Goal: Task Accomplishment & Management: Use online tool/utility

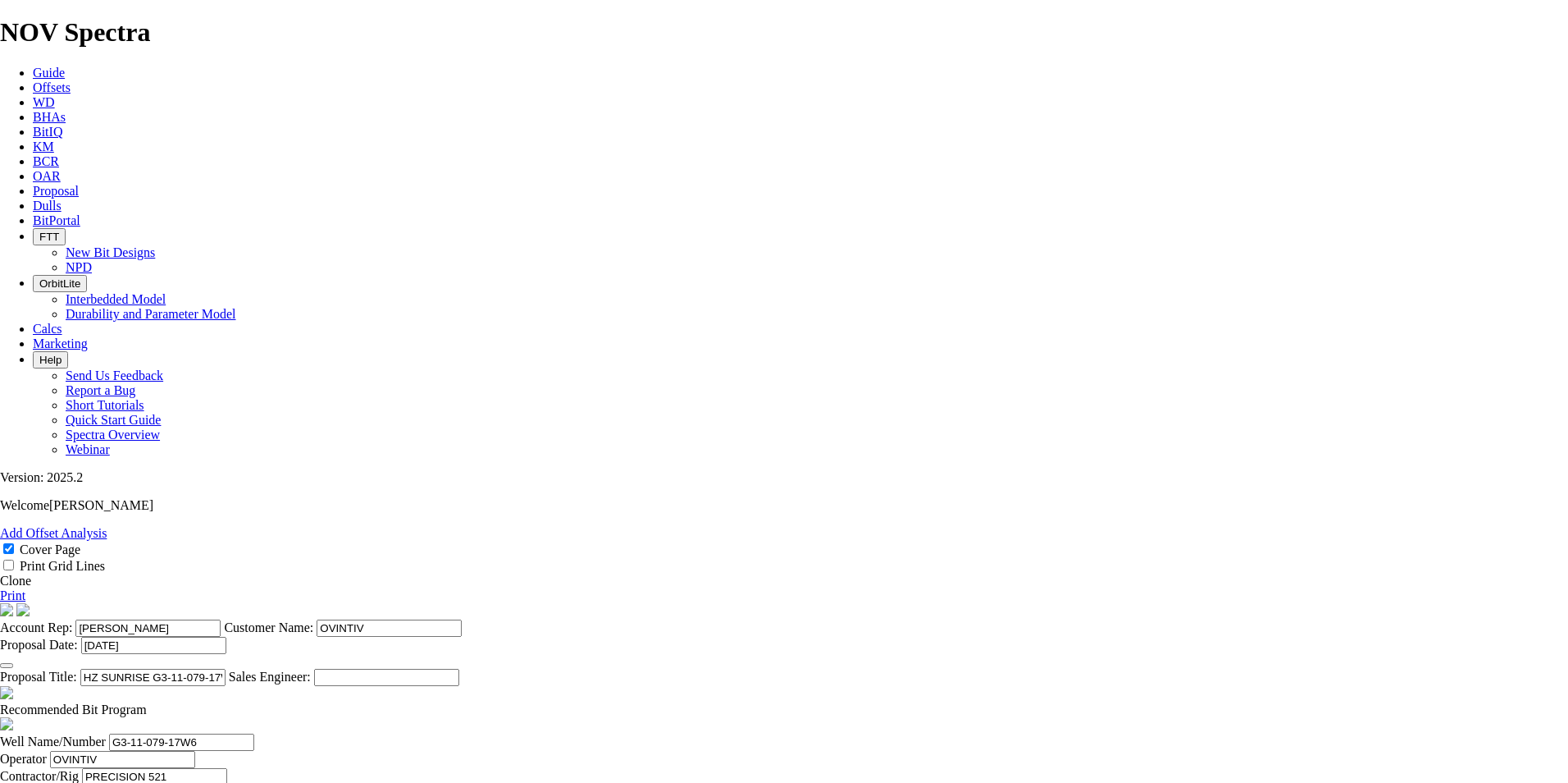
select select "field"
select select "location"
select select "province"
click at [79, 184] on link "Proposal" at bounding box center [56, 190] width 46 height 14
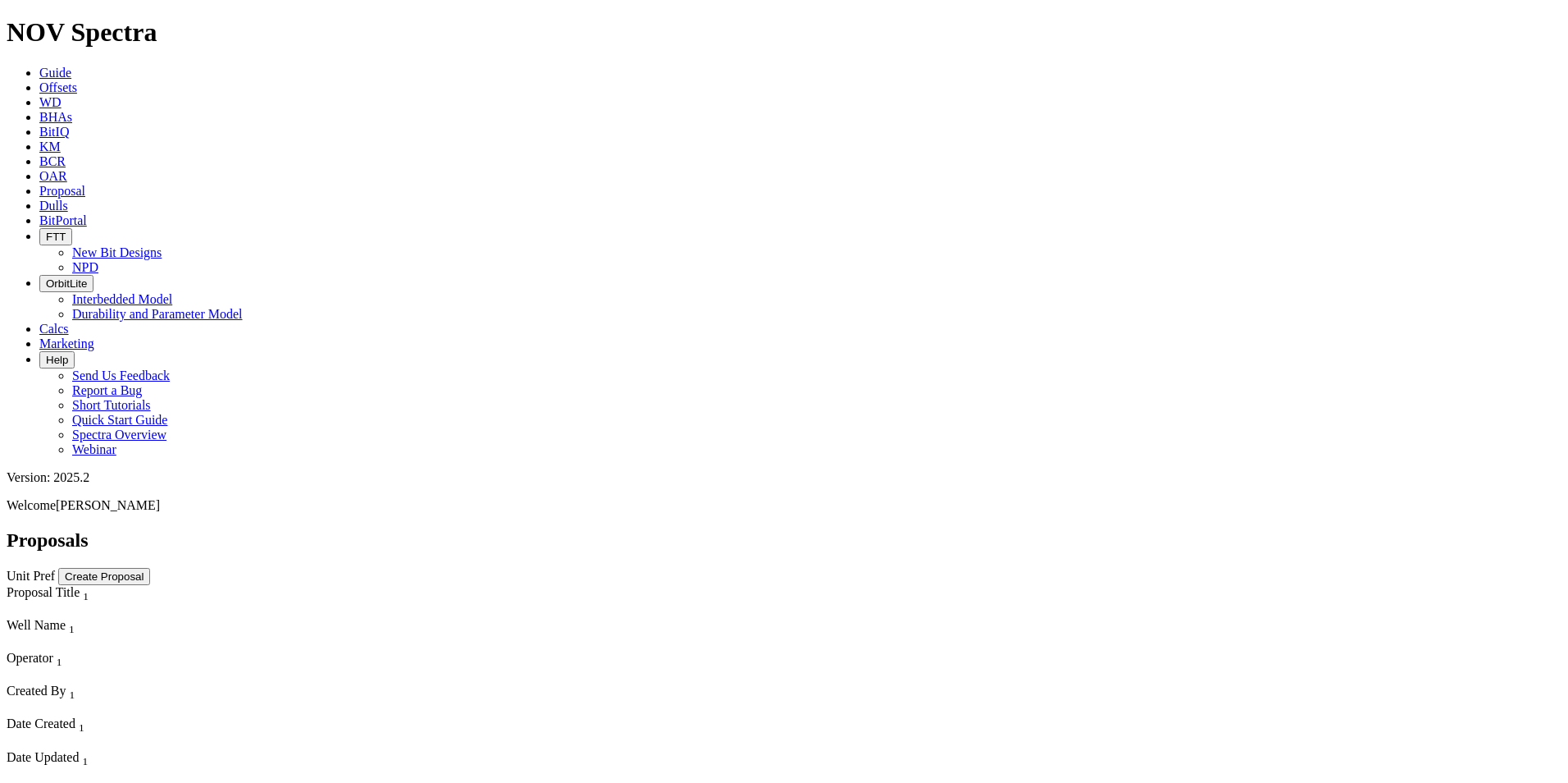
scroll to position [2729, 0]
select select "field"
select select "location"
select select "province"
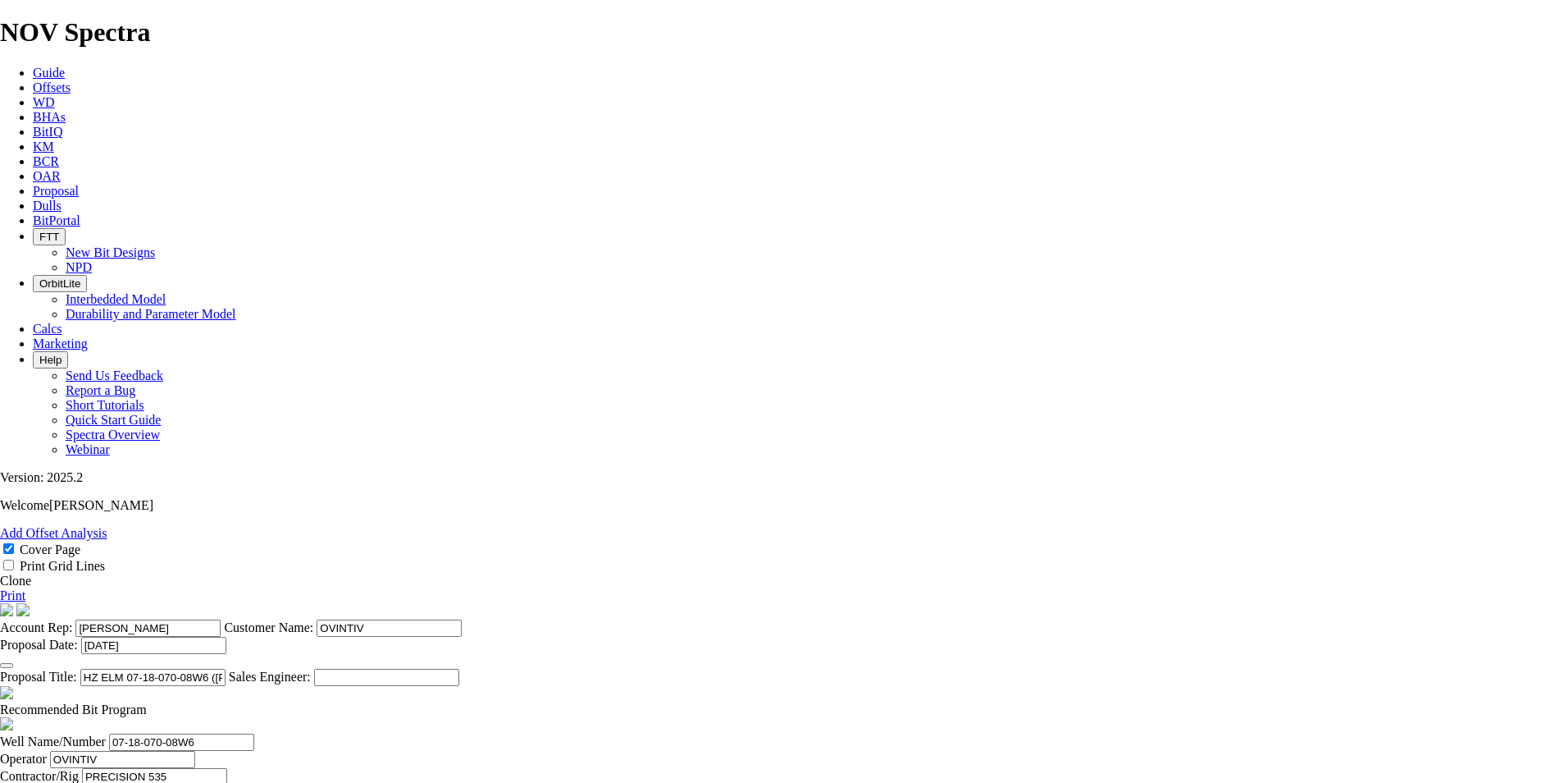
scroll to position [554, 0]
click at [31, 573] on link "Clone" at bounding box center [16, 580] width 31 height 14
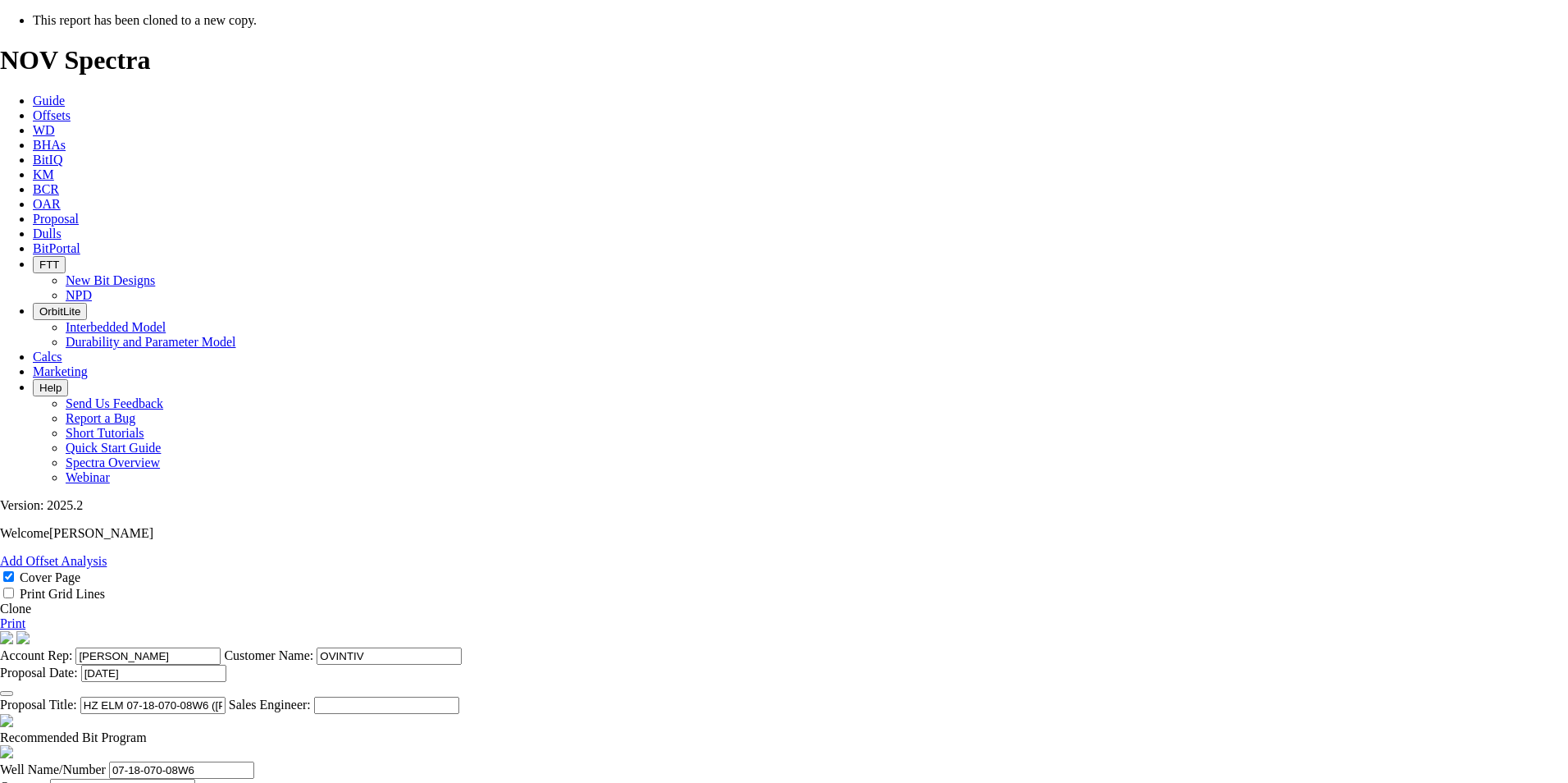
select select "field"
select select "location"
select select "province"
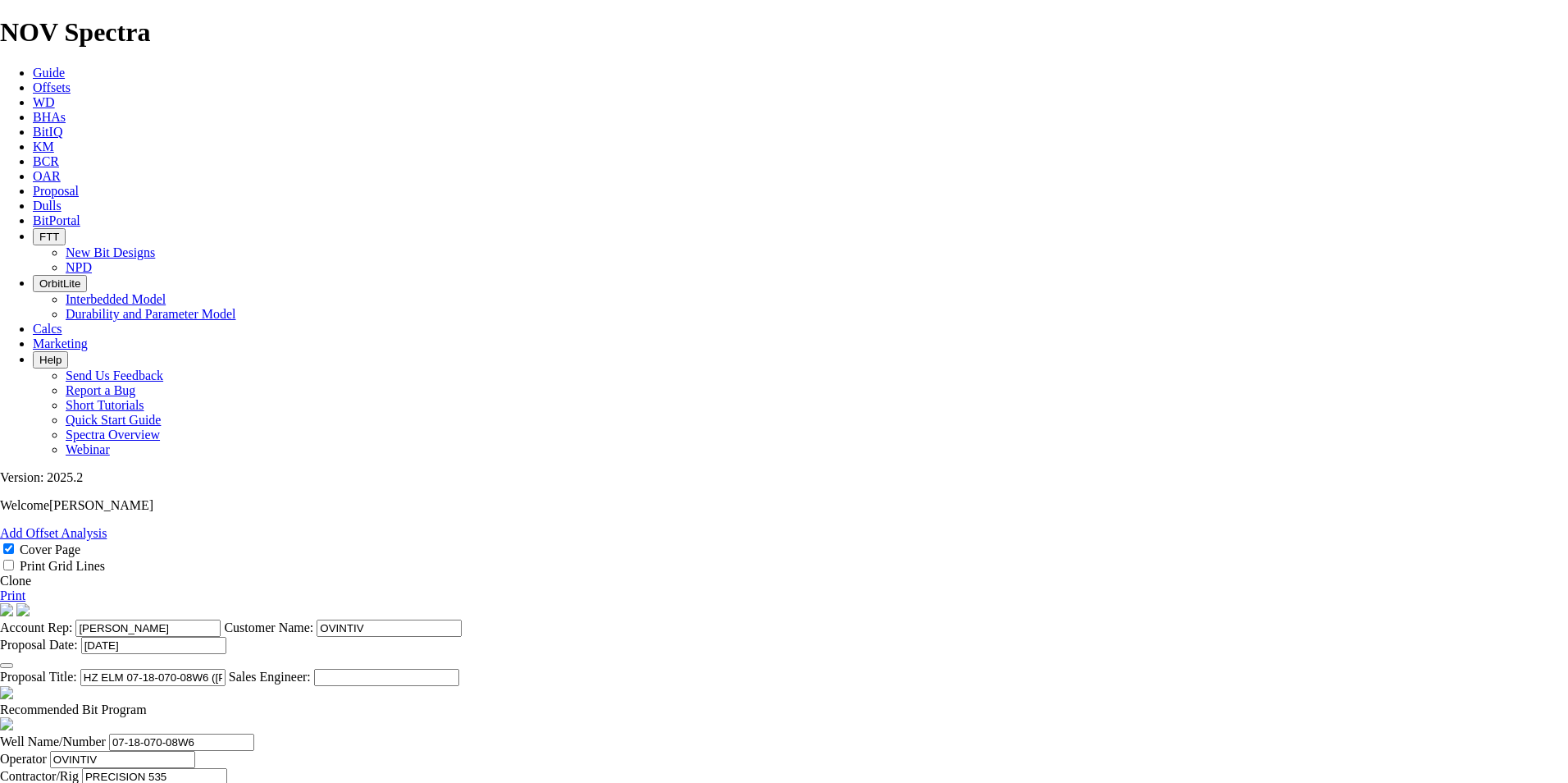
click at [6, 665] on icon "button" at bounding box center [6, 665] width 0 height 0
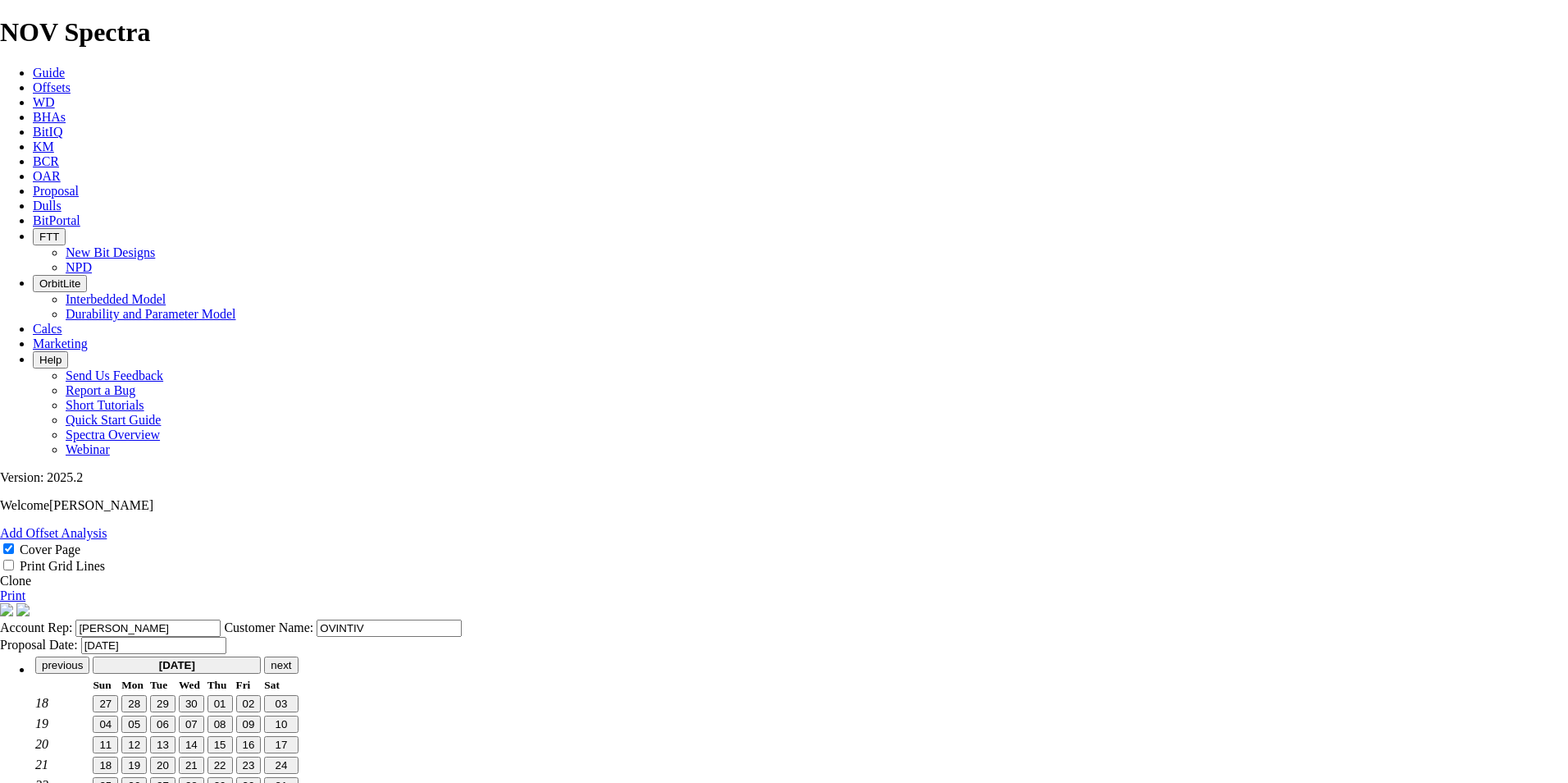
type input "[DATE]"
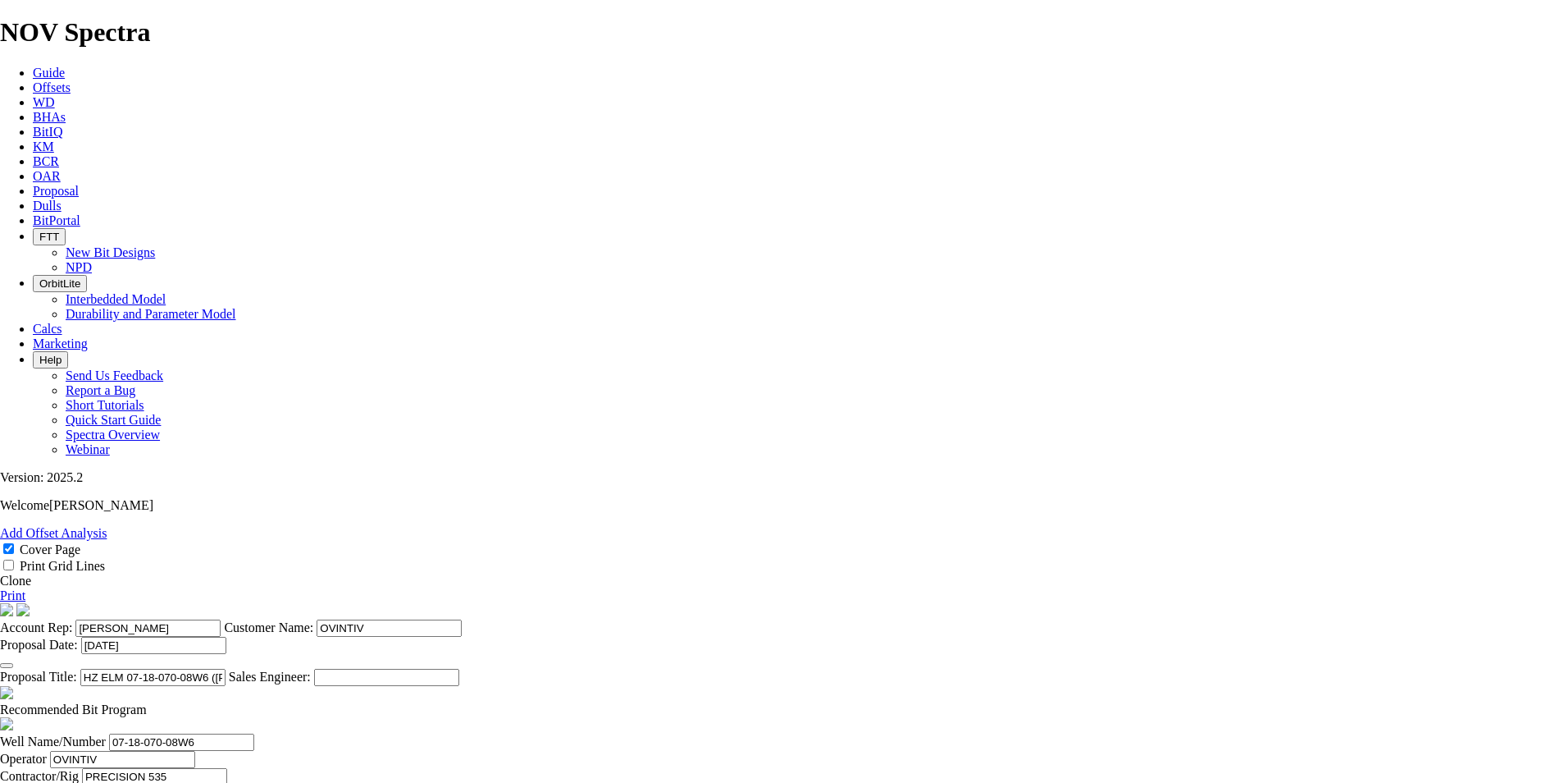
scroll to position [103, 0]
drag, startPoint x: 888, startPoint y: 529, endPoint x: 706, endPoint y: 515, distance: 182.5
click at [706, 603] on section "Account Rep: [PERSON_NAME] Customer Name: [PERSON_NAME] Proposal Date: [DATE] P…" at bounding box center [784, 644] width 1568 height 83
drag, startPoint x: 744, startPoint y: 519, endPoint x: 816, endPoint y: 516, distance: 72.1
click at [226, 669] on input "HZ [GEOGRAPHIC_DATA] 15-31-072-09W6 ([PERSON_NAME] F)" at bounding box center [152, 677] width 145 height 17
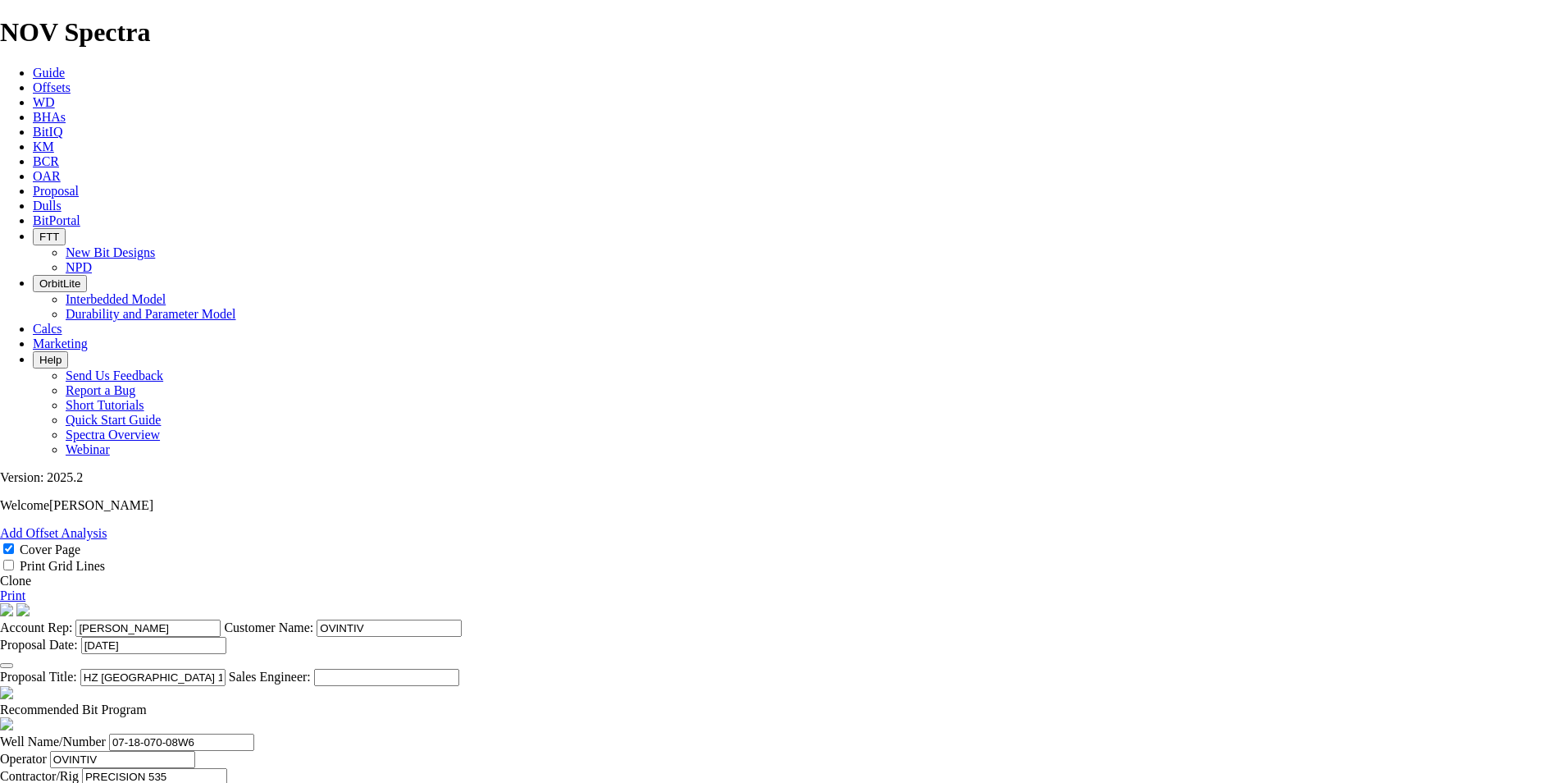
scroll to position [410, 0]
type input "HZ [GEOGRAPHIC_DATA] 15-31-072-09W6 ([PERSON_NAME] F)"
drag, startPoint x: 468, startPoint y: 448, endPoint x: 249, endPoint y: 435, distance: 219.4
paste input "15-31-072-09"
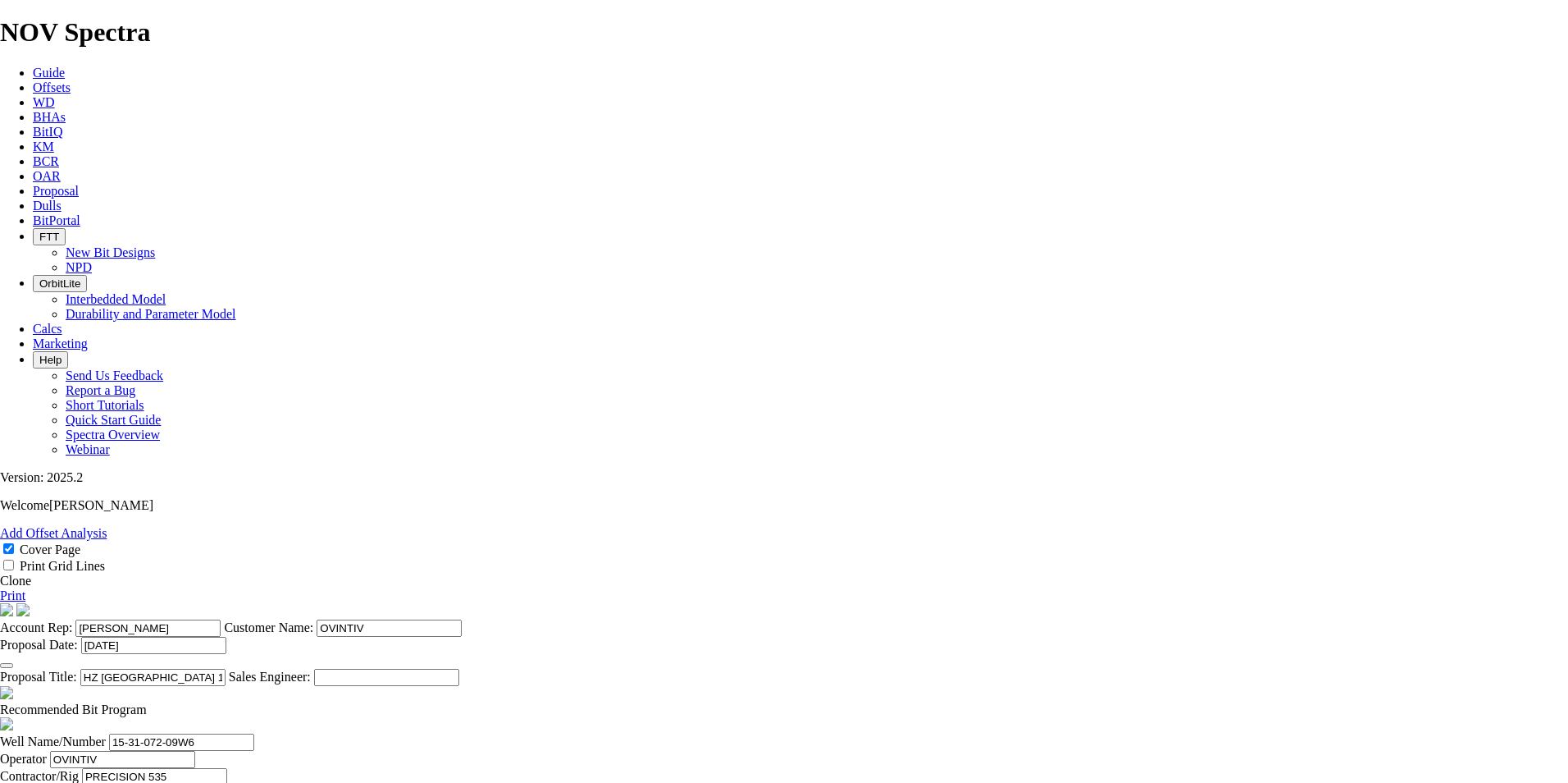
type input "15-31-072-09W6"
click at [227, 768] on input "PRECISION 535" at bounding box center [154, 777] width 145 height 17
type input "PRECISION 534"
type input "[GEOGRAPHIC_DATA]"
type input "01-29-072-09W6"
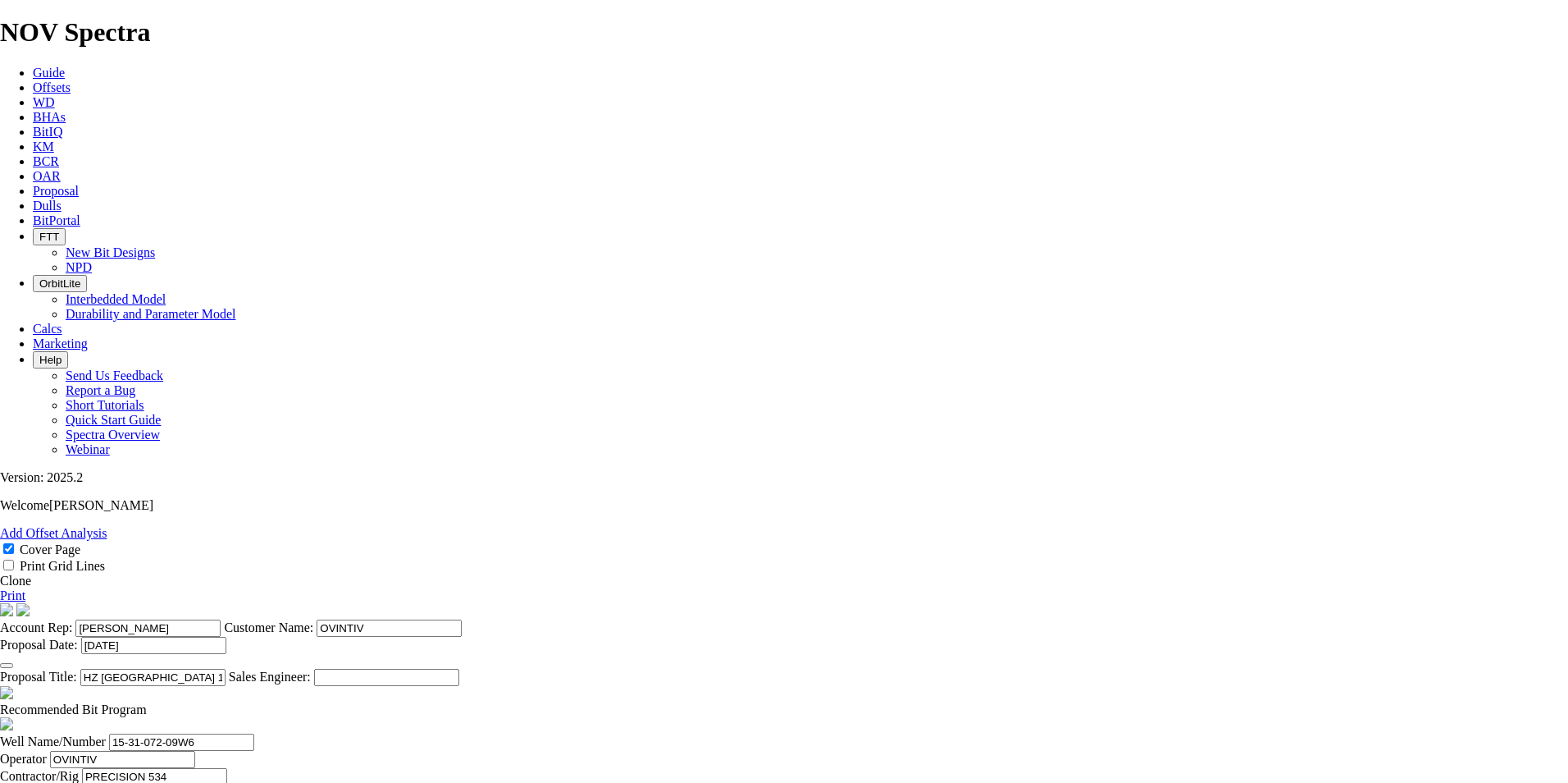
type input "[DATE]"
click at [147, 702] on span at bounding box center [147, 709] width 0 height 14
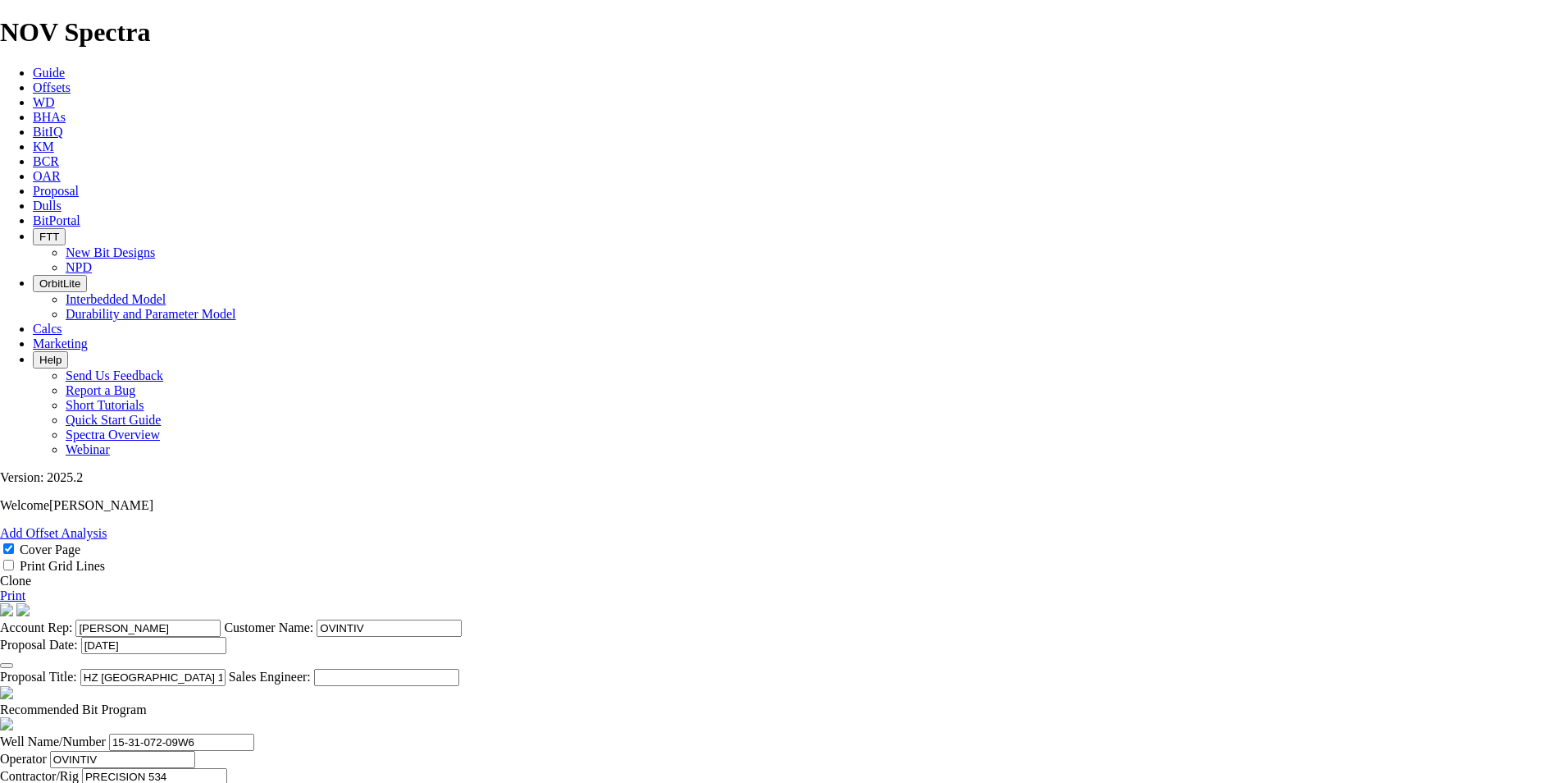
checkbox input "false"
drag, startPoint x: 681, startPoint y: 559, endPoint x: 634, endPoint y: 555, distance: 47.2
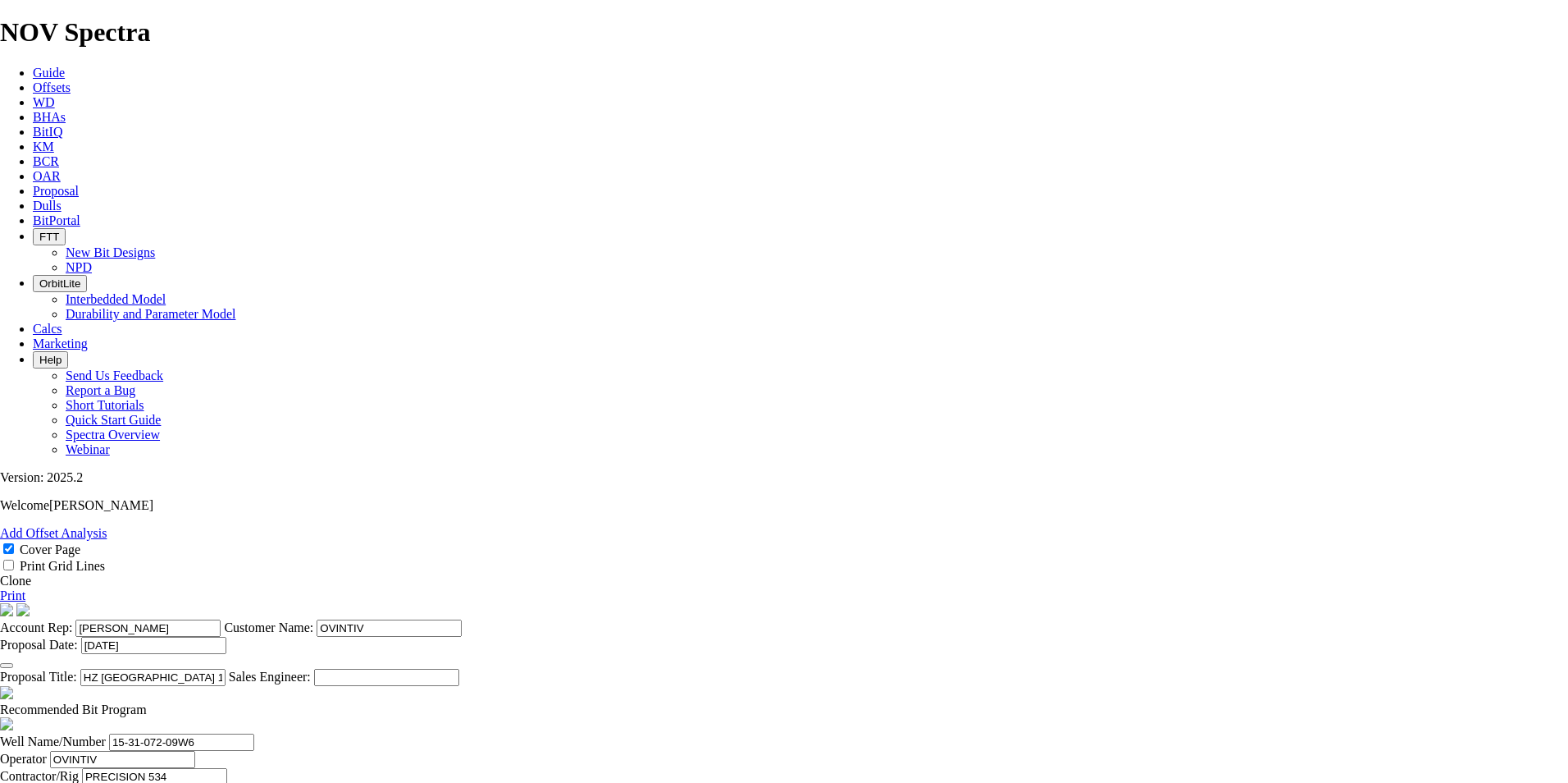
type input "510"
type input "6.375"
drag, startPoint x: 692, startPoint y: 599, endPoint x: 639, endPoint y: 597, distance: 53.0
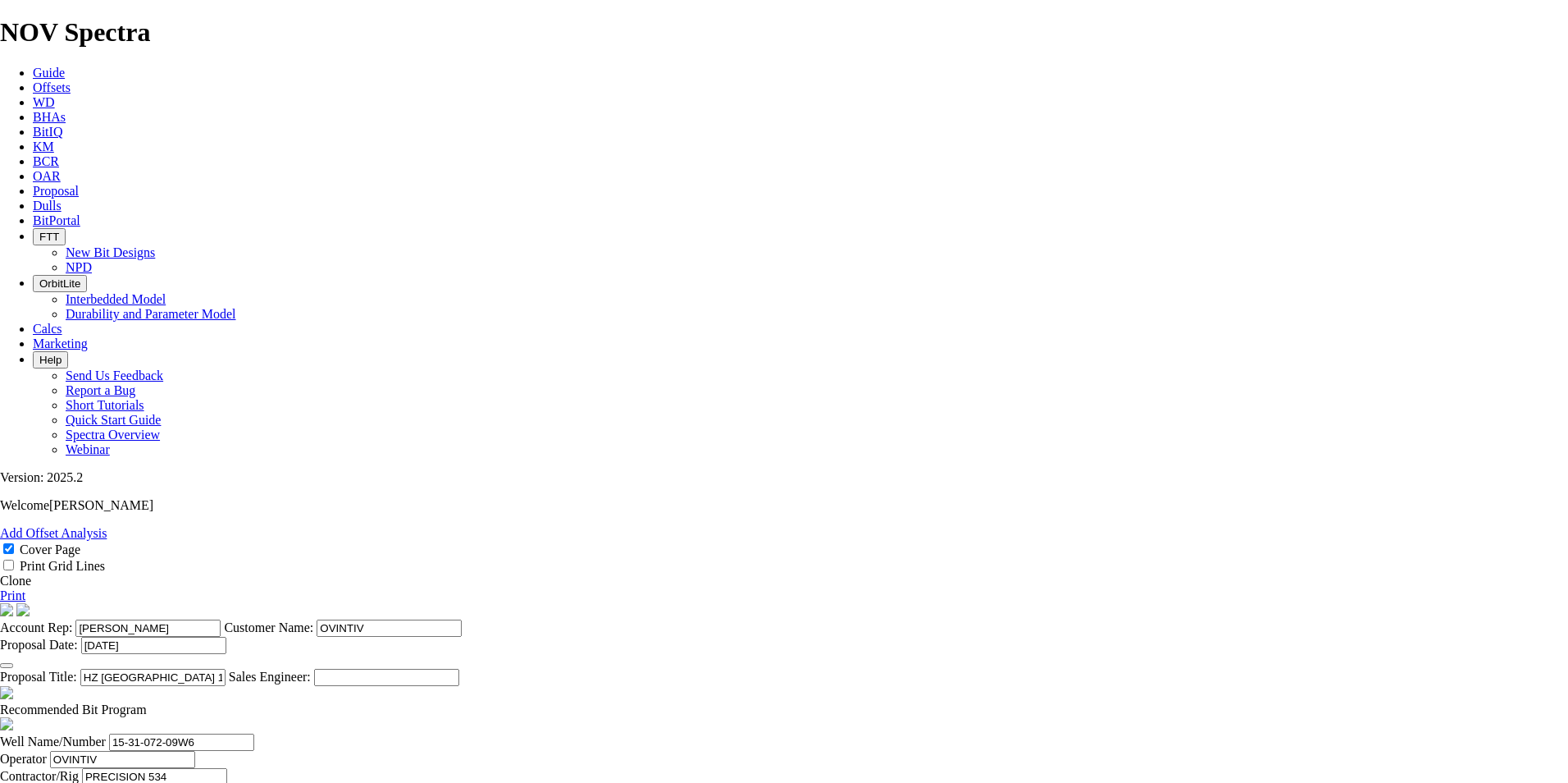
type input "2053"
type input "1543"
type input "25.7167"
type input "60"
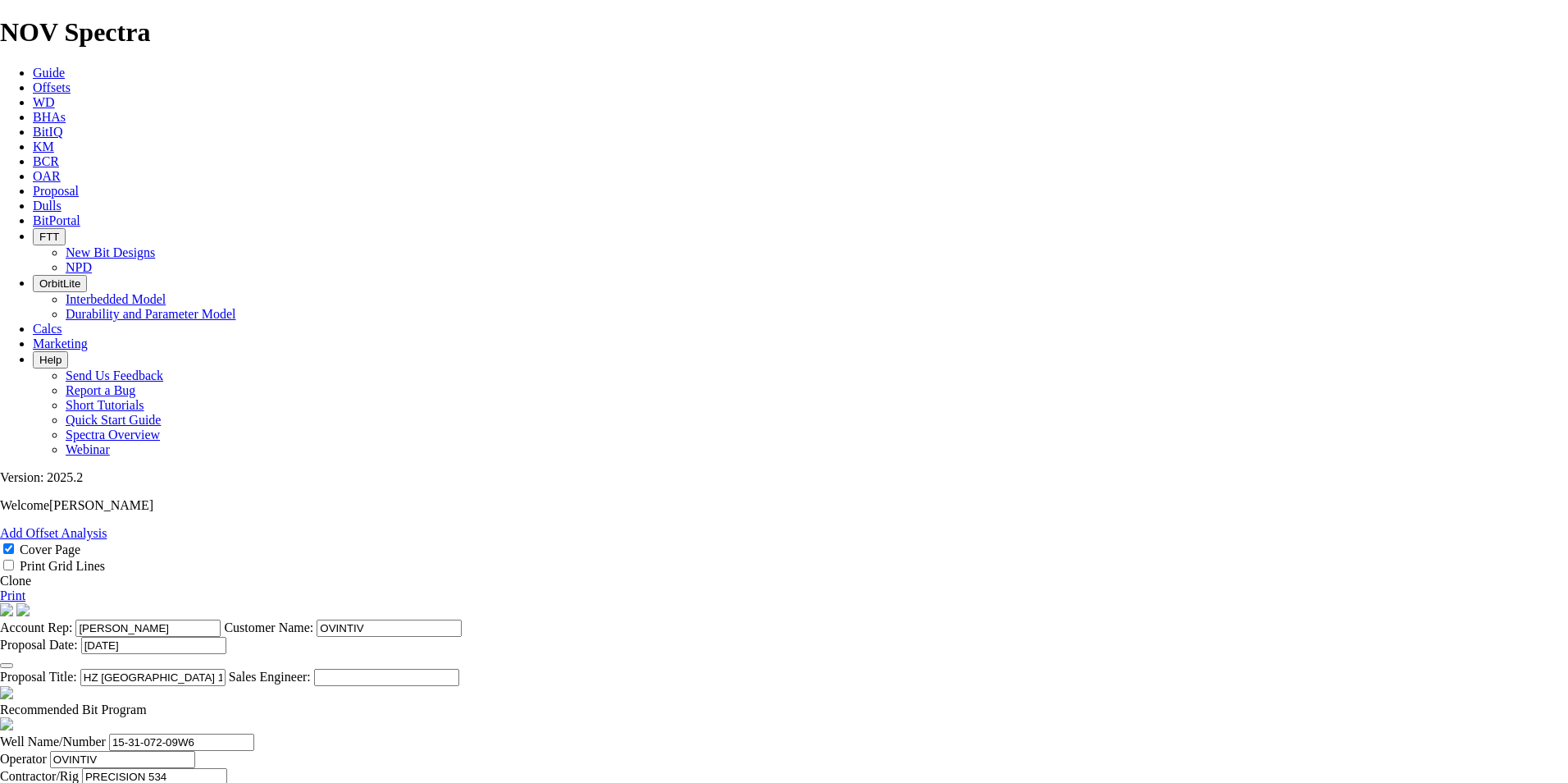
drag, startPoint x: 497, startPoint y: 614, endPoint x: 348, endPoint y: 611, distance: 149.0
type input "KOP #1 @ 2053m"
drag, startPoint x: 690, startPoint y: 644, endPoint x: 637, endPoint y: 645, distance: 53.0
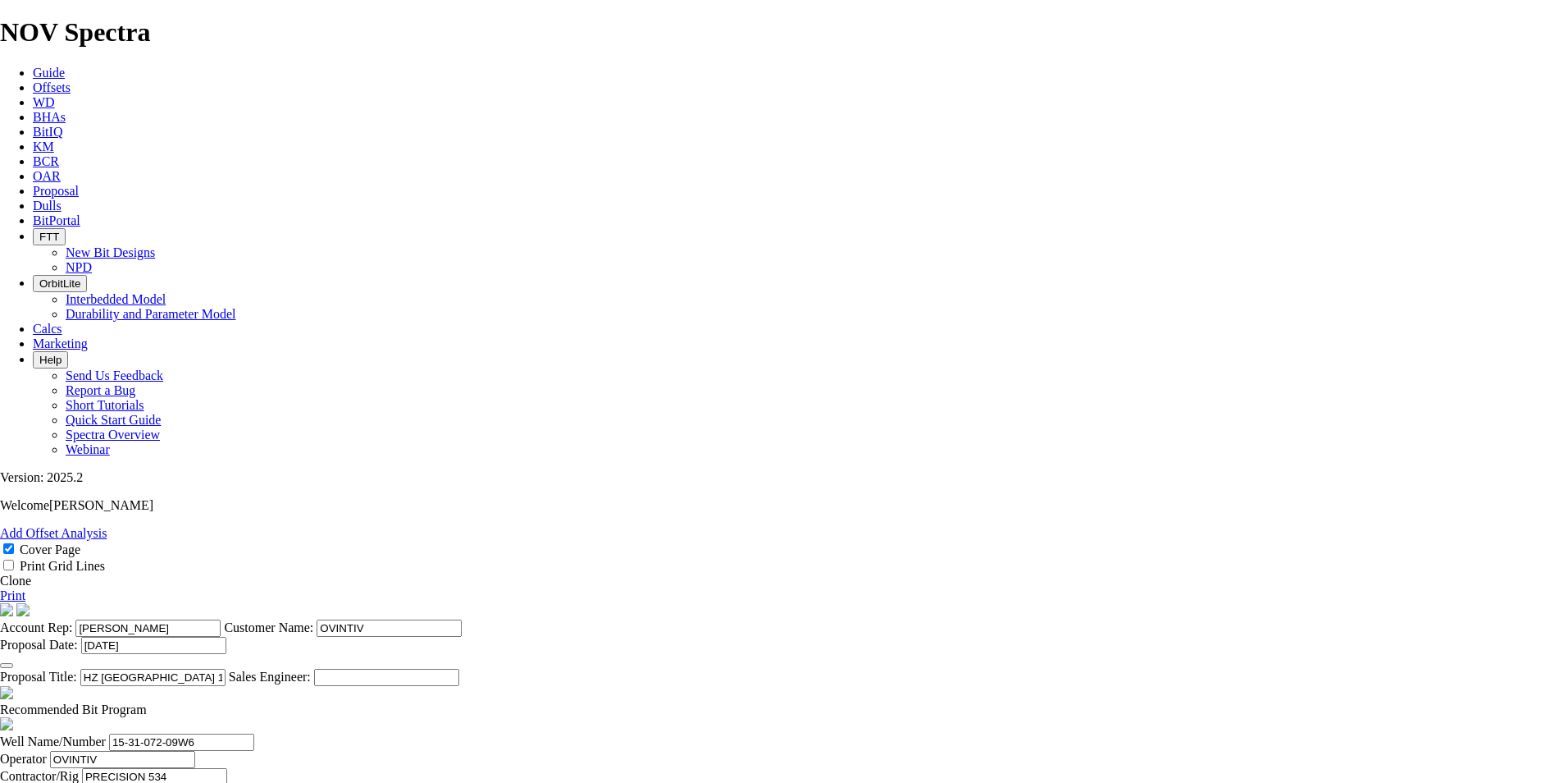
type input "2607"
type input "554"
type input "36.933"
type input "15"
drag, startPoint x: 438, startPoint y: 659, endPoint x: 419, endPoint y: 660, distance: 19.0
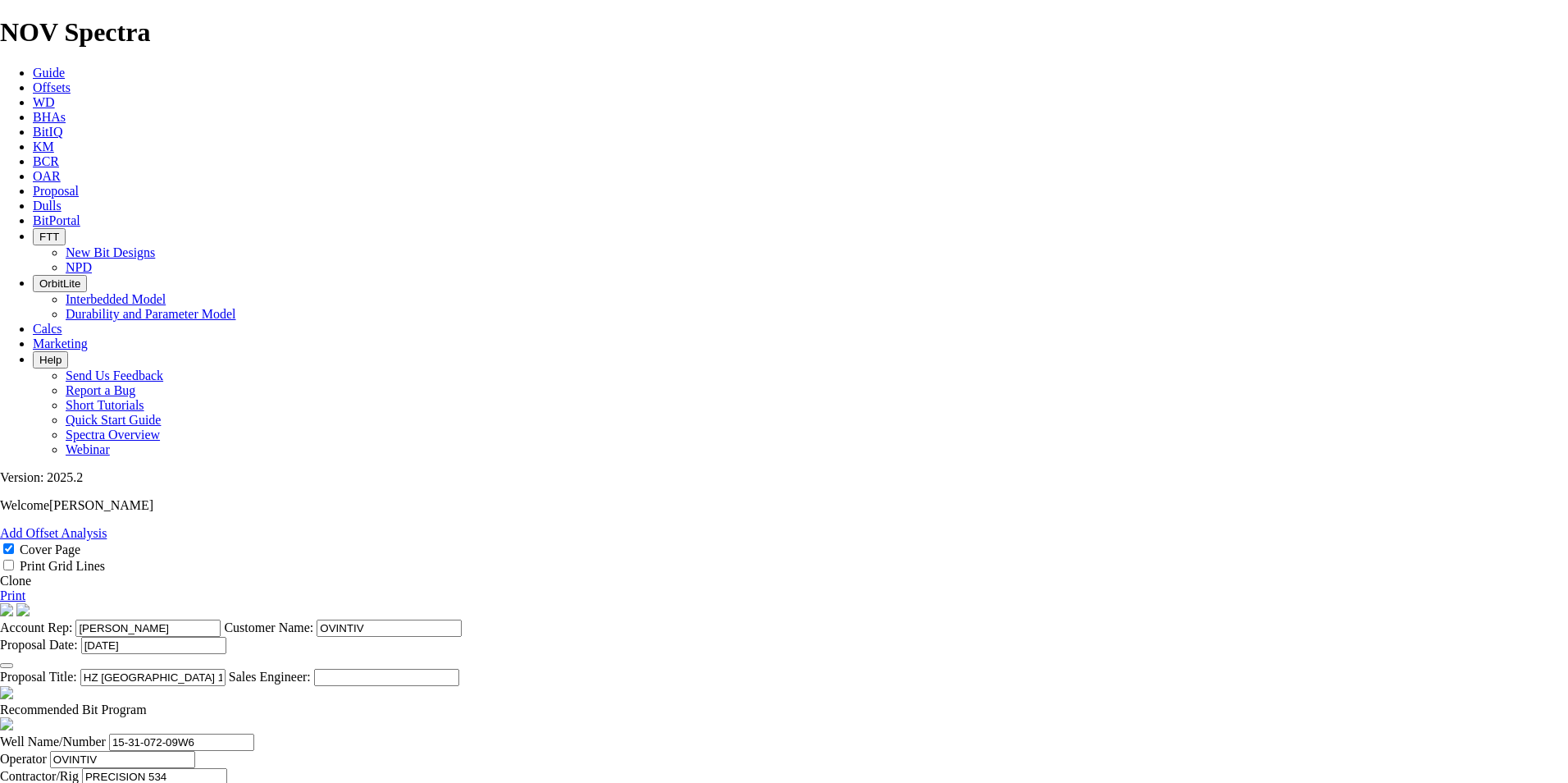
type input "HEEL @ 2607m"
drag, startPoint x: 691, startPoint y: 682, endPoint x: 626, endPoint y: 676, distance: 65.3
type input "6386"
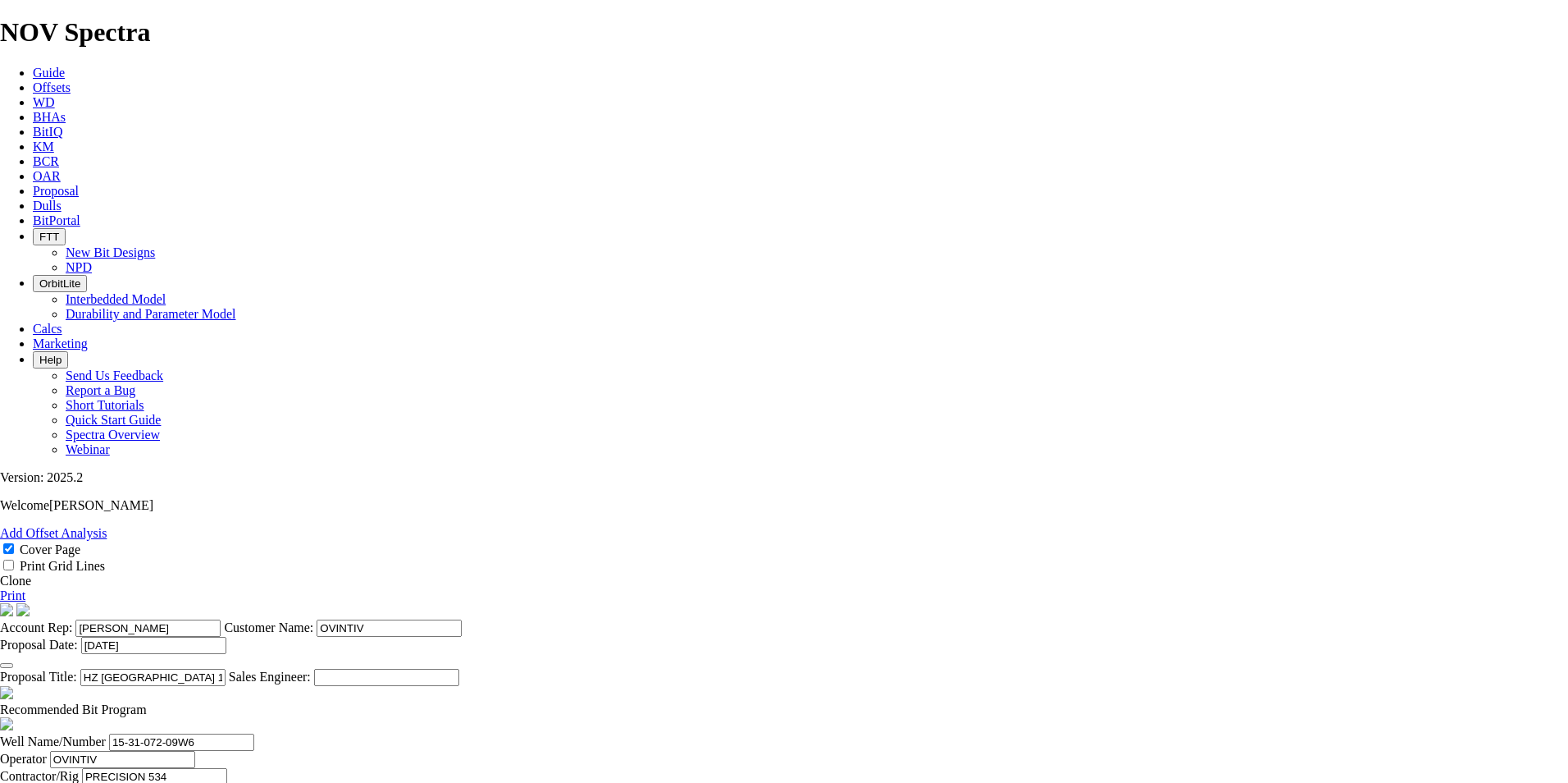
type input "3"
type input "3779"
type input "125.9667"
type input "30"
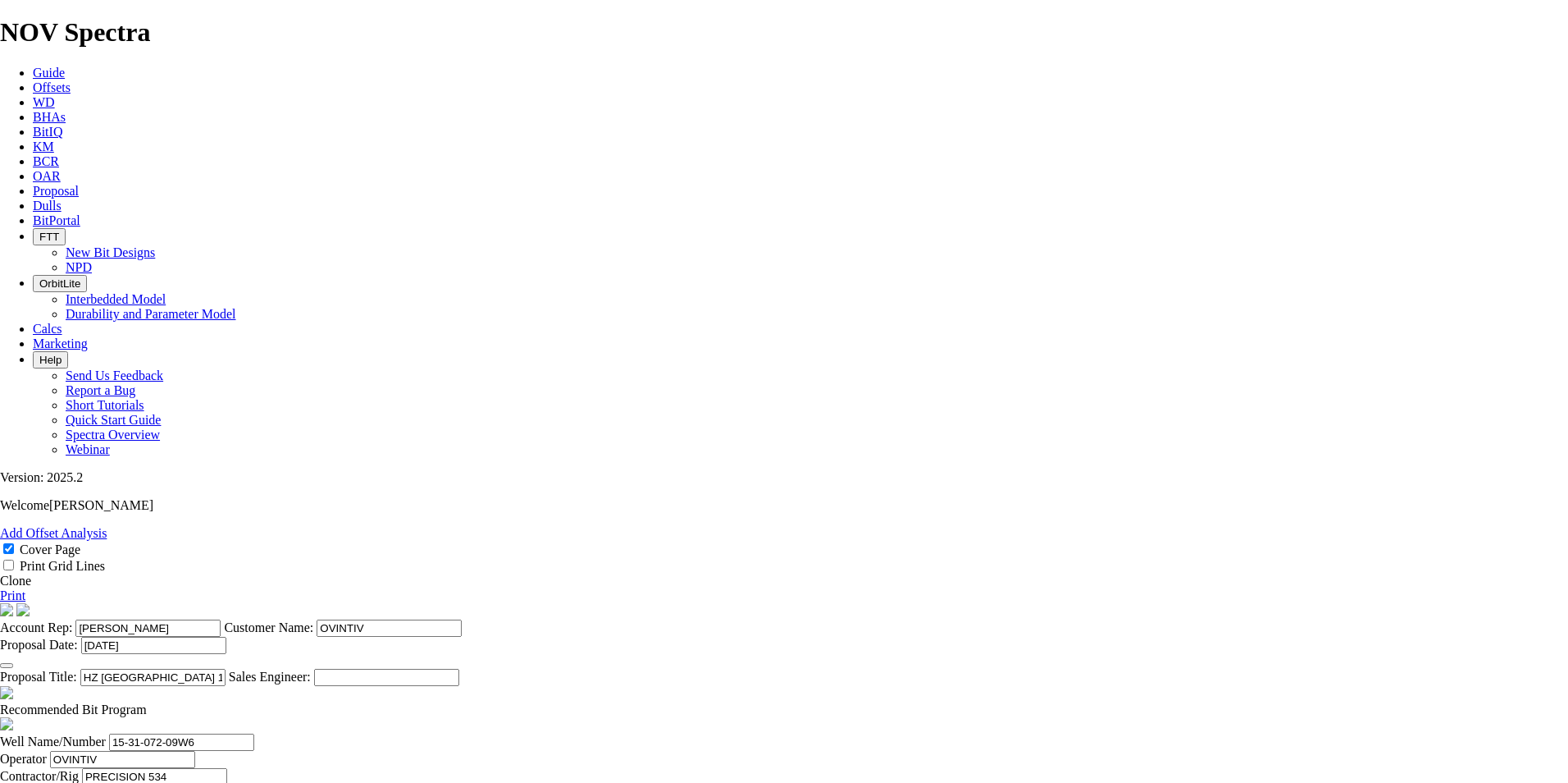
type input "17500"
type input "16500"
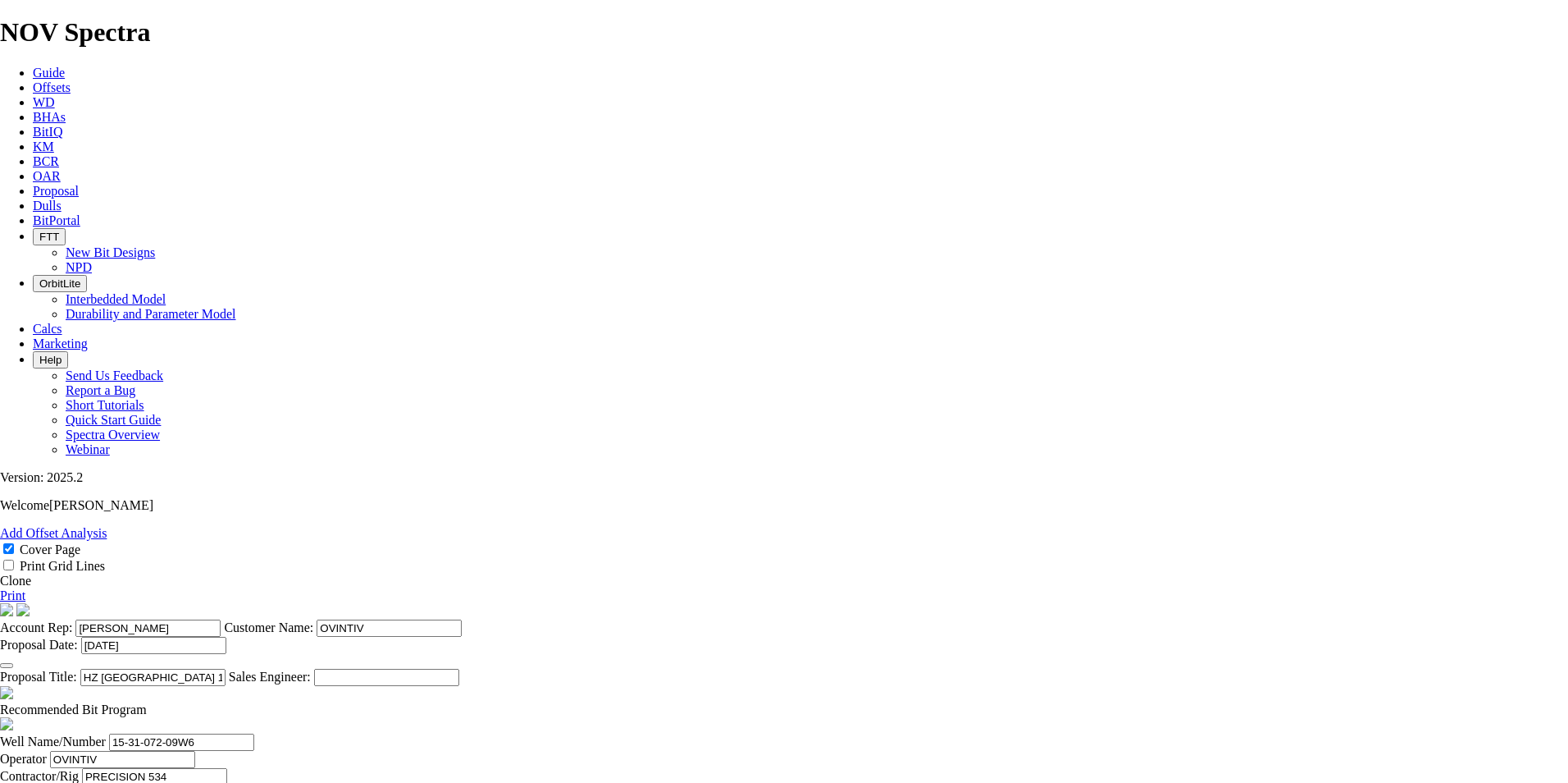
type input "TKC63-AC1"
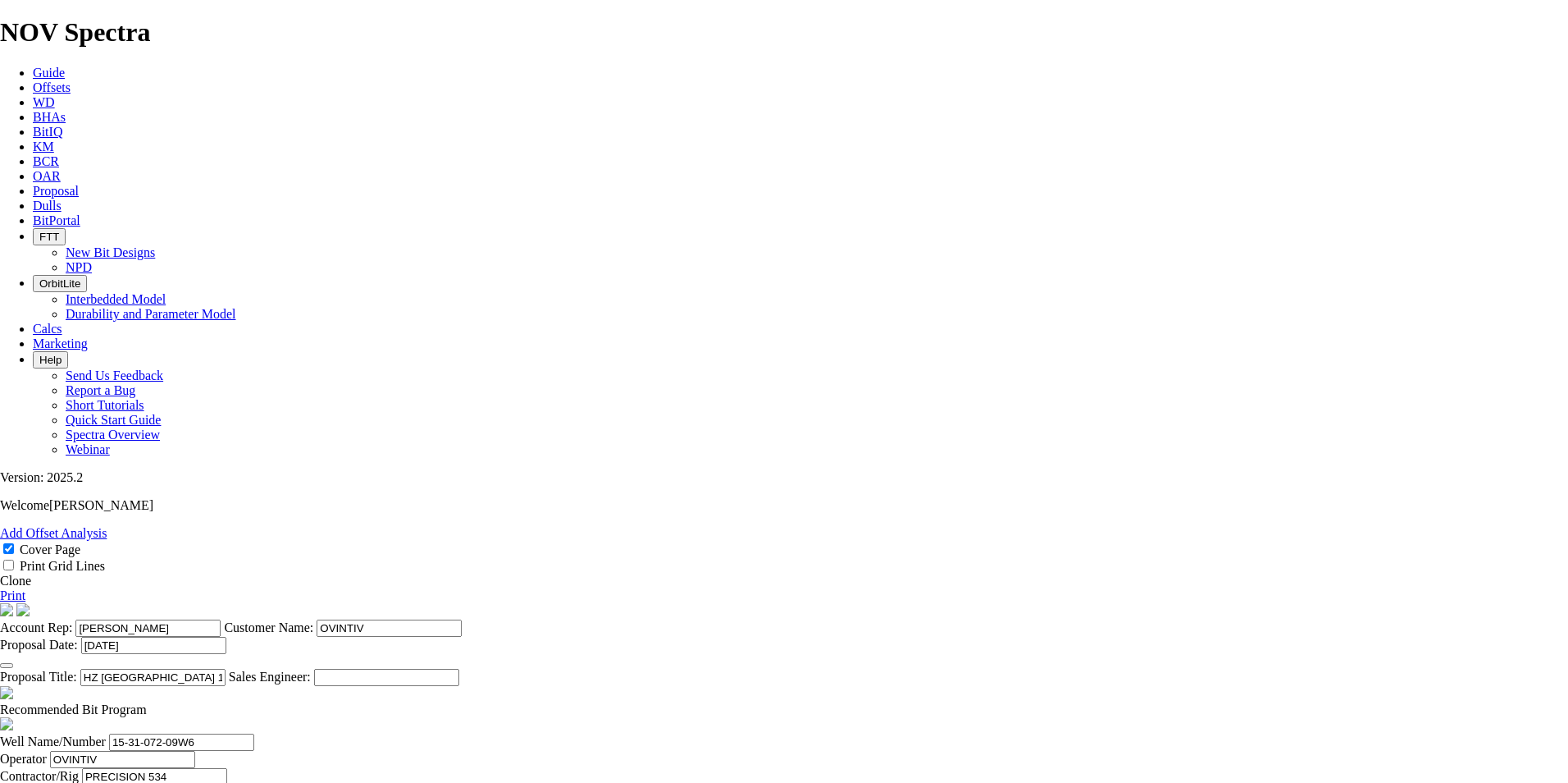
type input "35"
drag, startPoint x: 850, startPoint y: 679, endPoint x: 985, endPoint y: 696, distance: 136.1
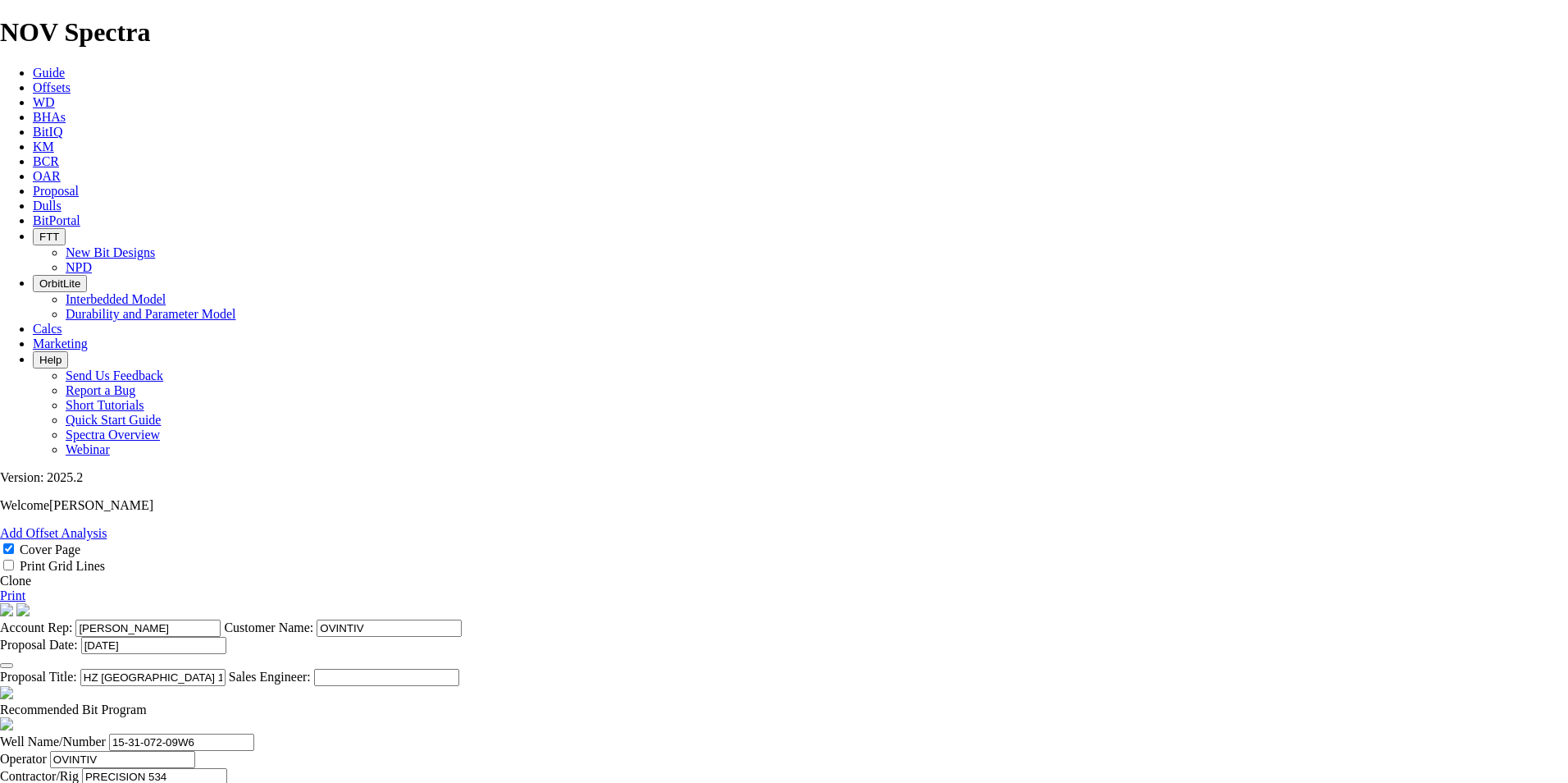
type input "107.9714"
click at [26, 588] on link "Print" at bounding box center [13, 595] width 26 height 14
drag, startPoint x: 976, startPoint y: 600, endPoint x: 910, endPoint y: 593, distance: 66.4
type input "70"
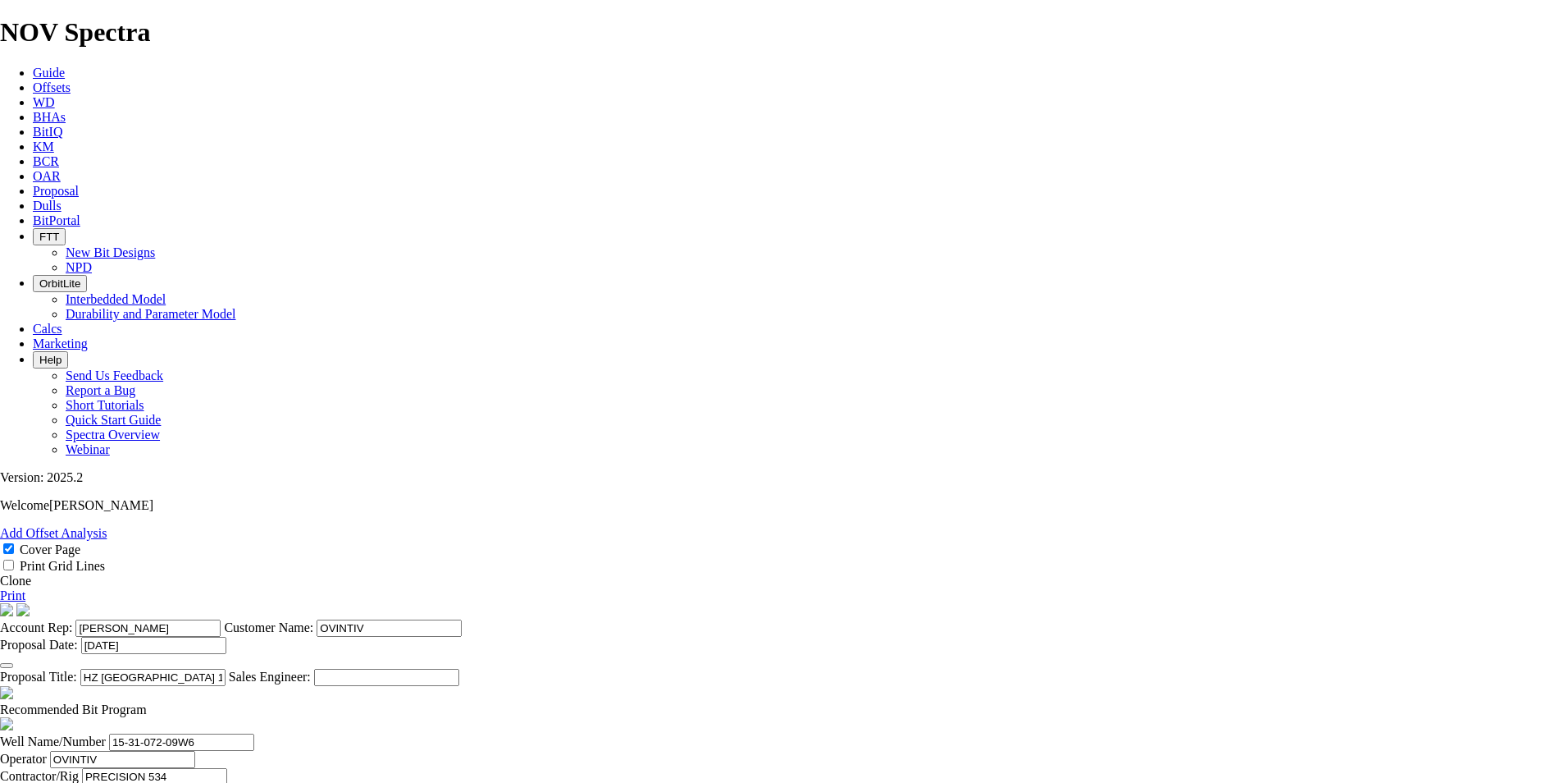
type input "22.0429"
type input "70"
click at [26, 588] on link "Print" at bounding box center [13, 595] width 26 height 14
click at [31, 573] on link "Clone" at bounding box center [16, 580] width 31 height 14
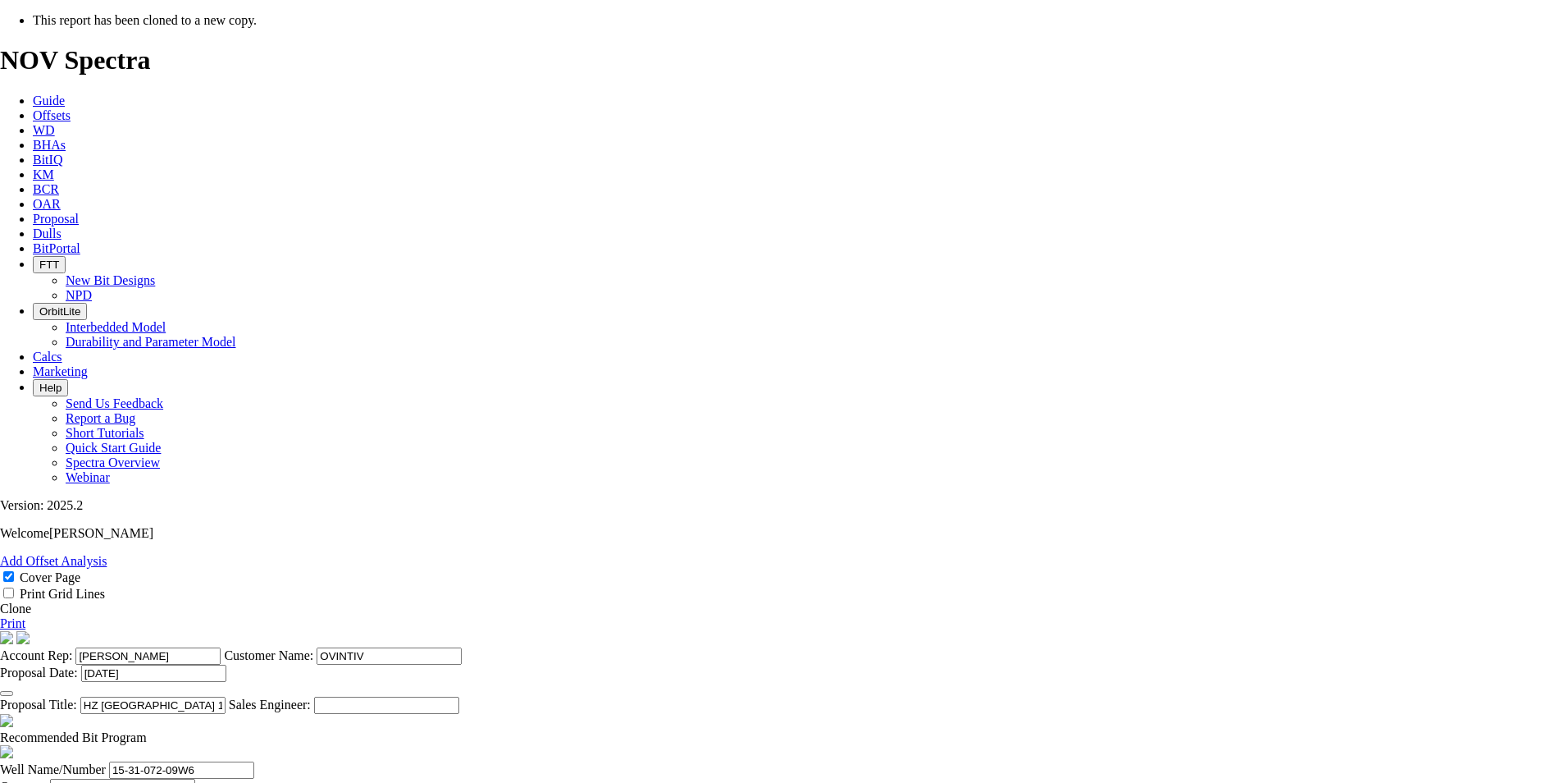
select select "field"
select select "location"
select select "province"
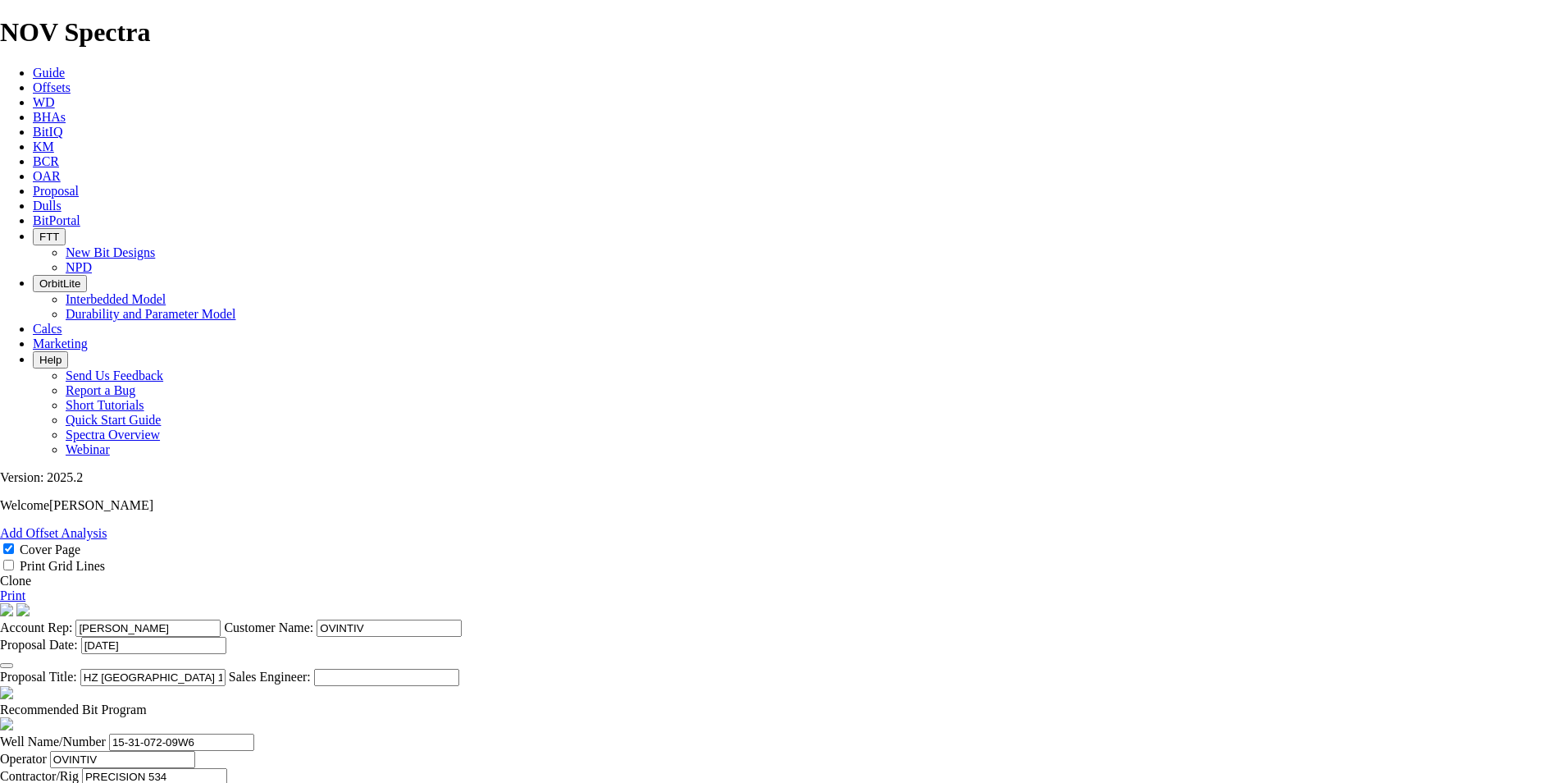
click at [226, 669] on input "HZ [GEOGRAPHIC_DATA] 15-31-072-09W6 ([PERSON_NAME] F)" at bounding box center [152, 677] width 145 height 17
click at [226, 669] on input "HZ 105 [GEOGRAPHIC_DATA] 15-31-072-09W6 ([PERSON_NAME] F)" at bounding box center [152, 677] width 145 height 17
type input "HZ 105 [GEOGRAPHIC_DATA] 12-31-072-09W6 ([PERSON_NAME] F)"
click at [254, 733] on input "15-31-072-09W6" at bounding box center [182, 742] width 145 height 17
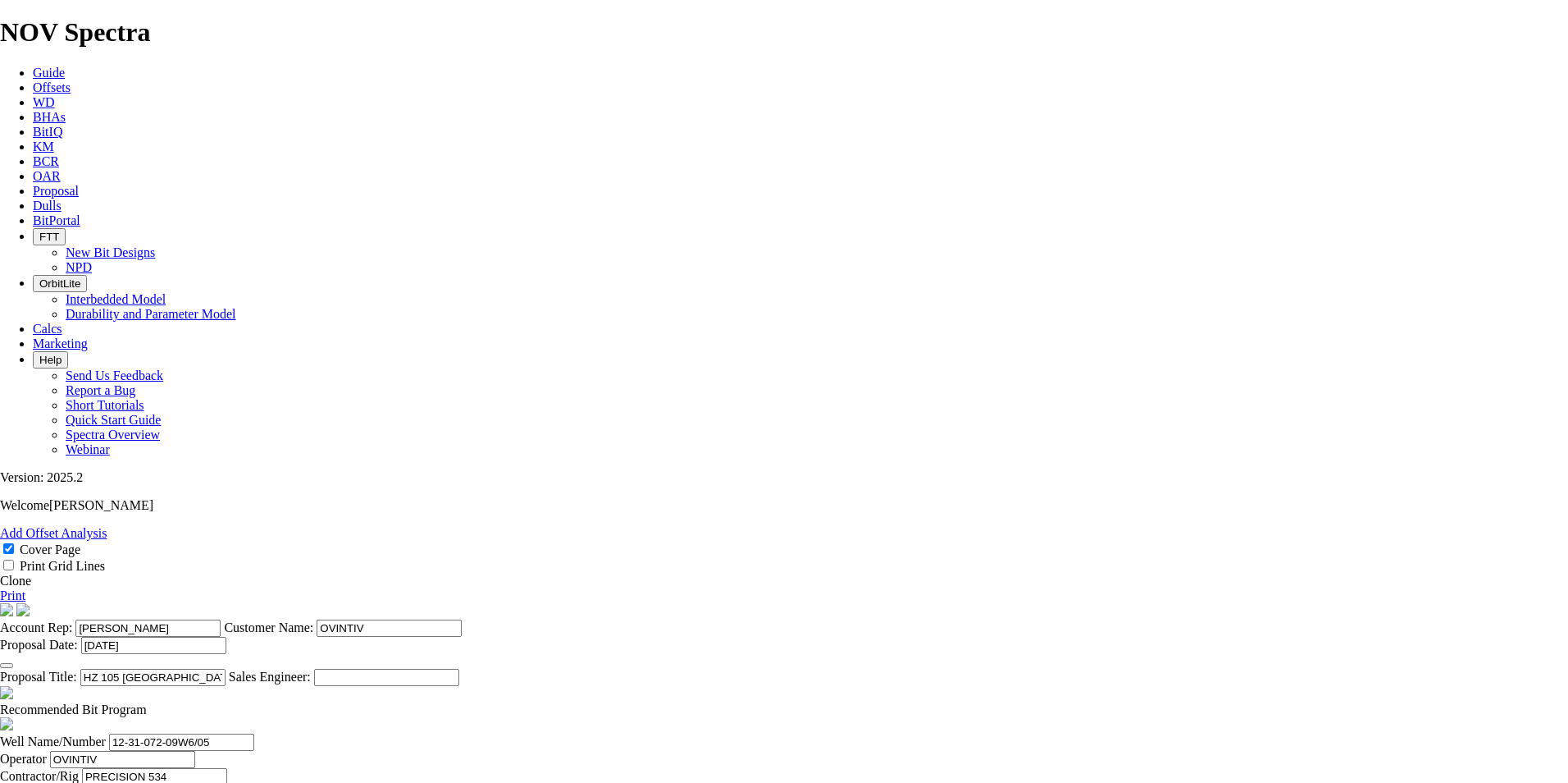
scroll to position [0, 2]
type input "12-31-072-09W6/05"
click at [147, 702] on span at bounding box center [147, 709] width 0 height 14
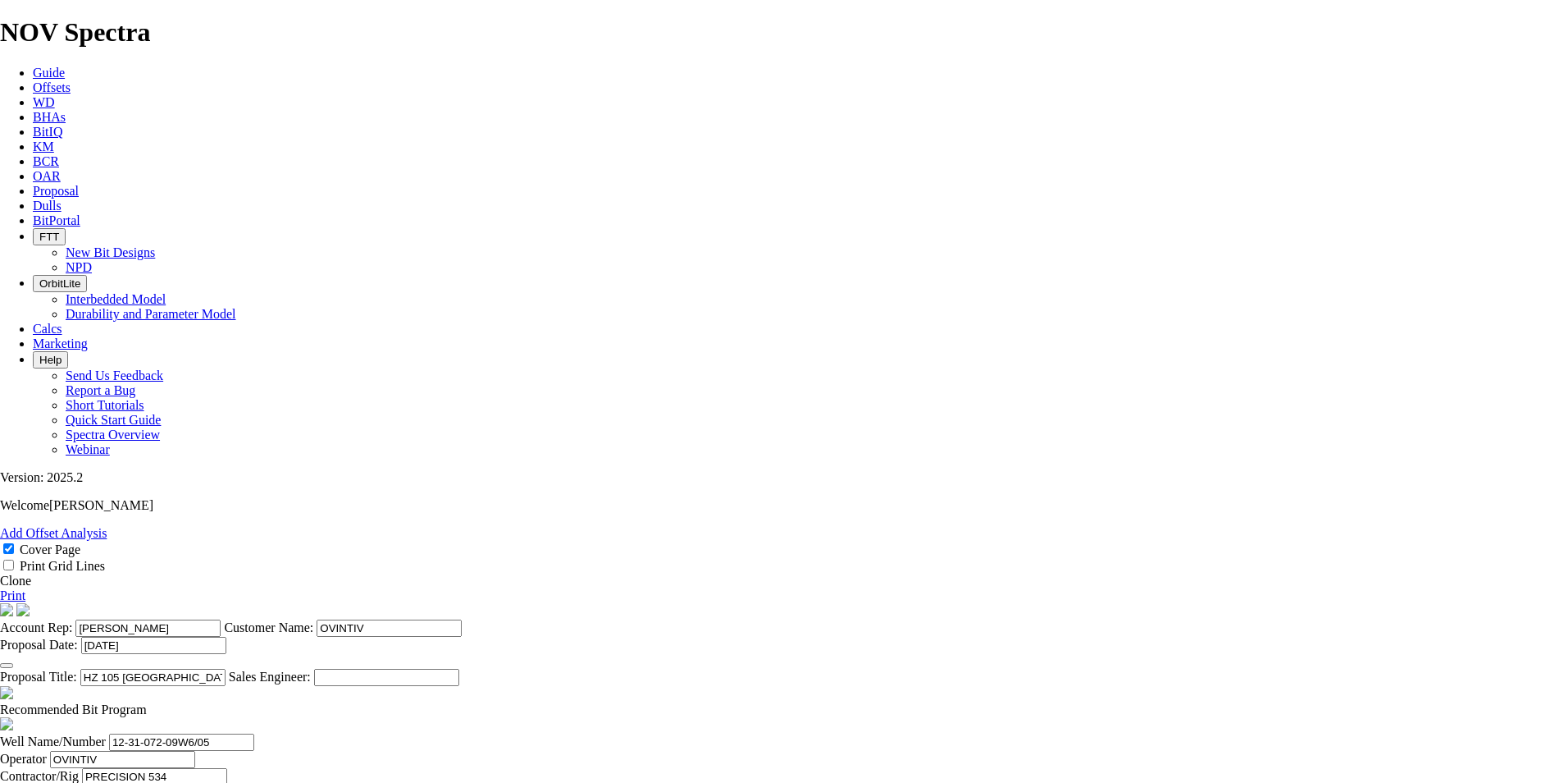
checkbox input "false"
type input "[DATE]"
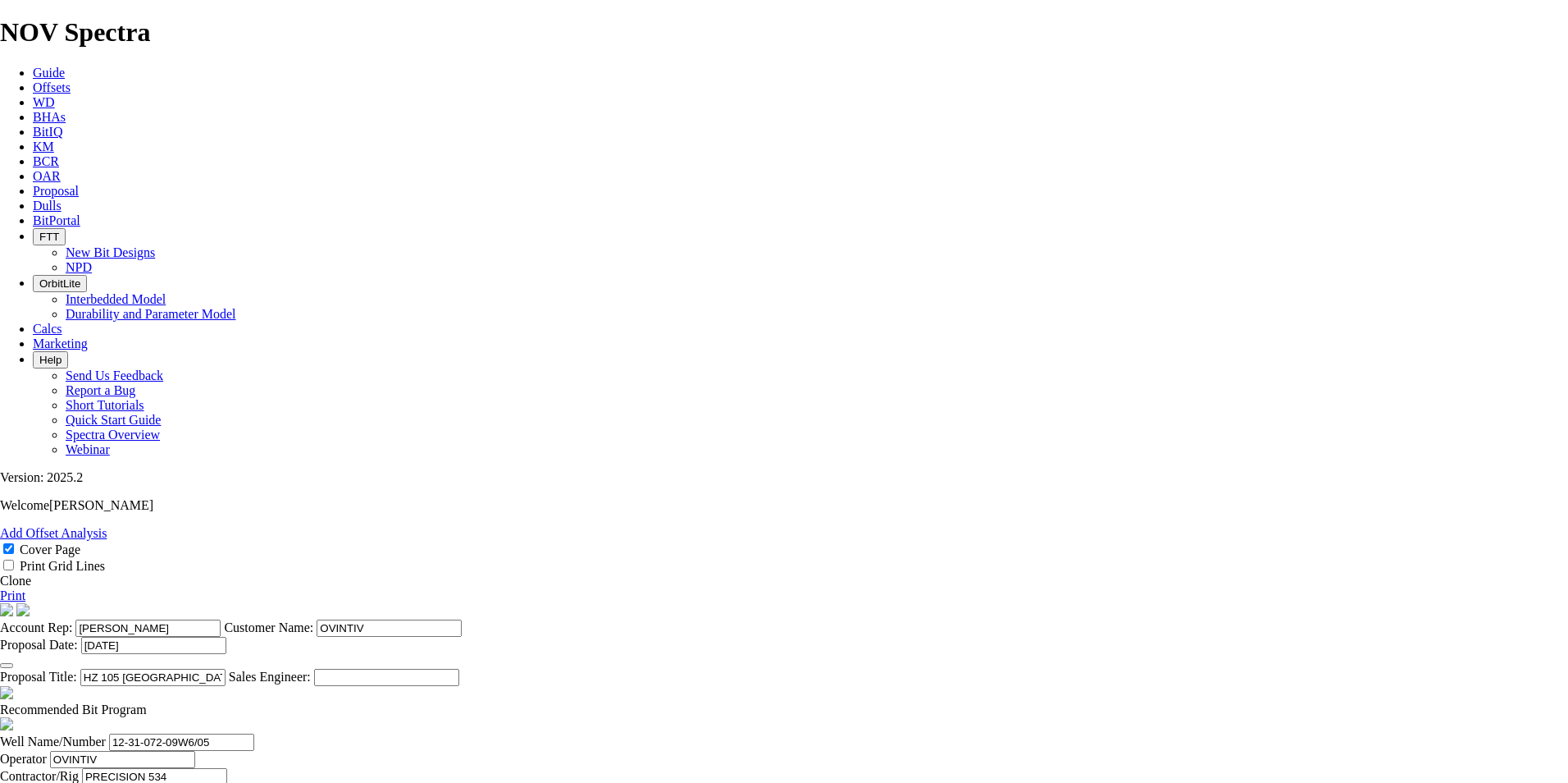
scroll to position [392, 0]
drag, startPoint x: 685, startPoint y: 620, endPoint x: 685, endPoint y: 602, distance: 18.0
type input "2215"
type input "70"
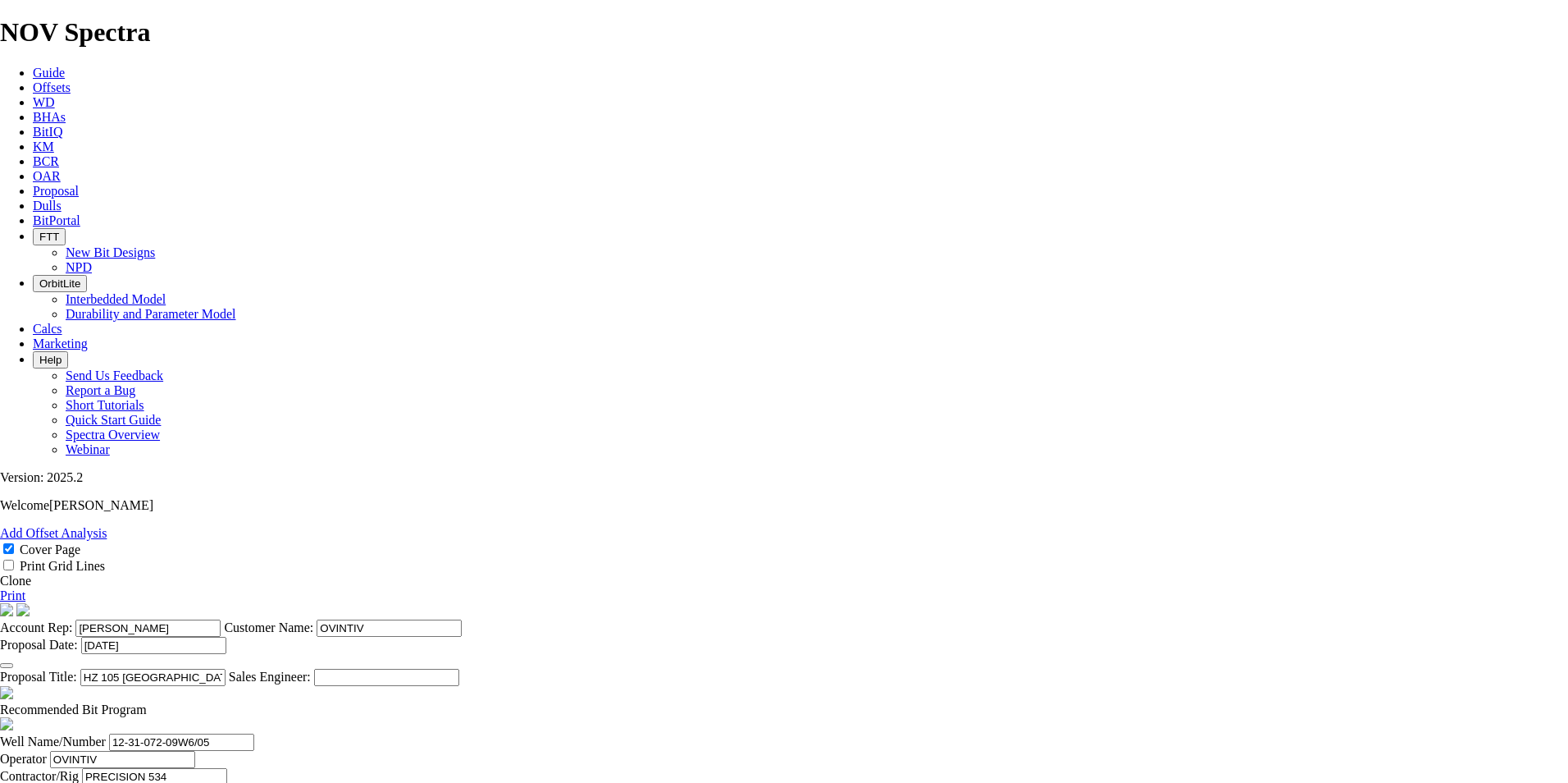
type input "1705"
drag, startPoint x: 838, startPoint y: 620, endPoint x: 941, endPoint y: 630, distance: 103.5
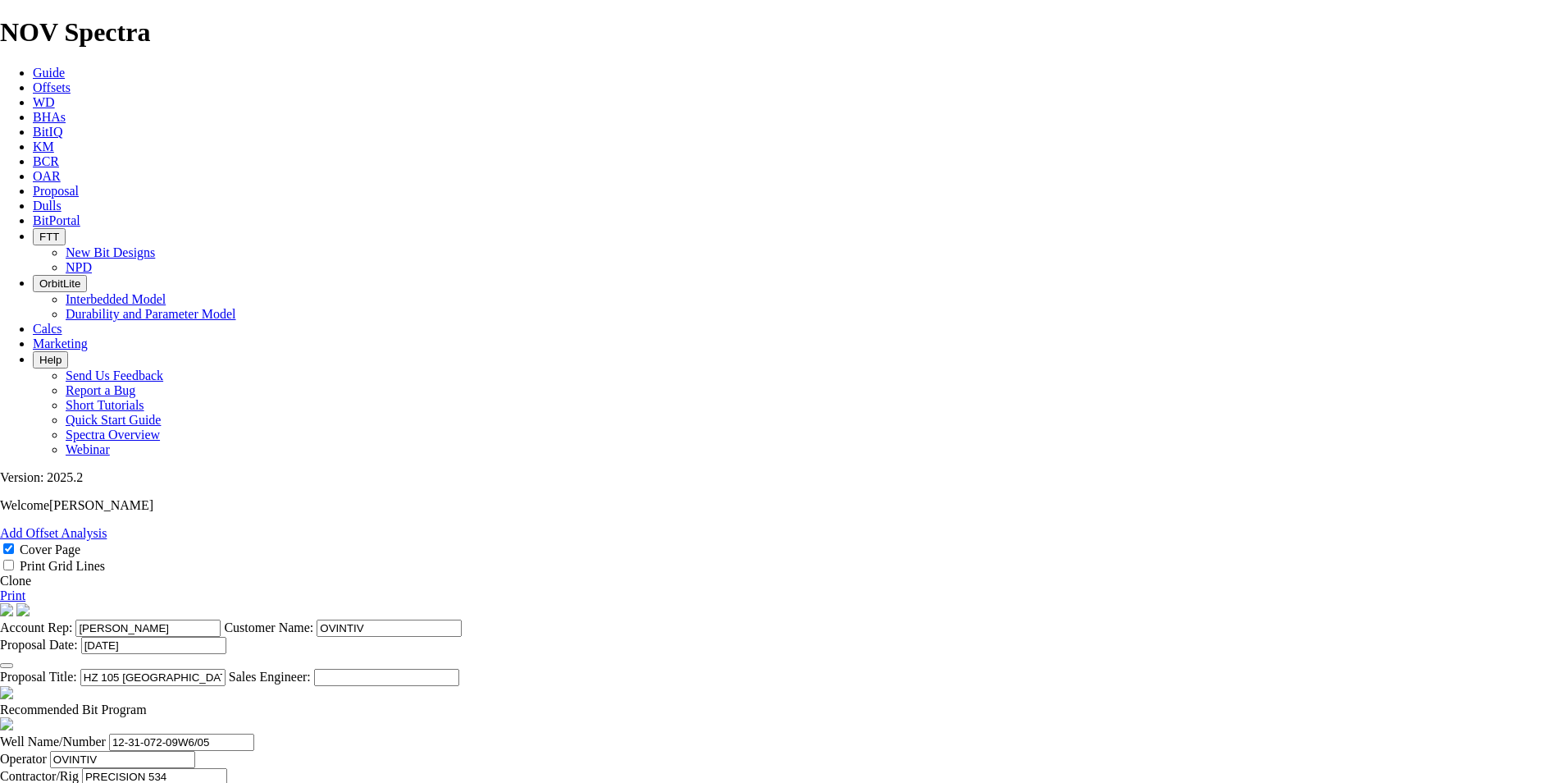
scroll to position [0, 0]
type input "24.357"
drag, startPoint x: 447, startPoint y: 636, endPoint x: 433, endPoint y: 637, distance: 14.0
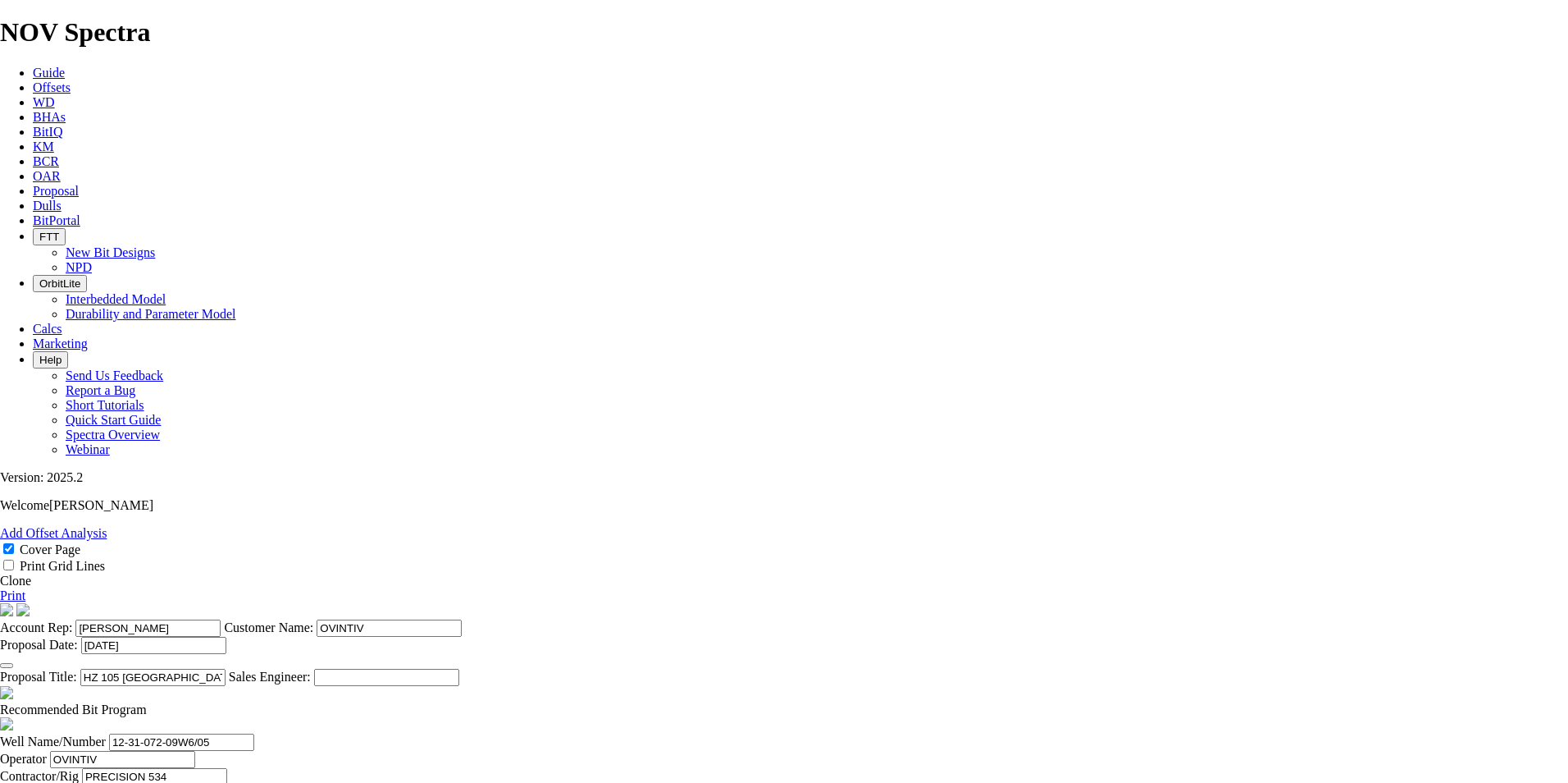
type input "KOP #1 @ 2215m"
type input "2601"
type input "386"
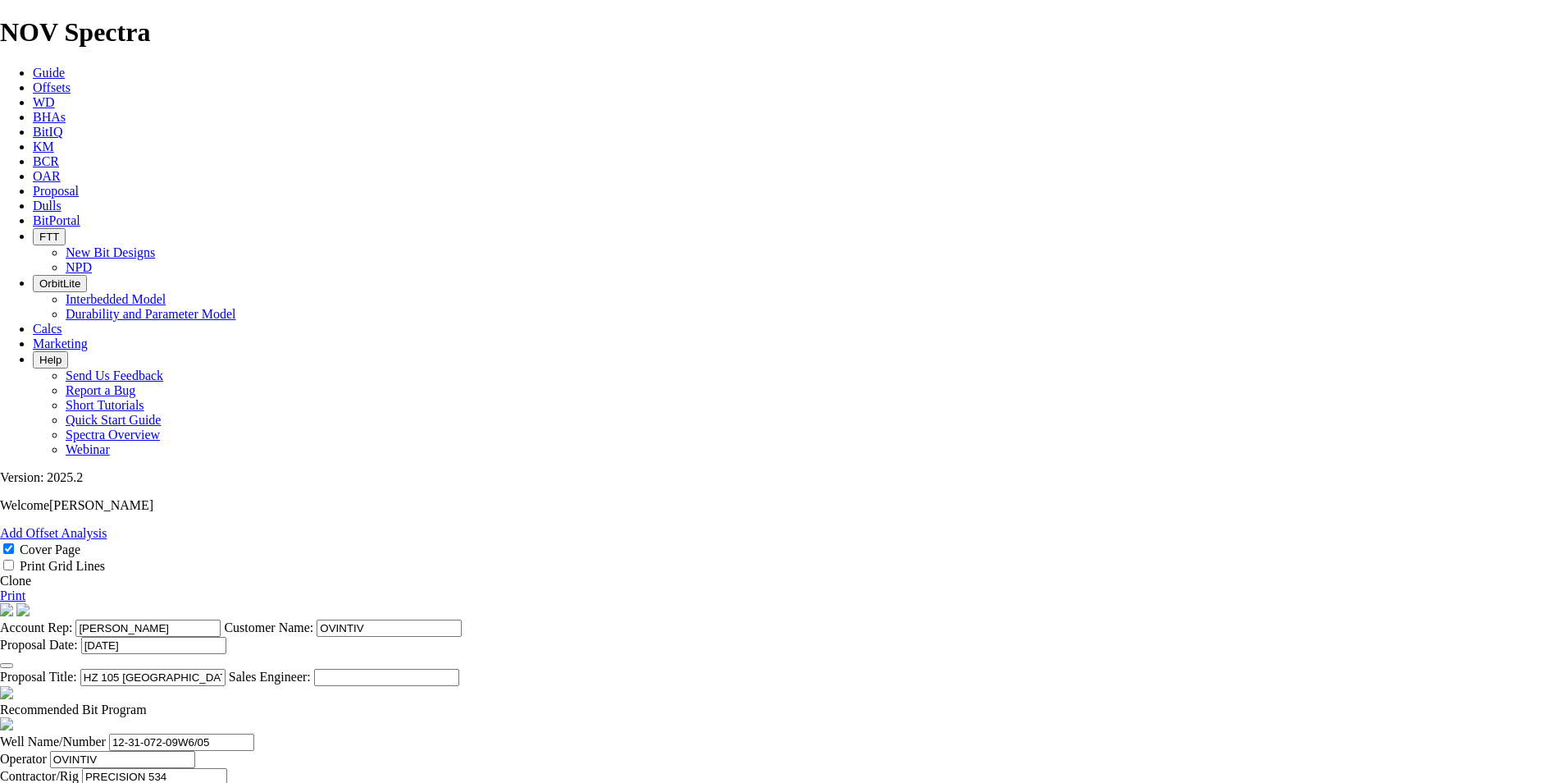
scroll to position [0, 11]
drag, startPoint x: 848, startPoint y: 654, endPoint x: 902, endPoint y: 659, distance: 54.2
type input "25.7333"
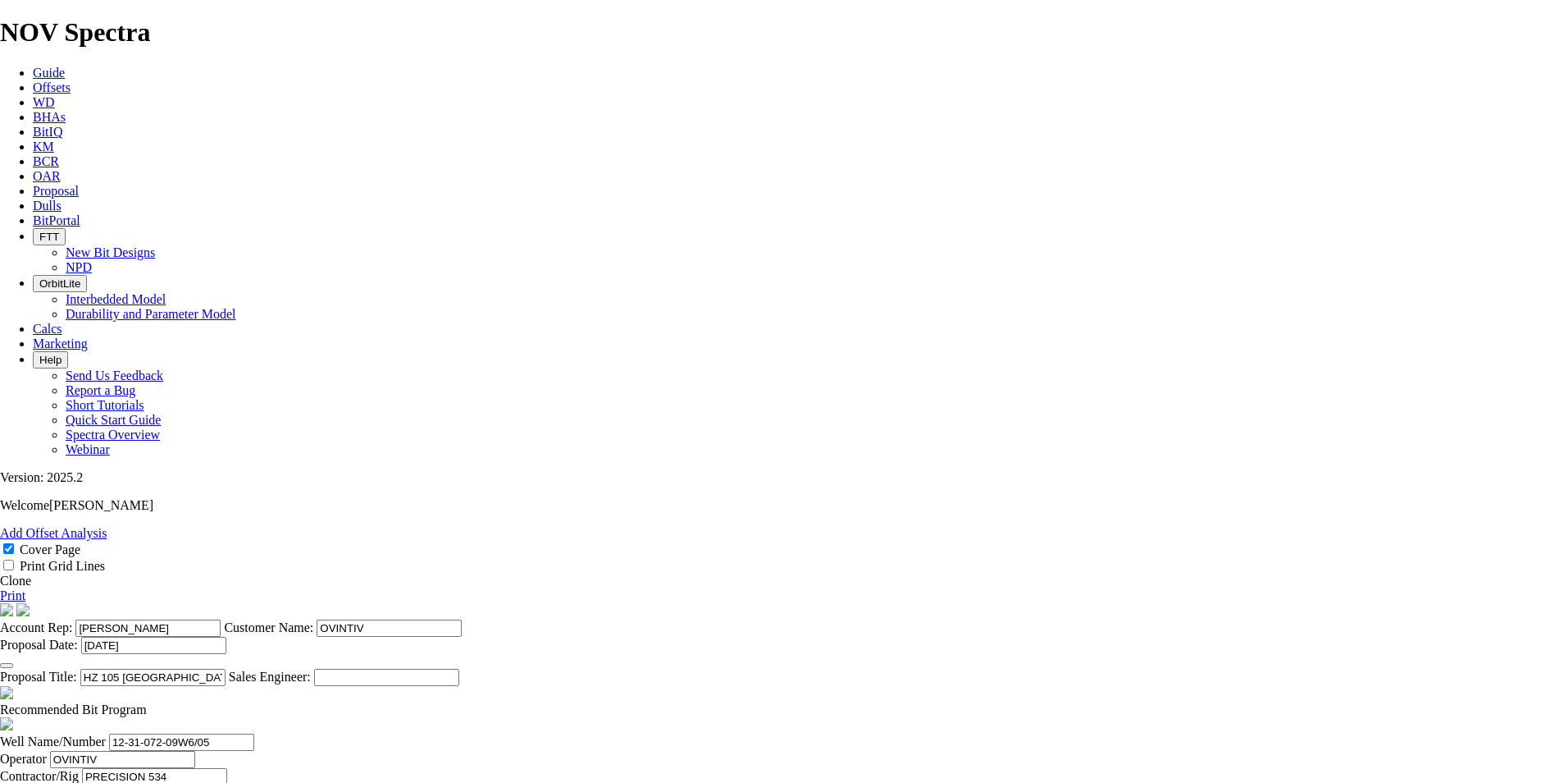
type input "HEEL @ 2601m"
type input "6304"
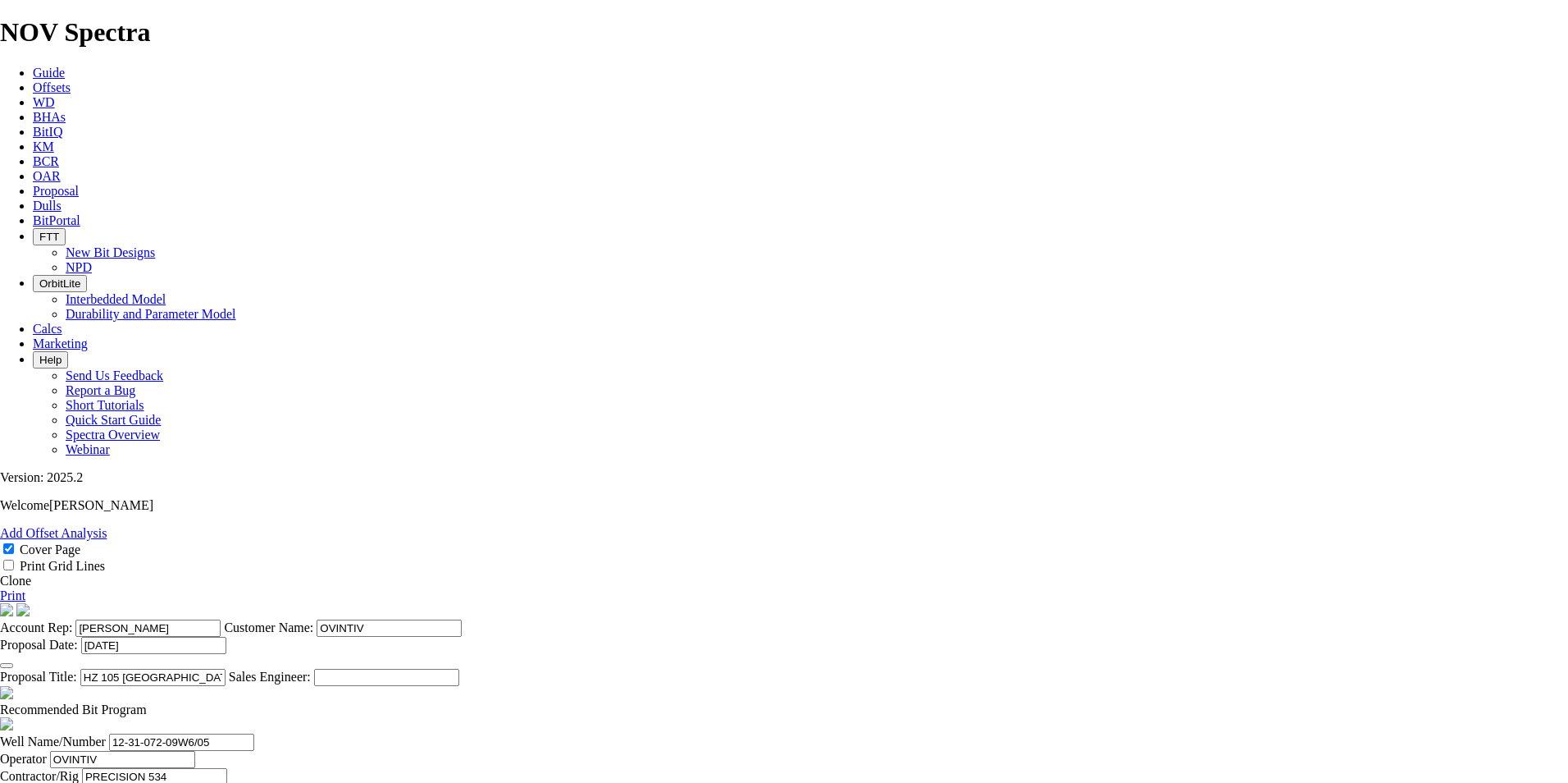
type input "3703"
type input "105.8"
click at [26, 588] on link "Print" at bounding box center [13, 595] width 26 height 14
click at [31, 573] on link "Clone" at bounding box center [16, 580] width 31 height 14
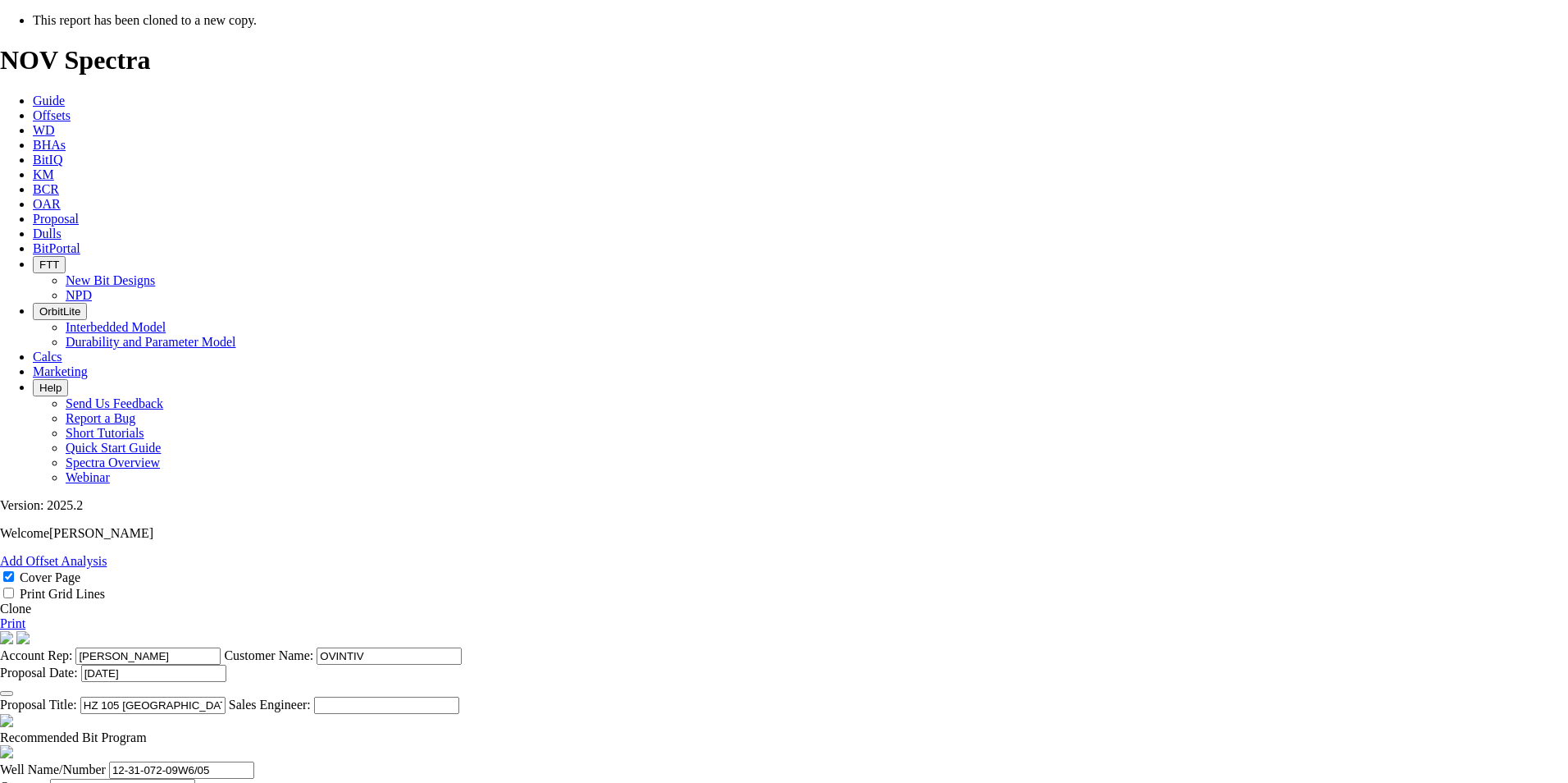
select select "field"
select select "location"
select select "province"
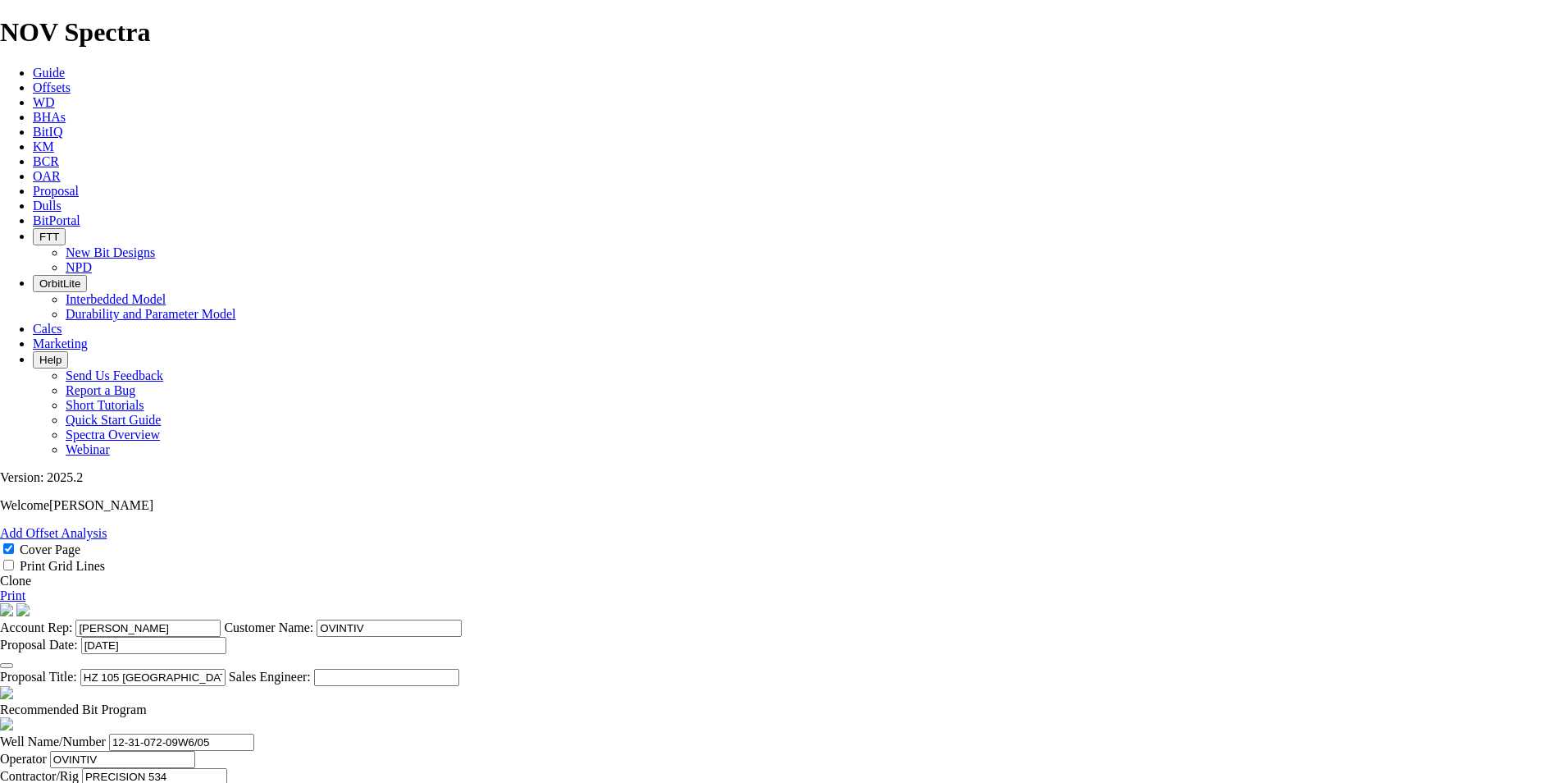
drag, startPoint x: 700, startPoint y: 624, endPoint x: 691, endPoint y: 626, distance: 9.2
click at [226, 669] on input "HZ 105 [GEOGRAPHIC_DATA] 12-31-072-09W6 ([PERSON_NAME] F)" at bounding box center [152, 677] width 145 height 17
click at [226, 669] on input "HZ 111 [GEOGRAPHIC_DATA] 12-31-072-09W6 ([PERSON_NAME] F)" at bounding box center [152, 677] width 145 height 17
type input "HZ 111 [GEOGRAPHIC_DATA] 13-31-072-09W6 ([PERSON_NAME] F)"
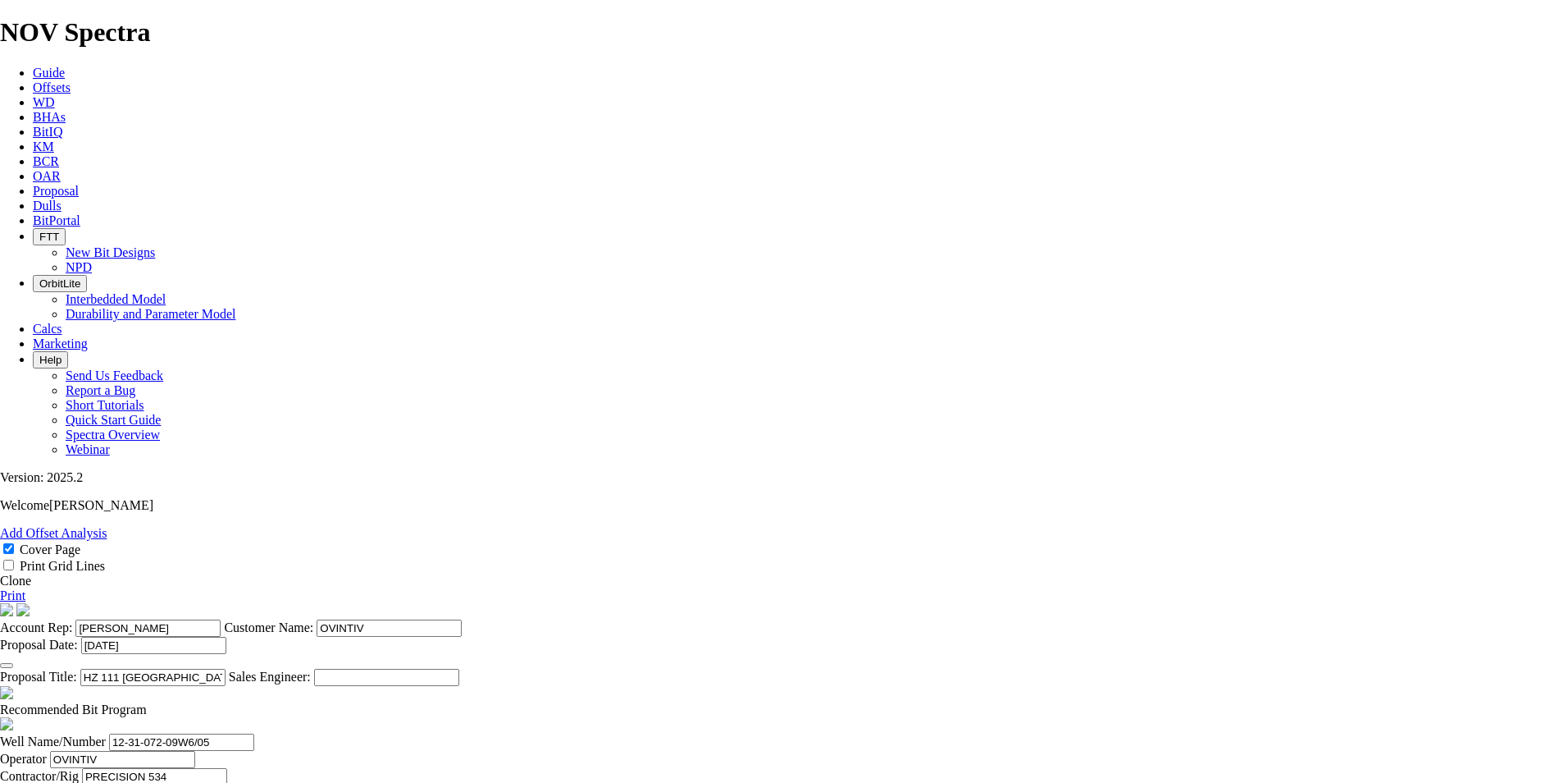
click at [147, 702] on span at bounding box center [147, 709] width 0 height 14
checkbox input "false"
click at [254, 733] on input "12-31-072-09W6/05" at bounding box center [182, 742] width 145 height 17
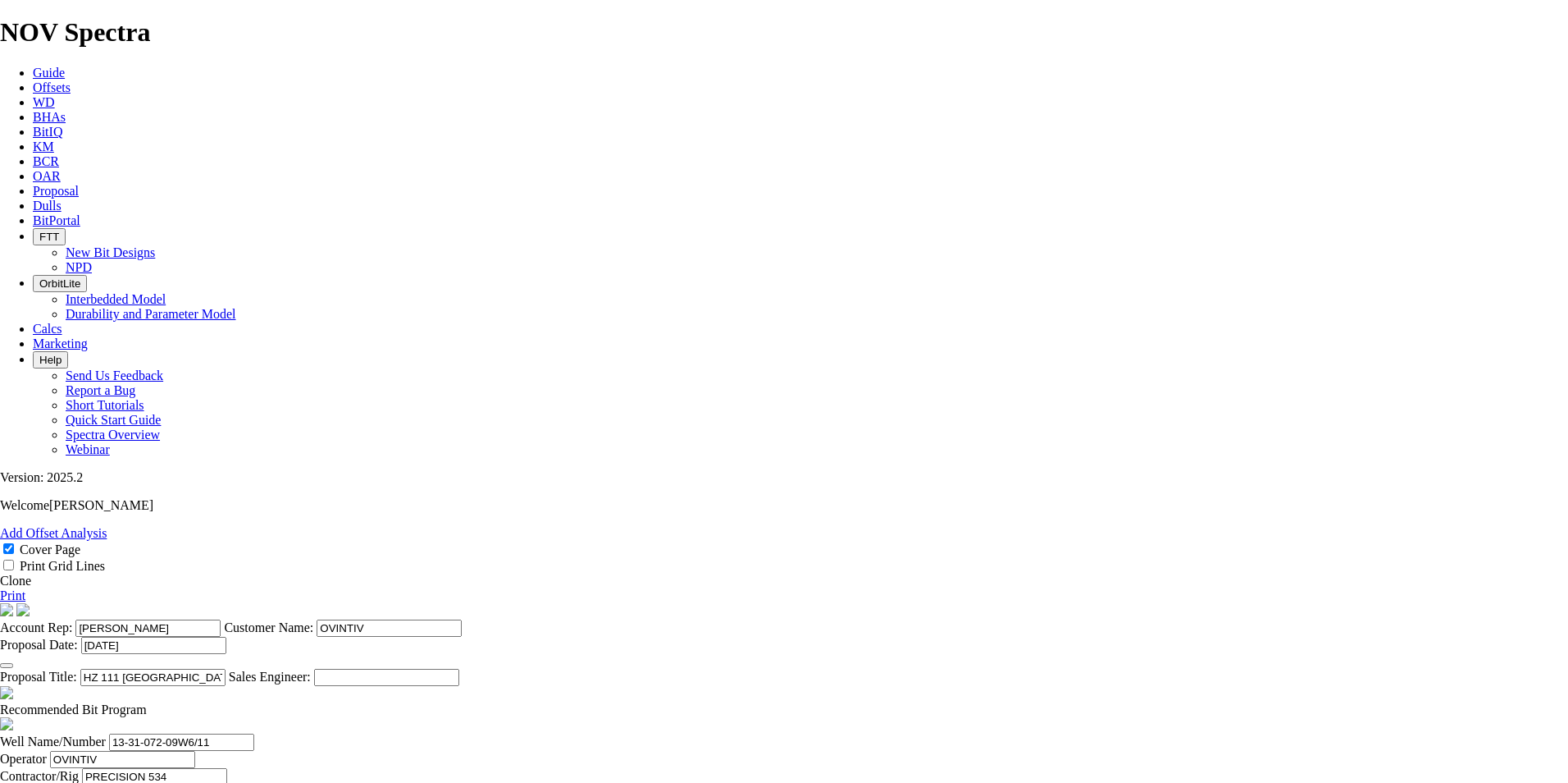
scroll to position [0, 2]
type input "13-31-072-09W6/11"
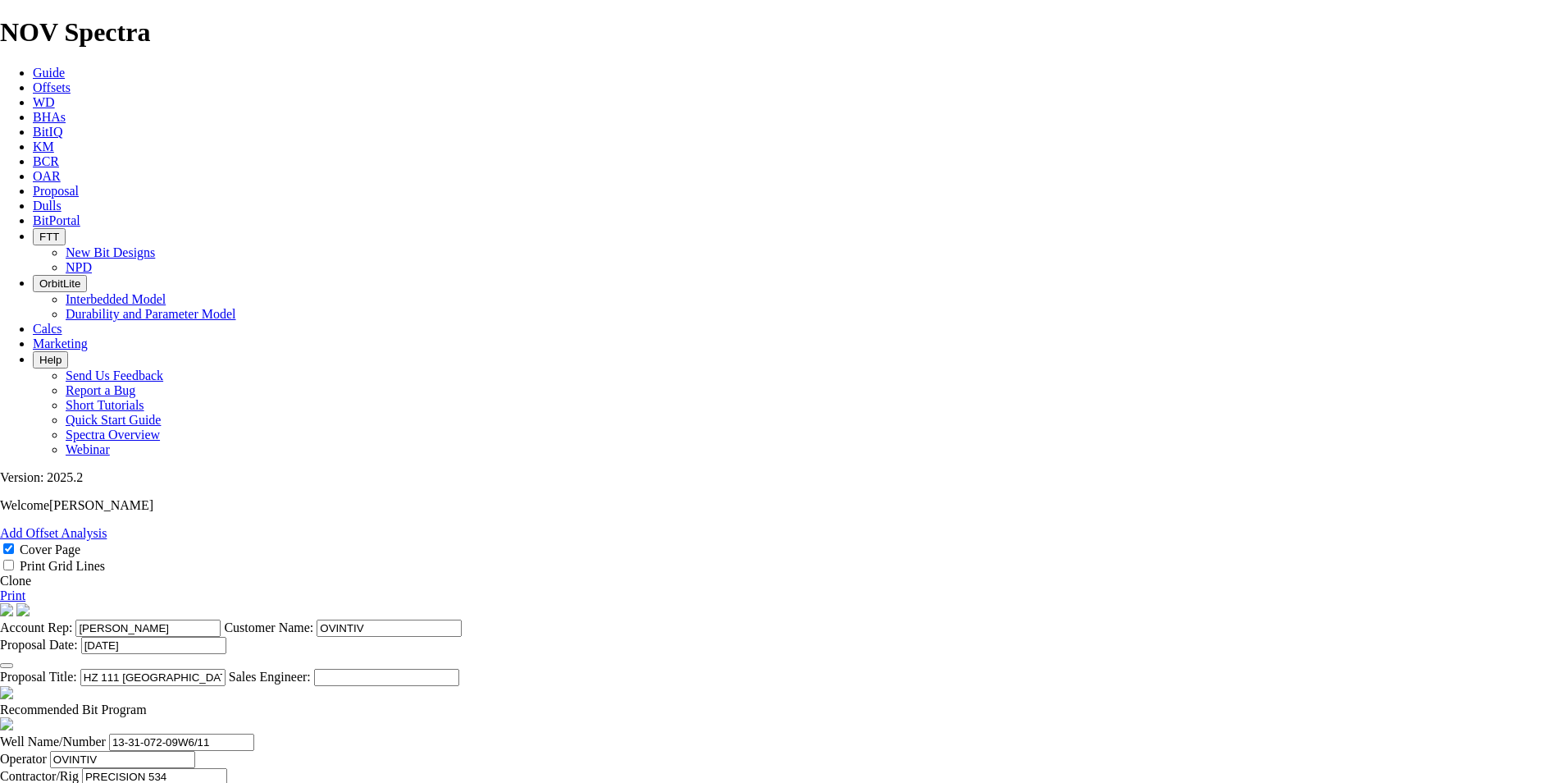
type input "[DATE]"
type input "2216"
type input "1706"
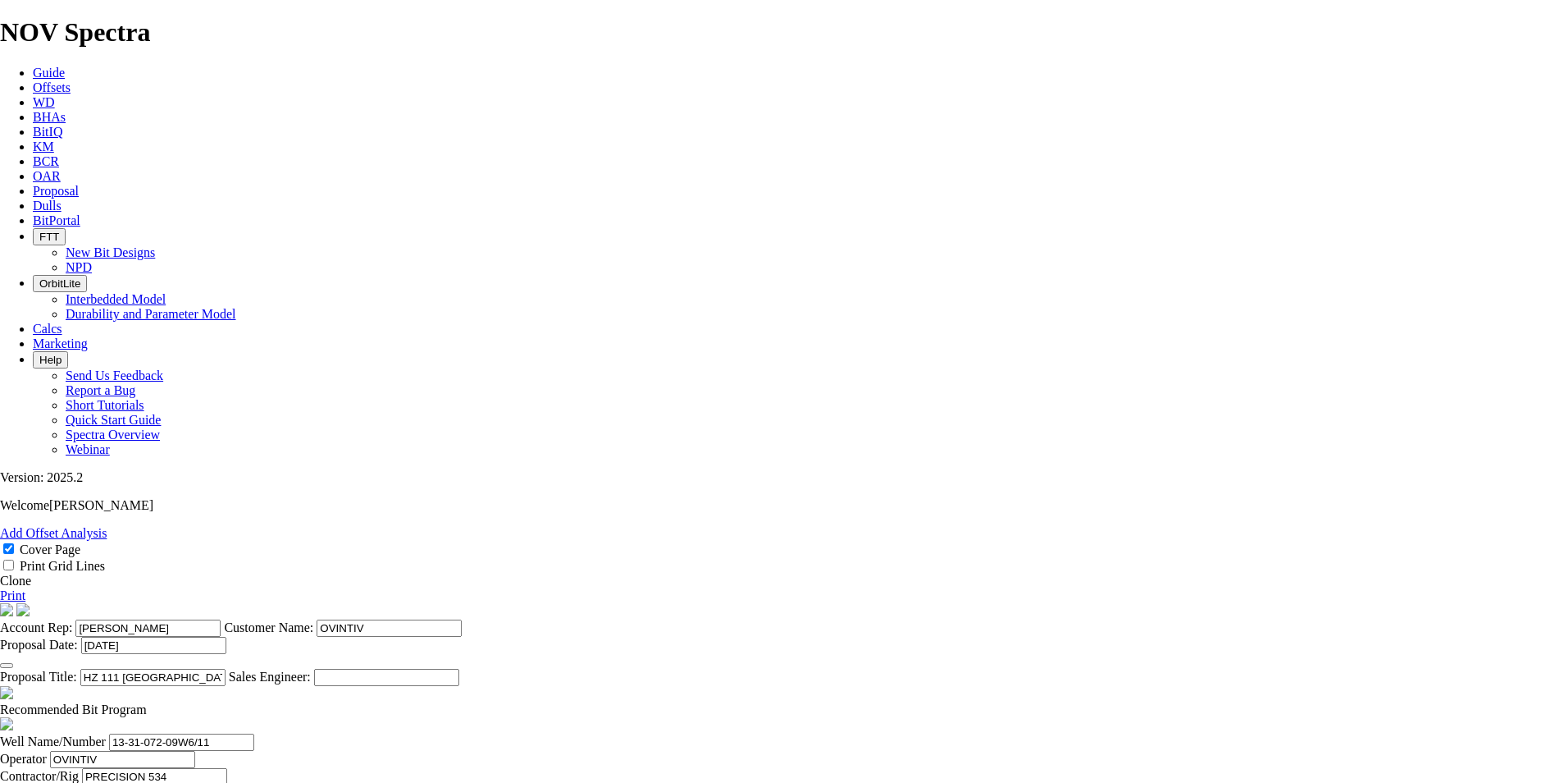
drag, startPoint x: 839, startPoint y: 496, endPoint x: 924, endPoint y: 494, distance: 85.0
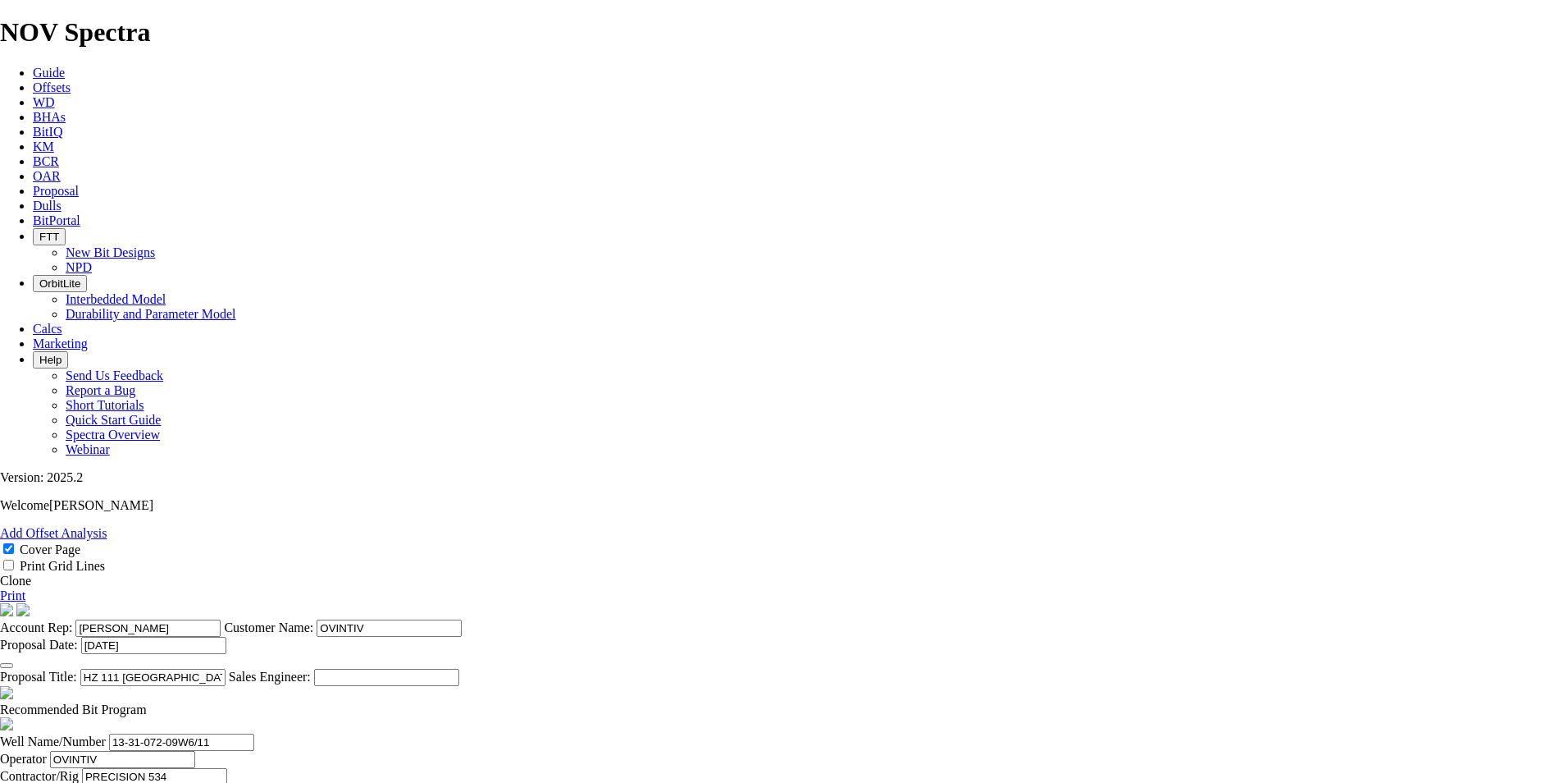
type input "24.371"
type input "70"
type input "KOP #1 @ 2216m"
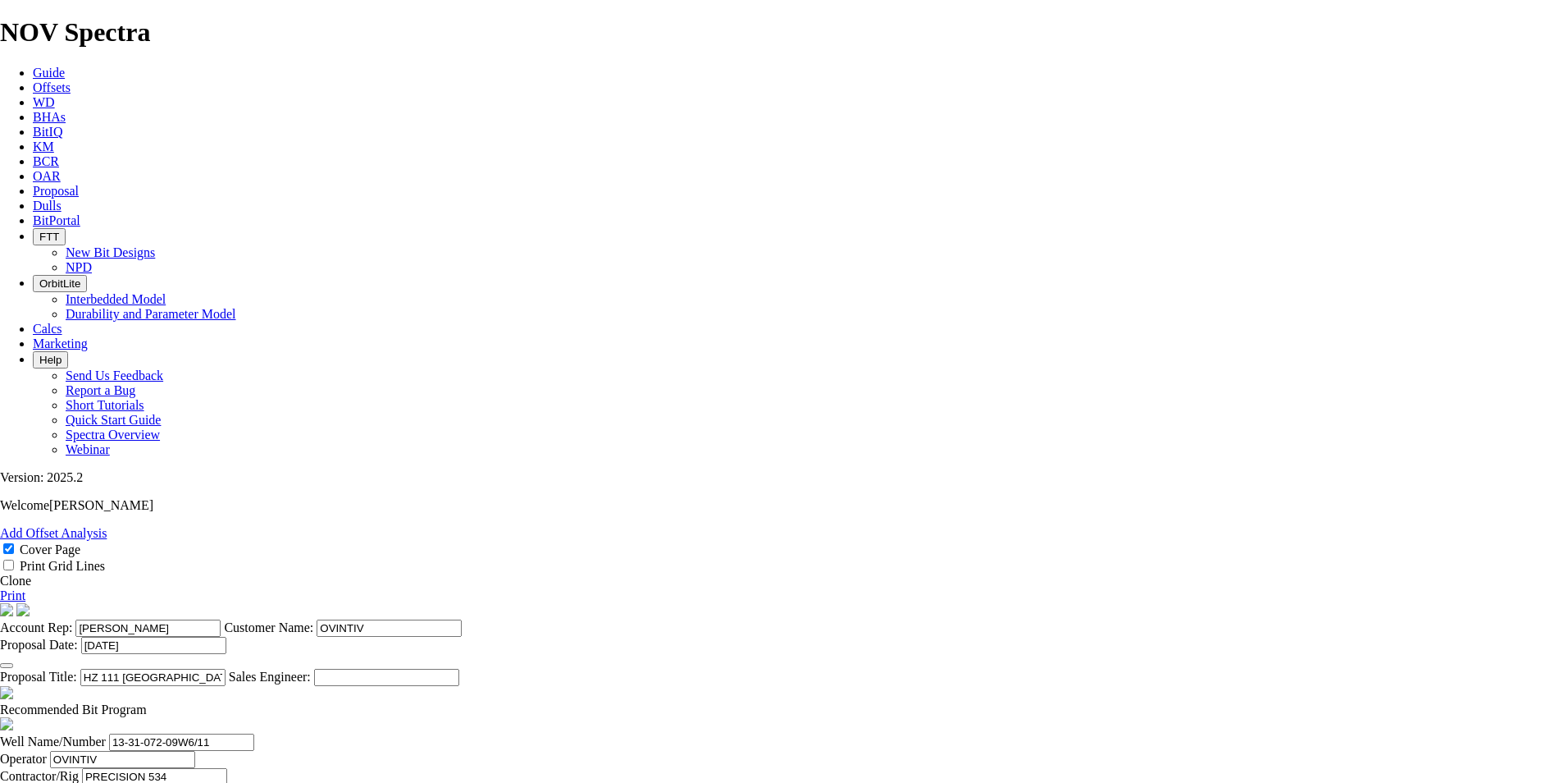
type input "2602"
type input "386"
drag, startPoint x: 845, startPoint y: 537, endPoint x: 937, endPoint y: 541, distance: 92.1
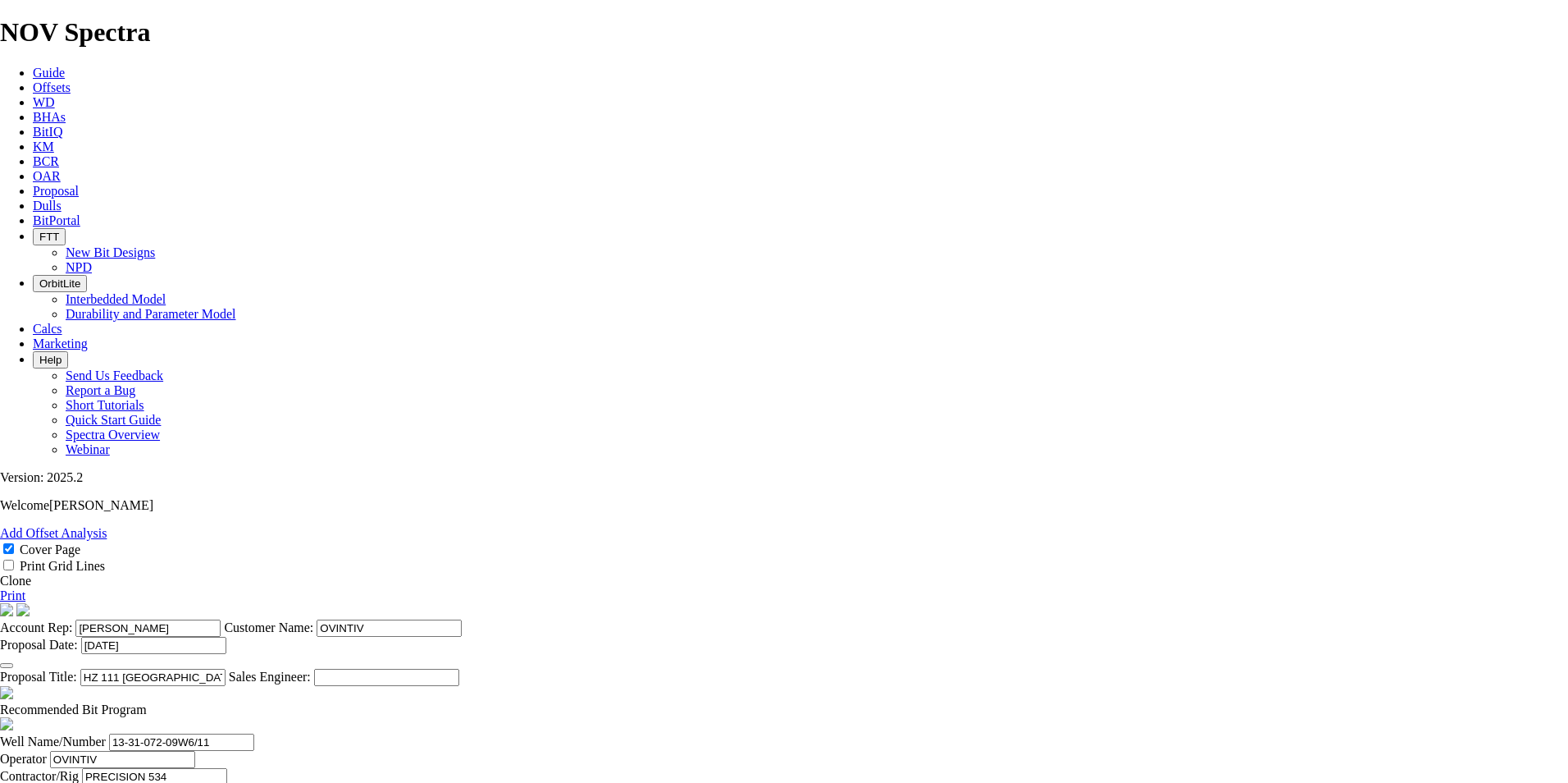
type input "25.7333"
drag, startPoint x: 688, startPoint y: 576, endPoint x: 655, endPoint y: 577, distance: 33.0
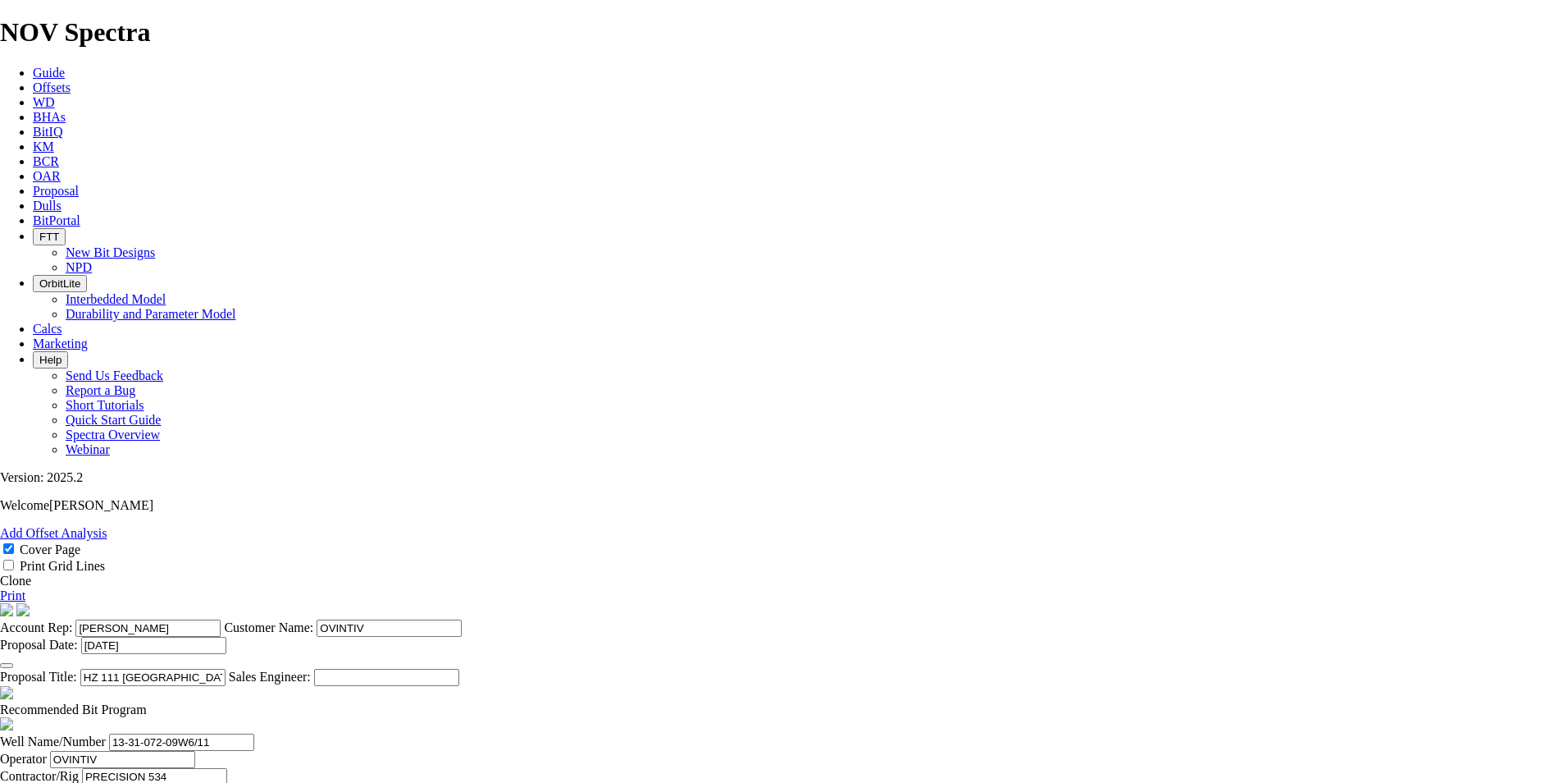
type input "6401"
type input "3799"
drag, startPoint x: 846, startPoint y: 578, endPoint x: 903, endPoint y: 574, distance: 57.1
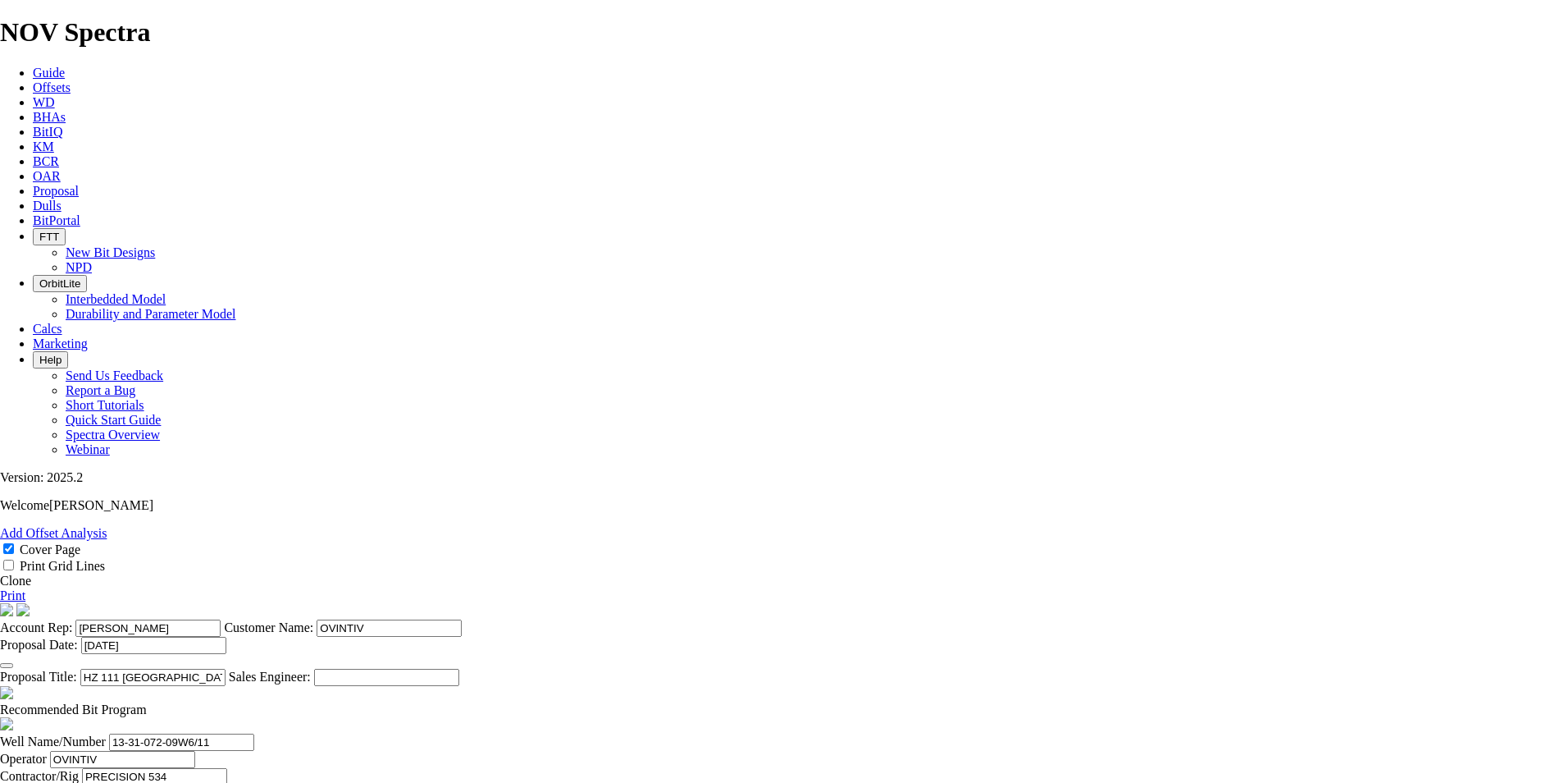
scroll to position [0, 0]
type input "108.5429"
type input "35"
click at [26, 588] on link "Print" at bounding box center [13, 595] width 26 height 14
click at [31, 573] on link "Clone" at bounding box center [16, 580] width 31 height 14
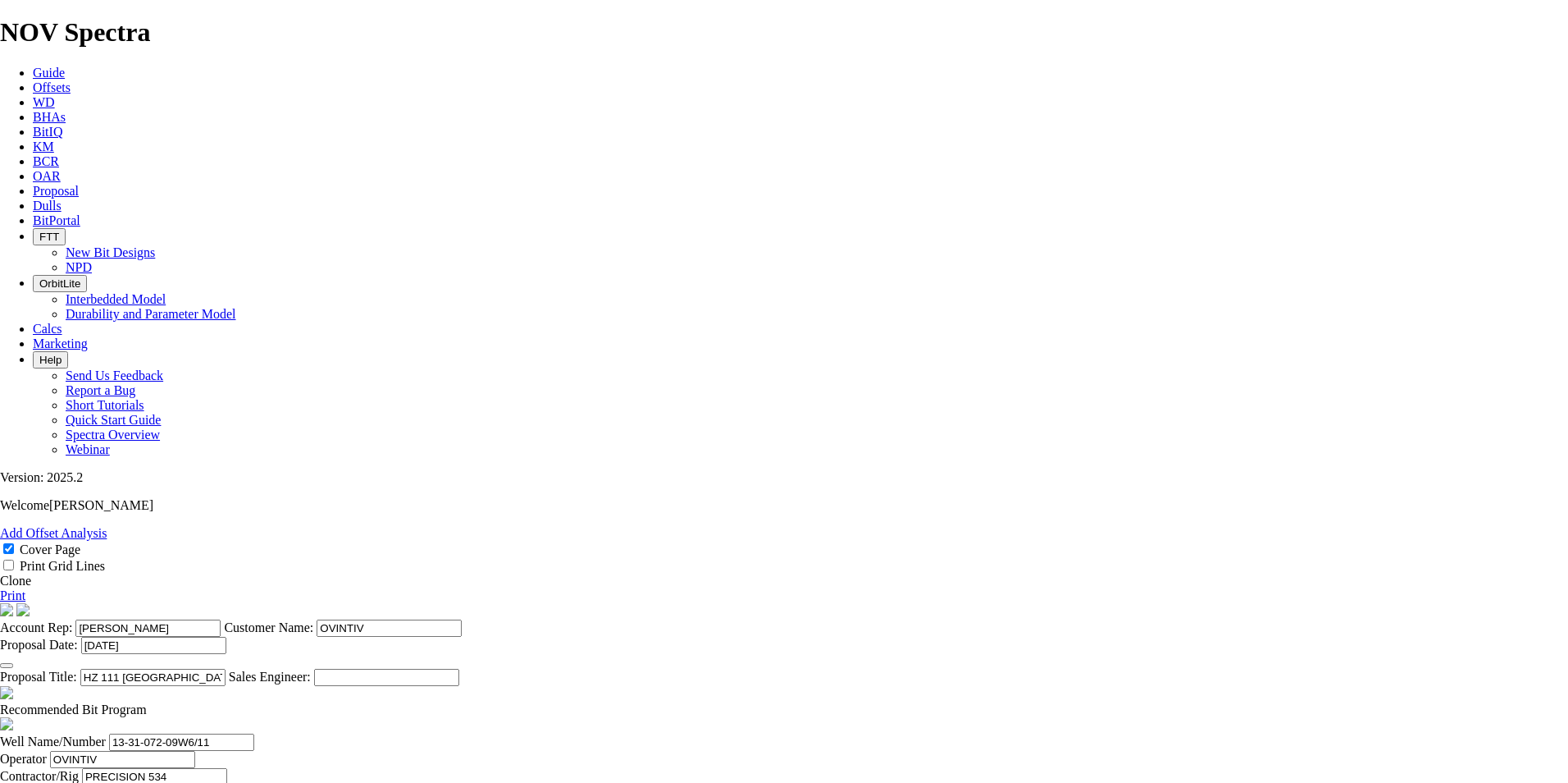
select select "field"
select select "location"
select select "province"
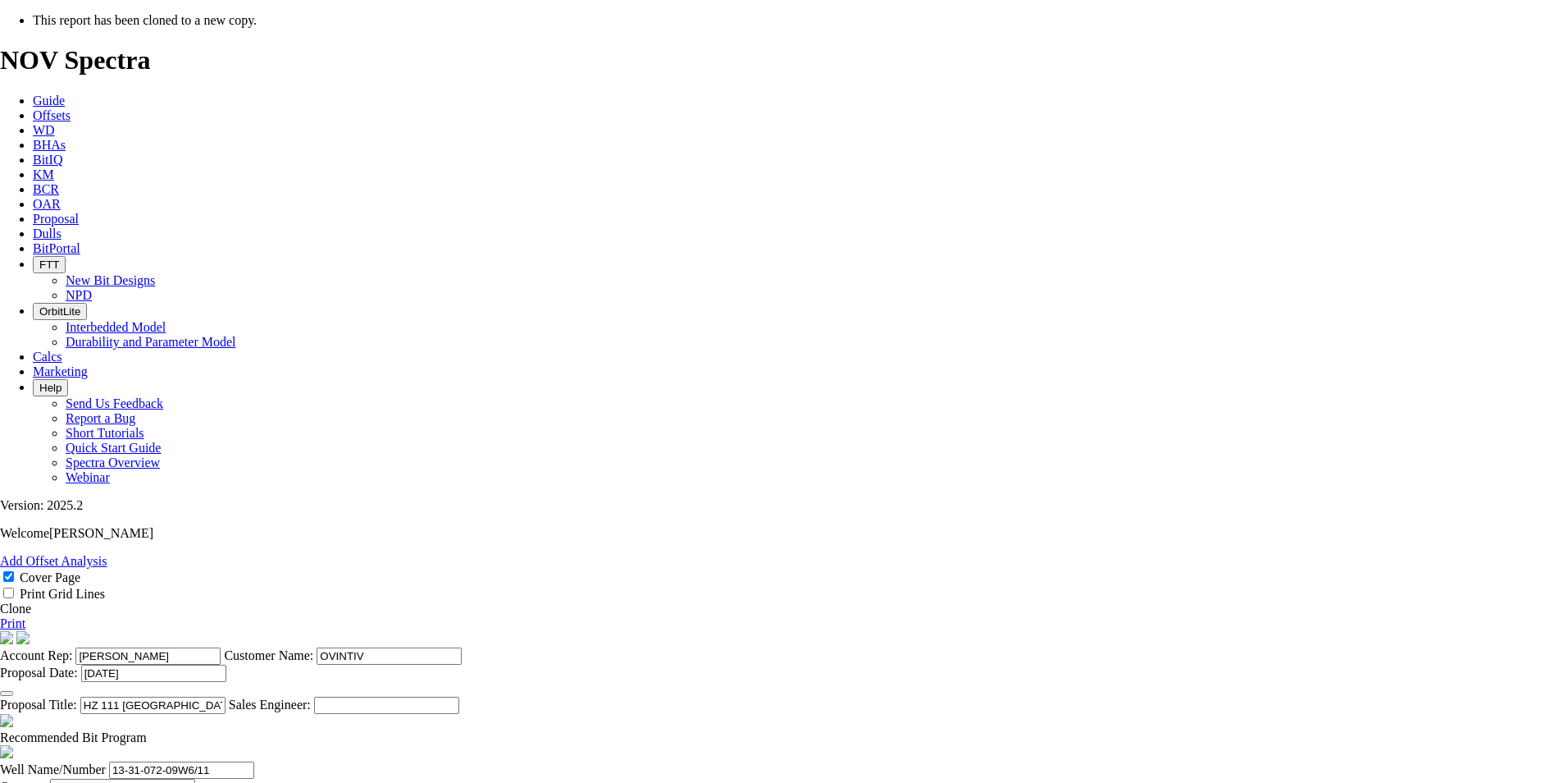
click at [226, 697] on input "HZ 111 [GEOGRAPHIC_DATA] 13-31-072-09W6 ([PERSON_NAME] F)" at bounding box center [152, 705] width 145 height 17
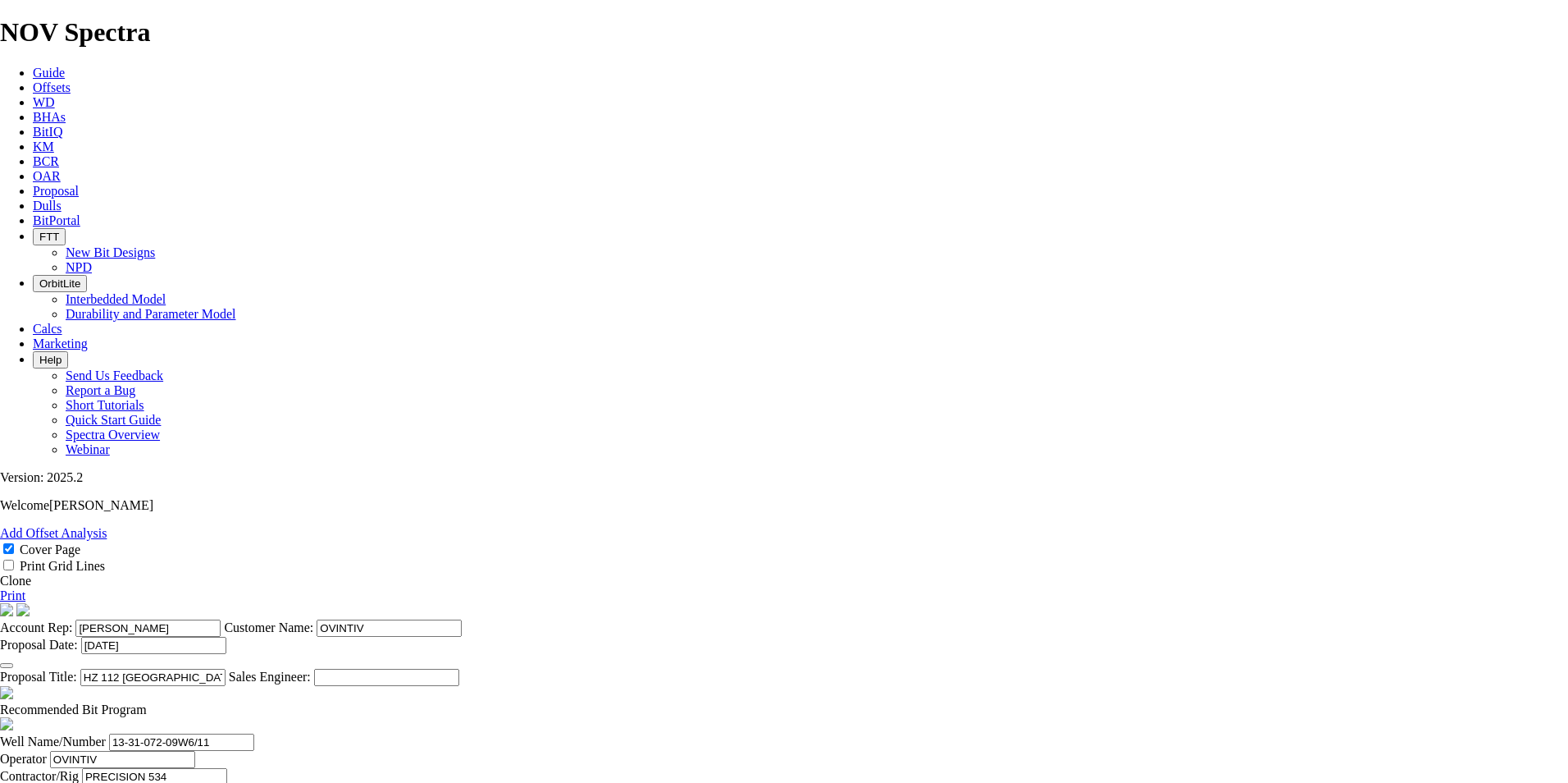
scroll to position [369, 0]
type input "HZ 112 [GEOGRAPHIC_DATA] 13-31-072-09W6 ([PERSON_NAME] F)"
click at [147, 702] on span at bounding box center [147, 709] width 0 height 14
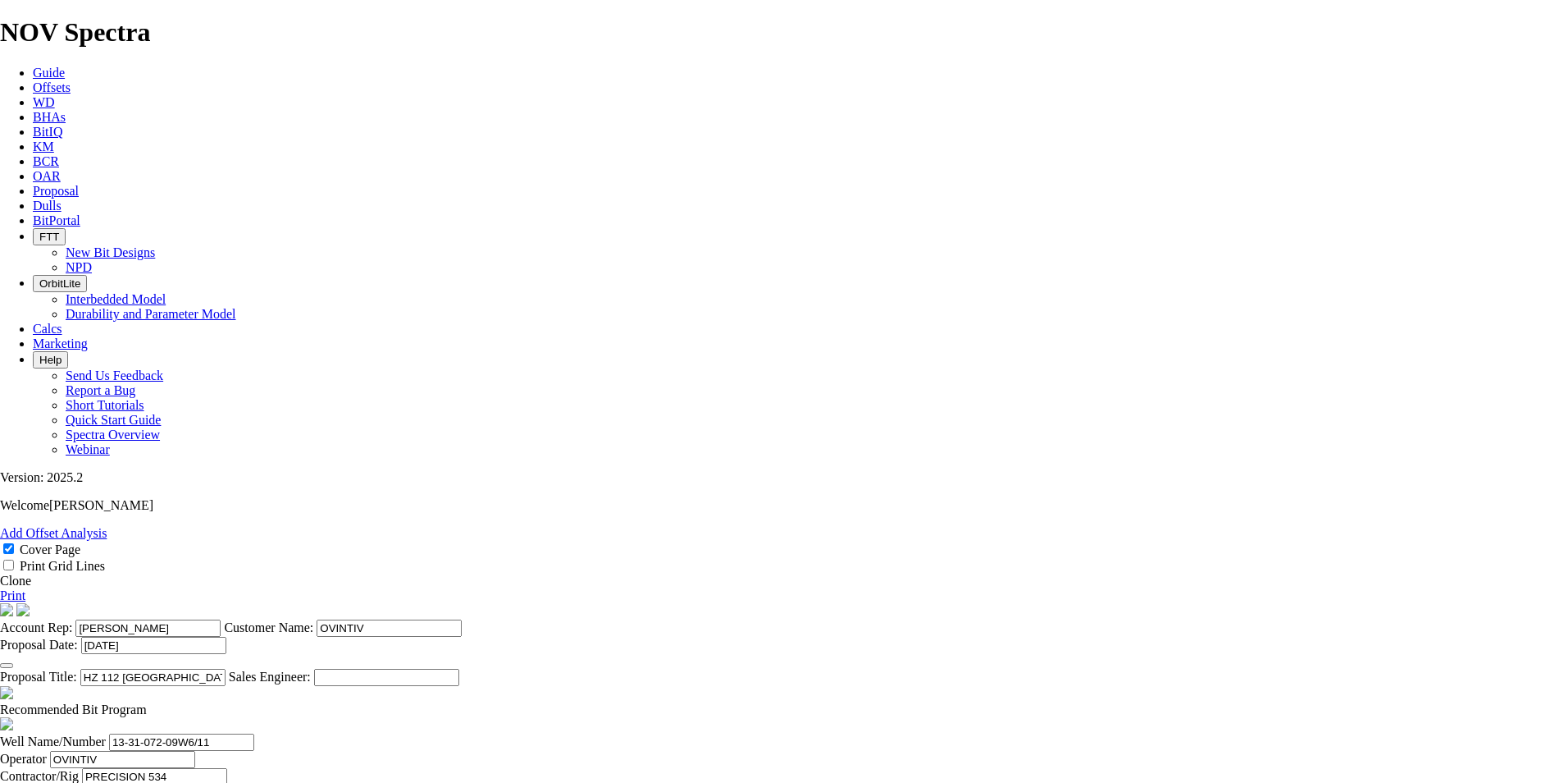
checkbox input "false"
click at [254, 733] on input "13-31-072-09W6/11" at bounding box center [182, 742] width 145 height 17
type input "13-31-072-09W6/12"
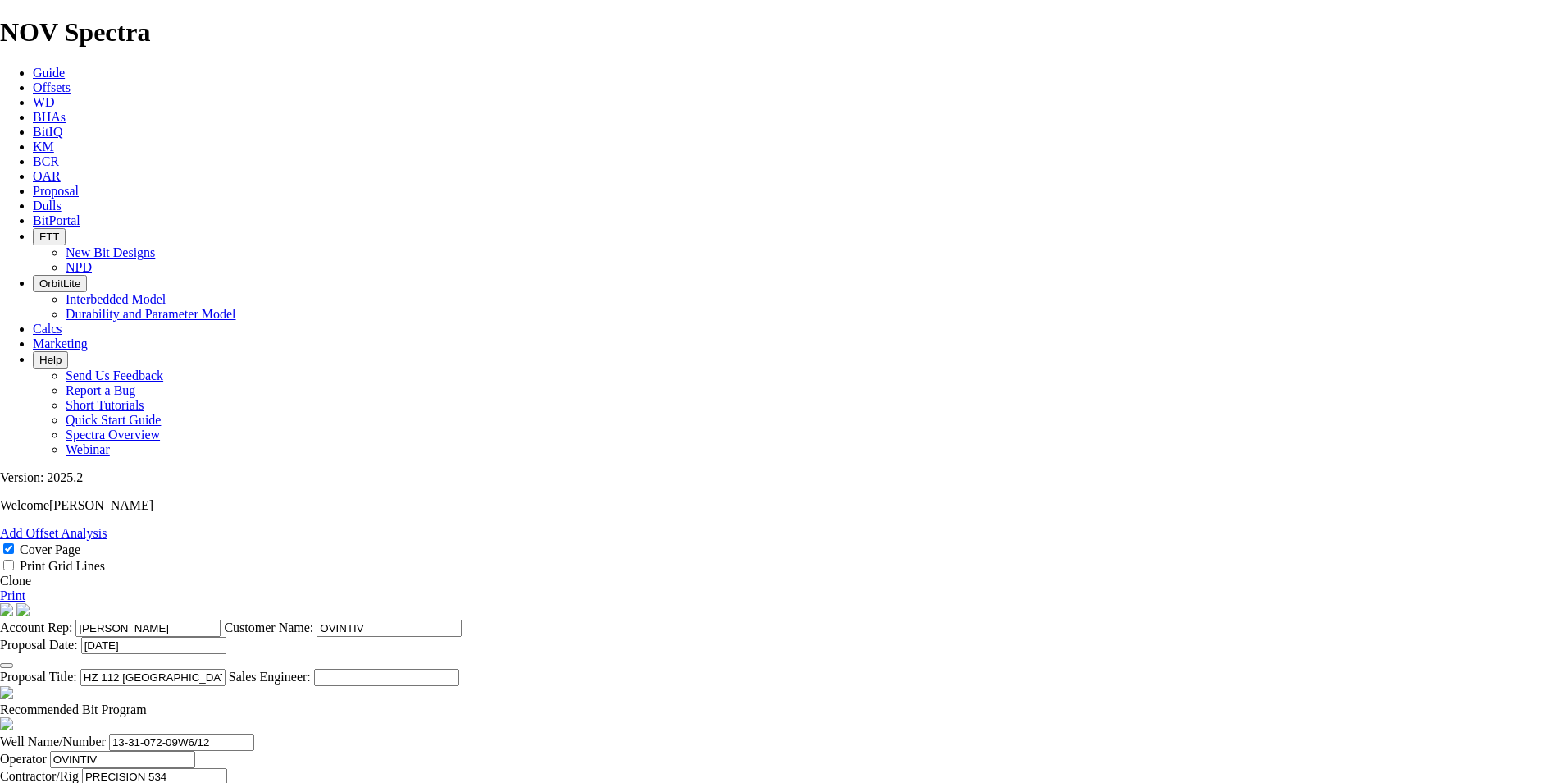
type input "35"
drag, startPoint x: 693, startPoint y: 601, endPoint x: 614, endPoint y: 595, distance: 79.2
type input "589"
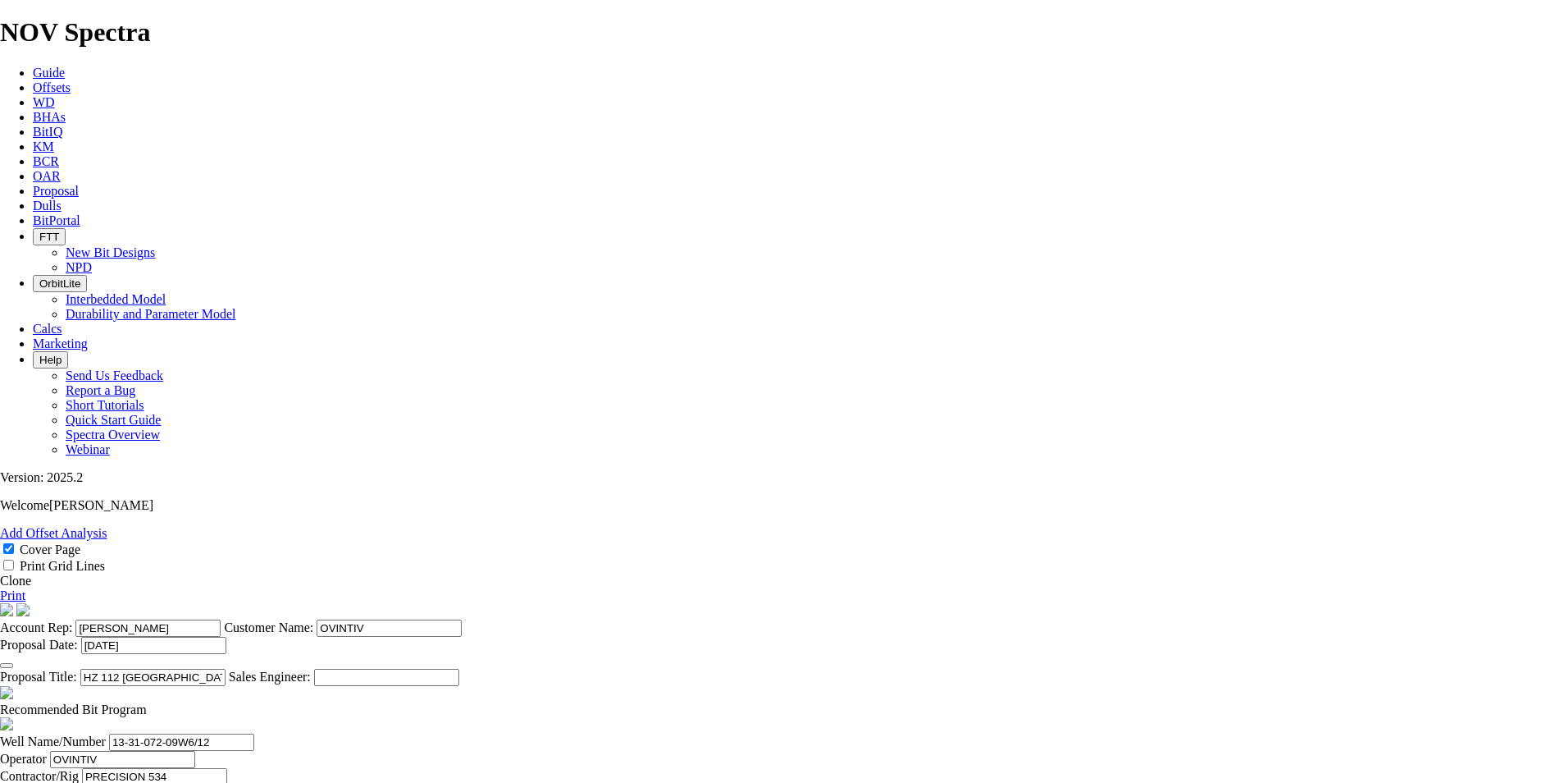
type input "589"
type input "7.3625"
type input "2218"
type input "1629"
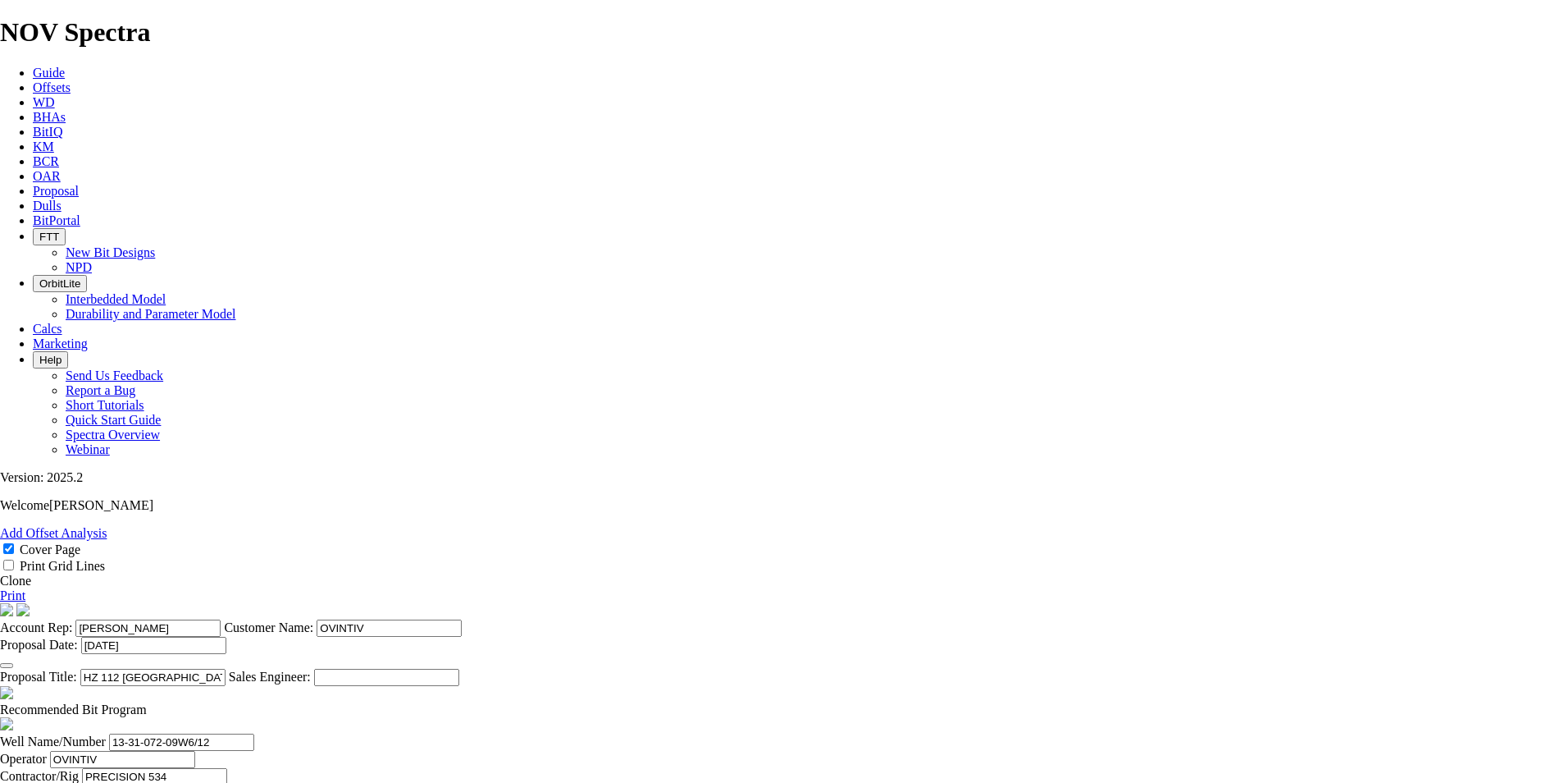
scroll to position [0, 11]
drag, startPoint x: 845, startPoint y: 641, endPoint x: 980, endPoint y: 653, distance: 135.5
type input "23.2714"
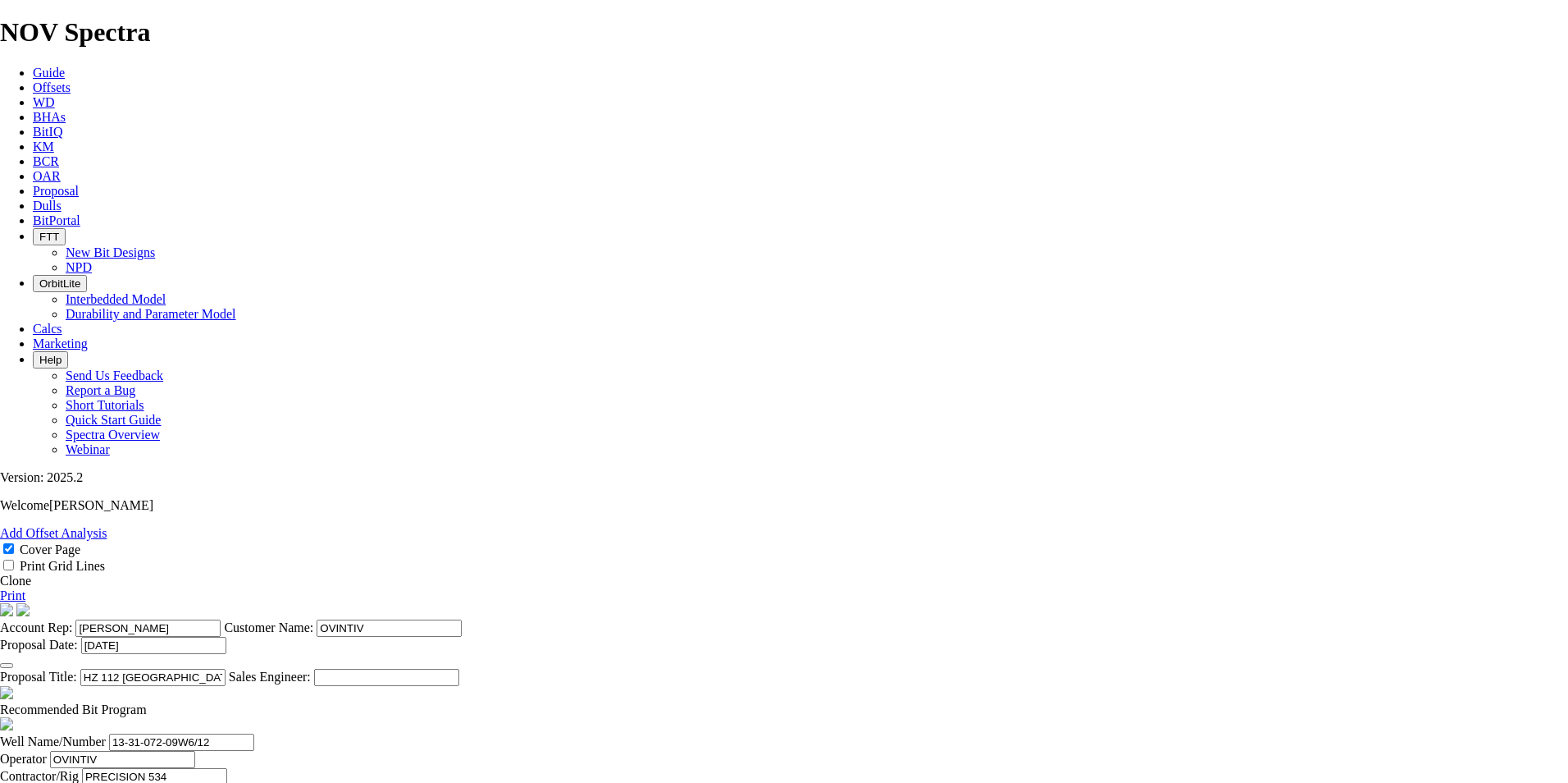
type input "KOP #1 @ 2218m"
type input "2604"
type input "386"
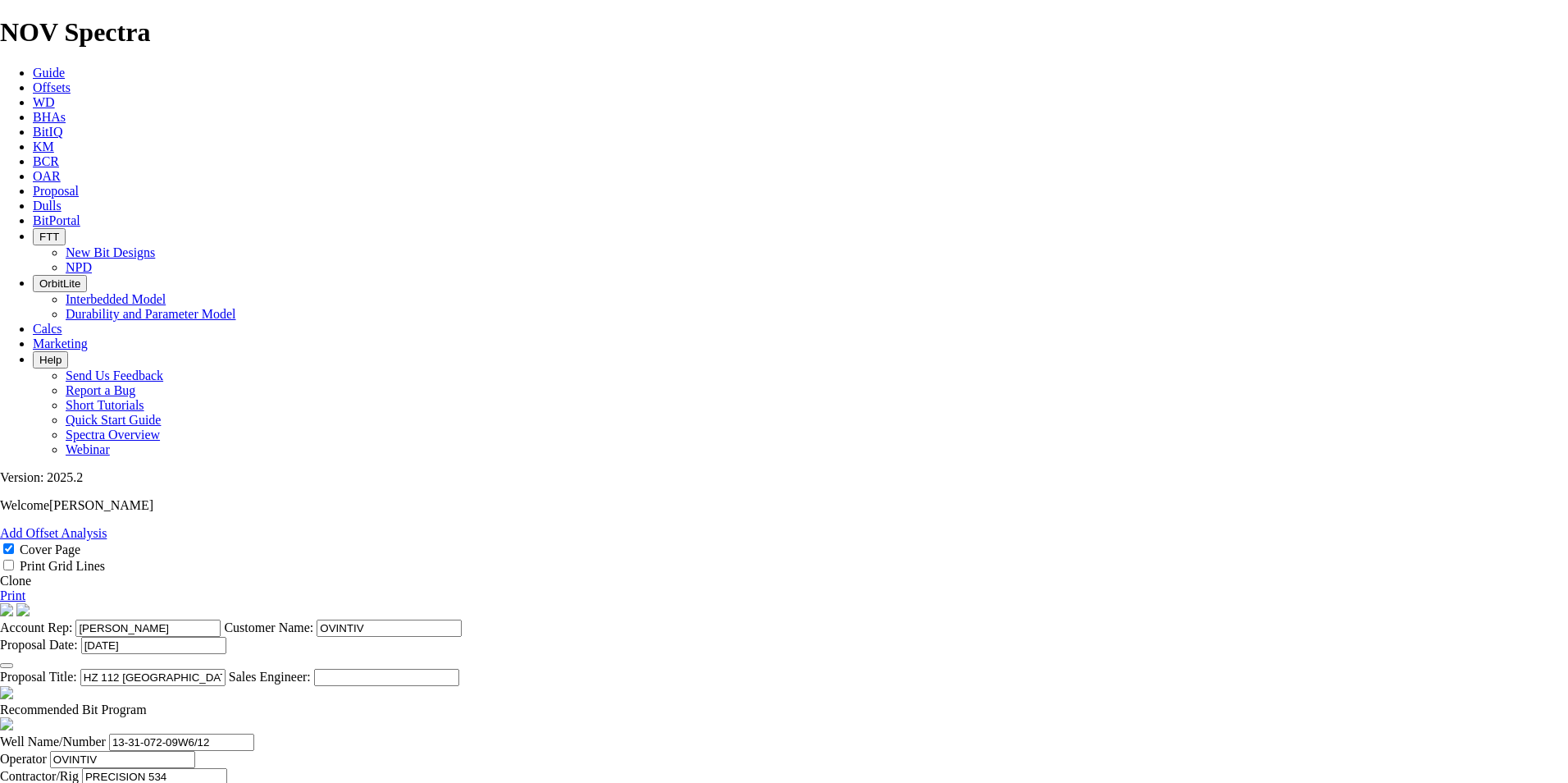
scroll to position [0, 11]
drag, startPoint x: 845, startPoint y: 679, endPoint x: 1039, endPoint y: 713, distance: 197.0
type input "25.7333"
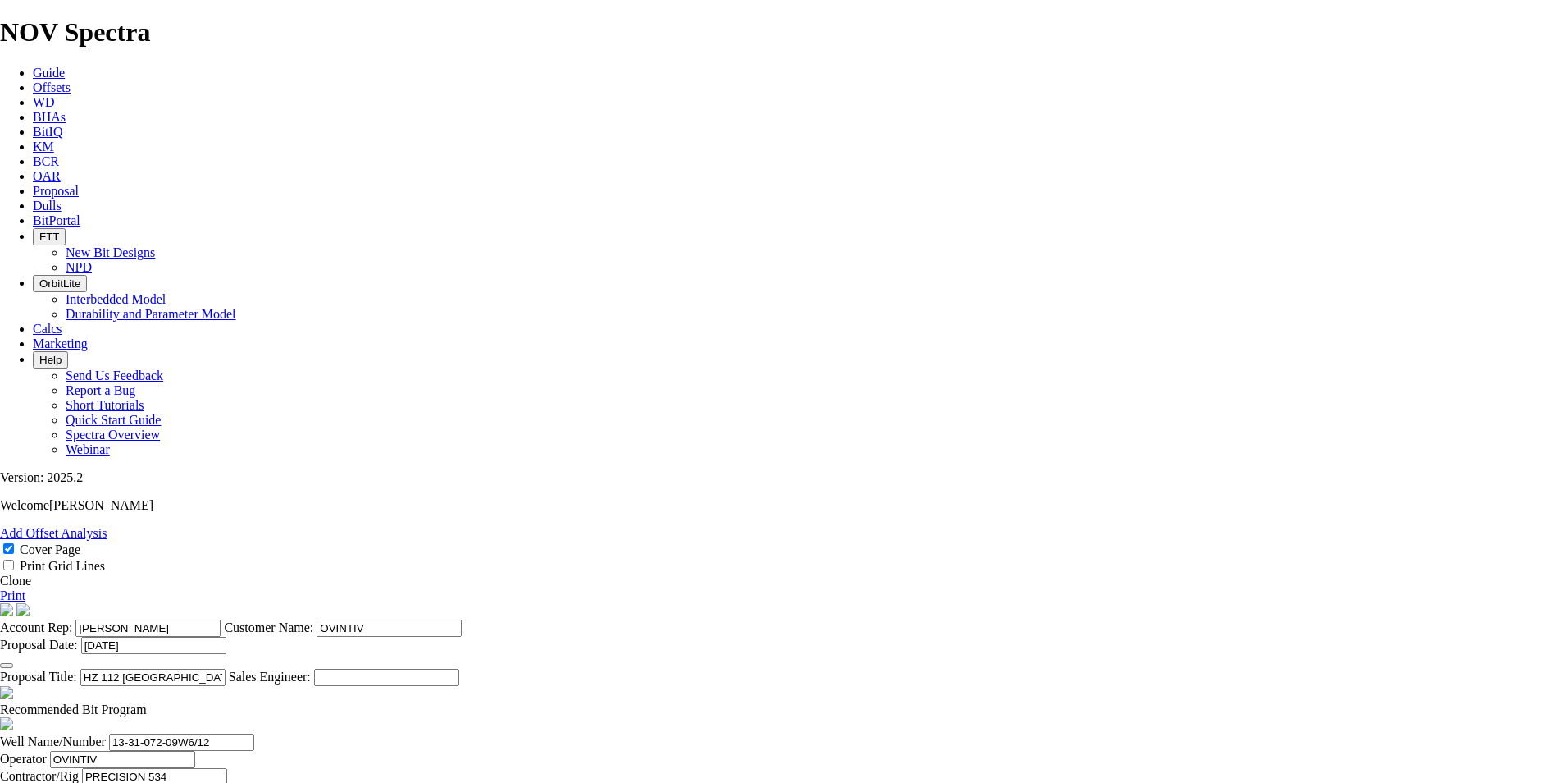
type input "HEEL @ 2602m"
drag, startPoint x: 685, startPoint y: 721, endPoint x: 672, endPoint y: 726, distance: 13.9
type input "6483"
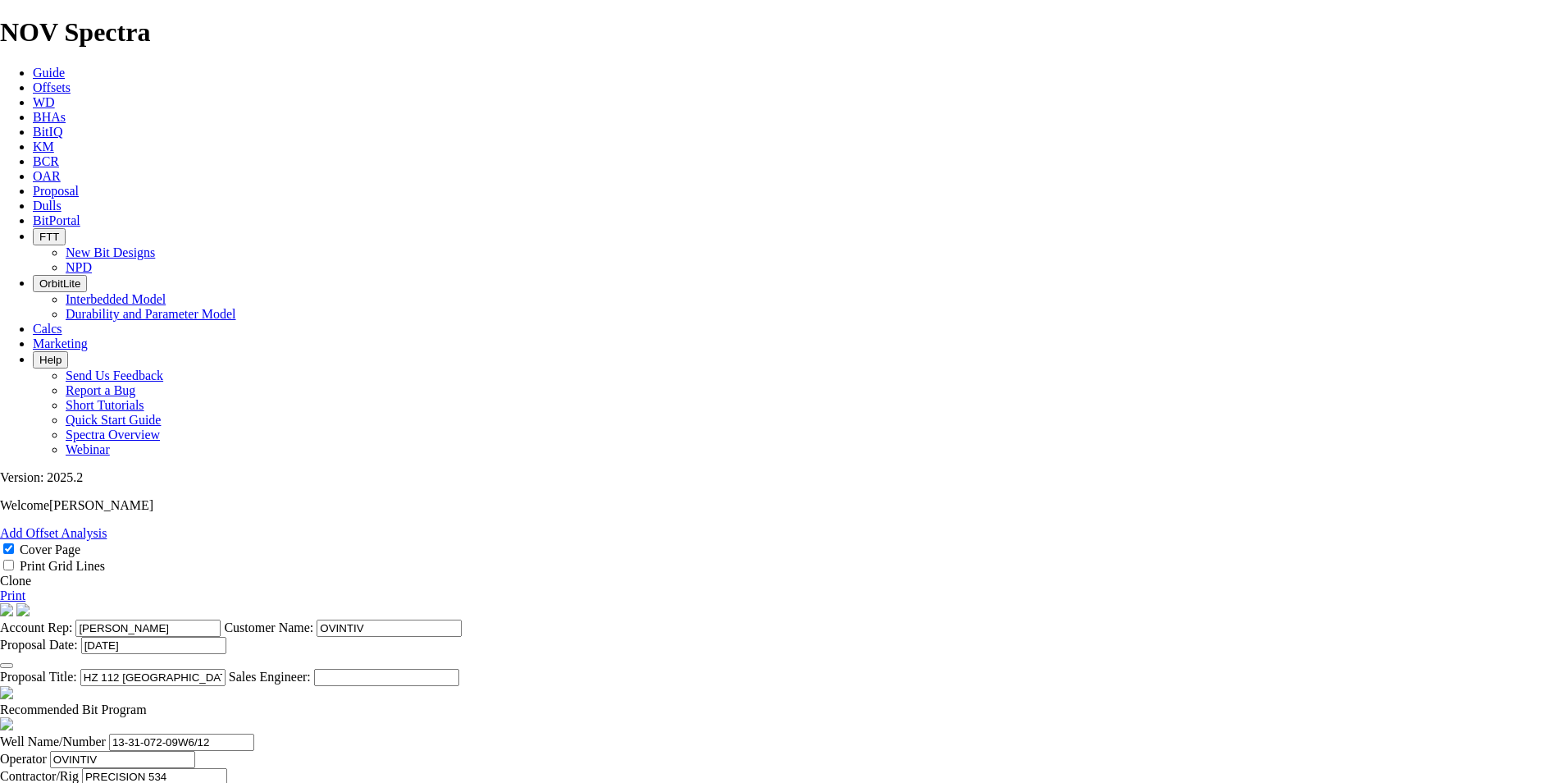
type input "3879"
drag, startPoint x: 845, startPoint y: 722, endPoint x: 942, endPoint y: 720, distance: 97.0
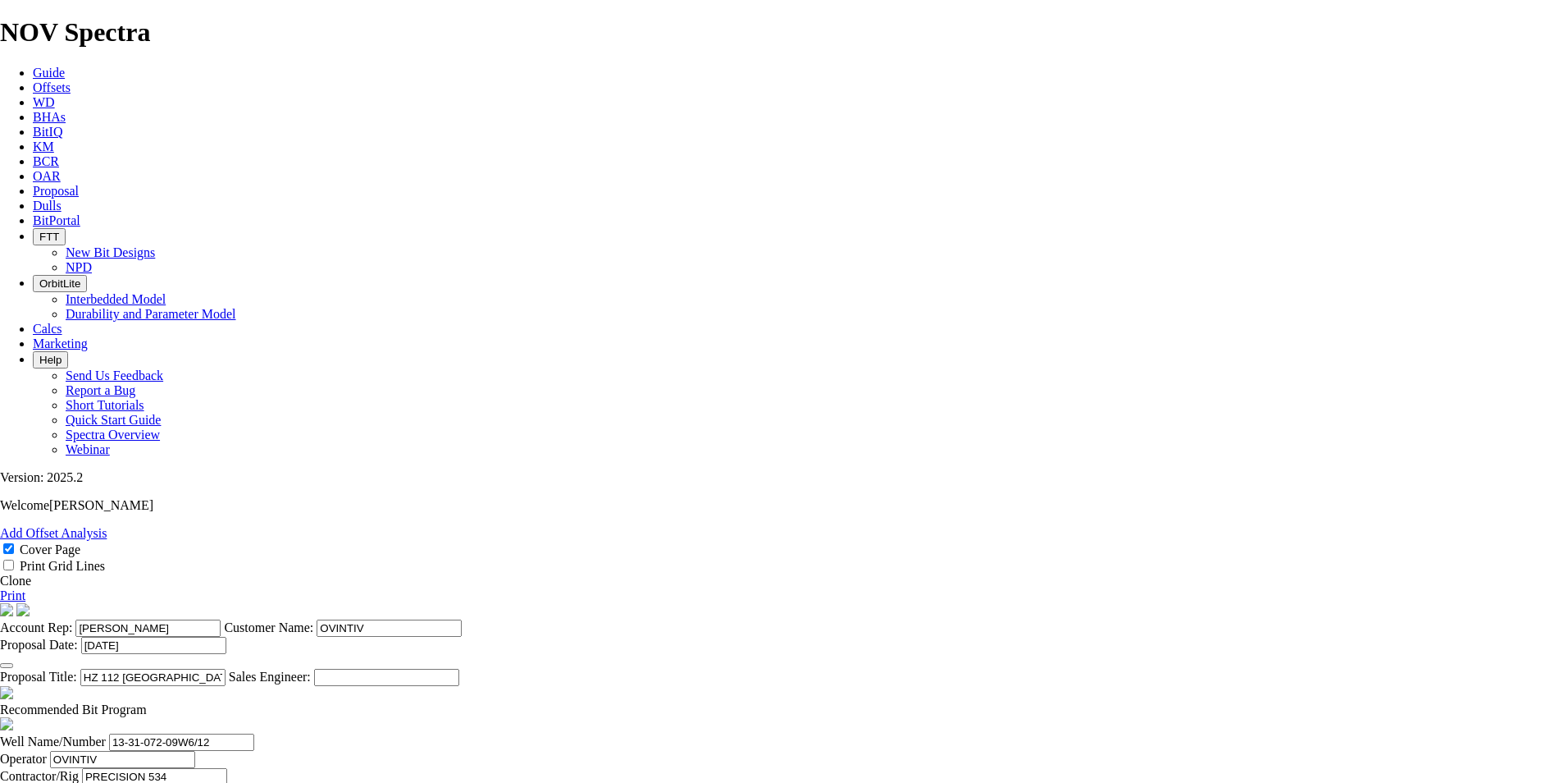
scroll to position [0, 0]
type input "110.8286"
click at [0, 588] on icon at bounding box center [0, 595] width 0 height 14
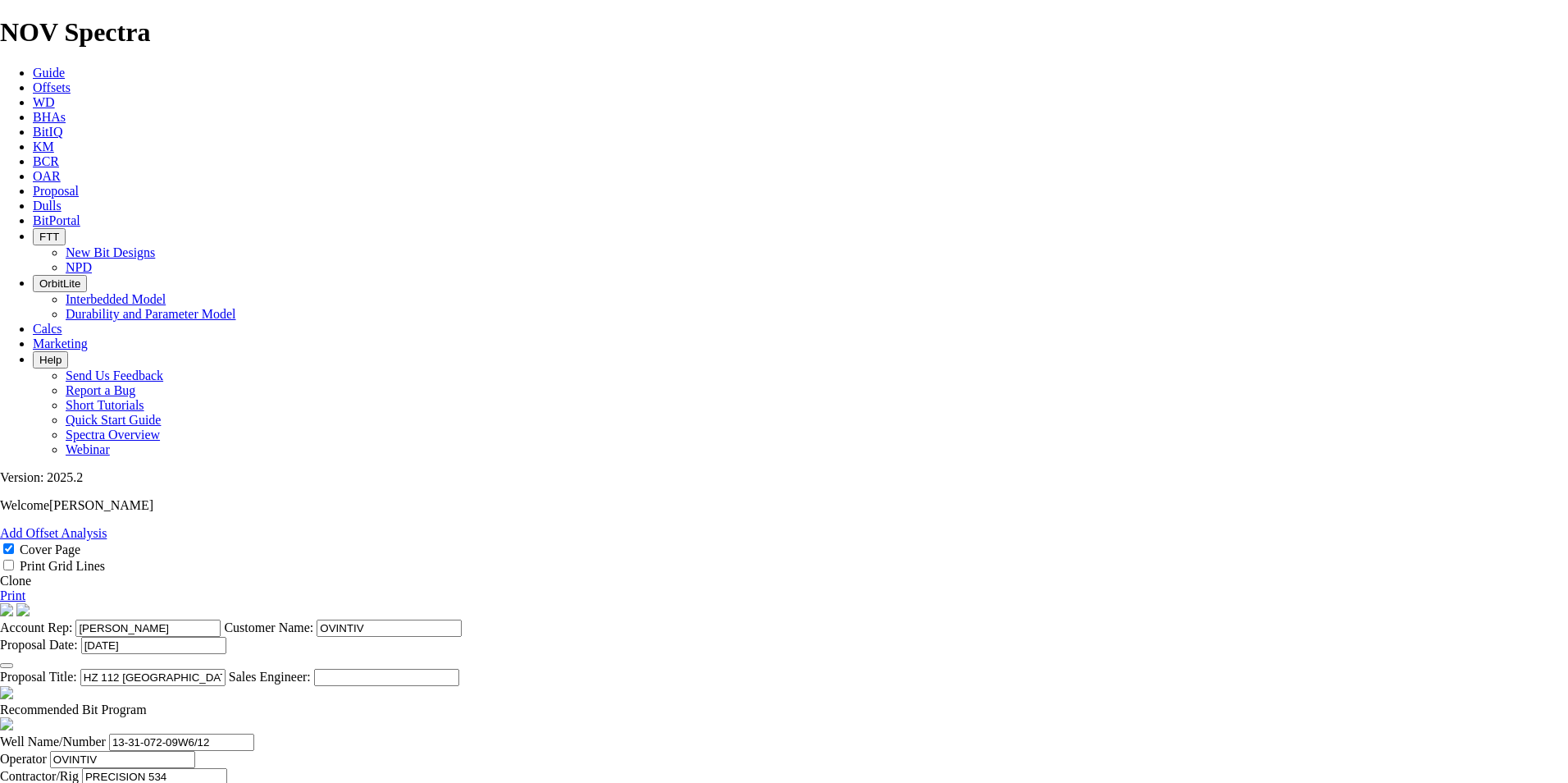
type input "[DATE]"
click at [26, 588] on link "Print" at bounding box center [13, 595] width 26 height 14
type input "HEEL @ 2604m"
click at [26, 588] on link "Print" at bounding box center [13, 595] width 26 height 14
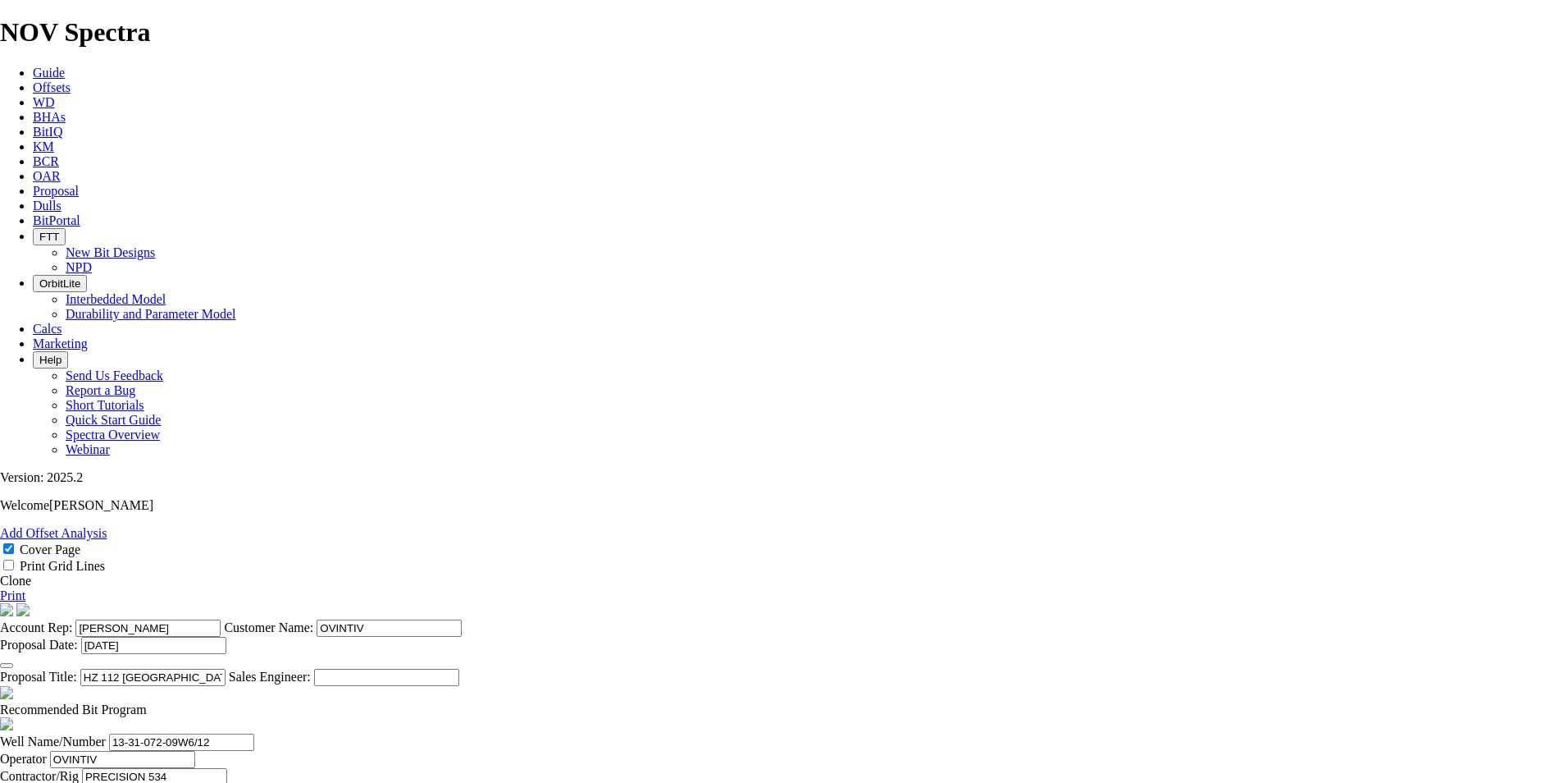
click at [33, 184] on icon at bounding box center [33, 190] width 0 height 14
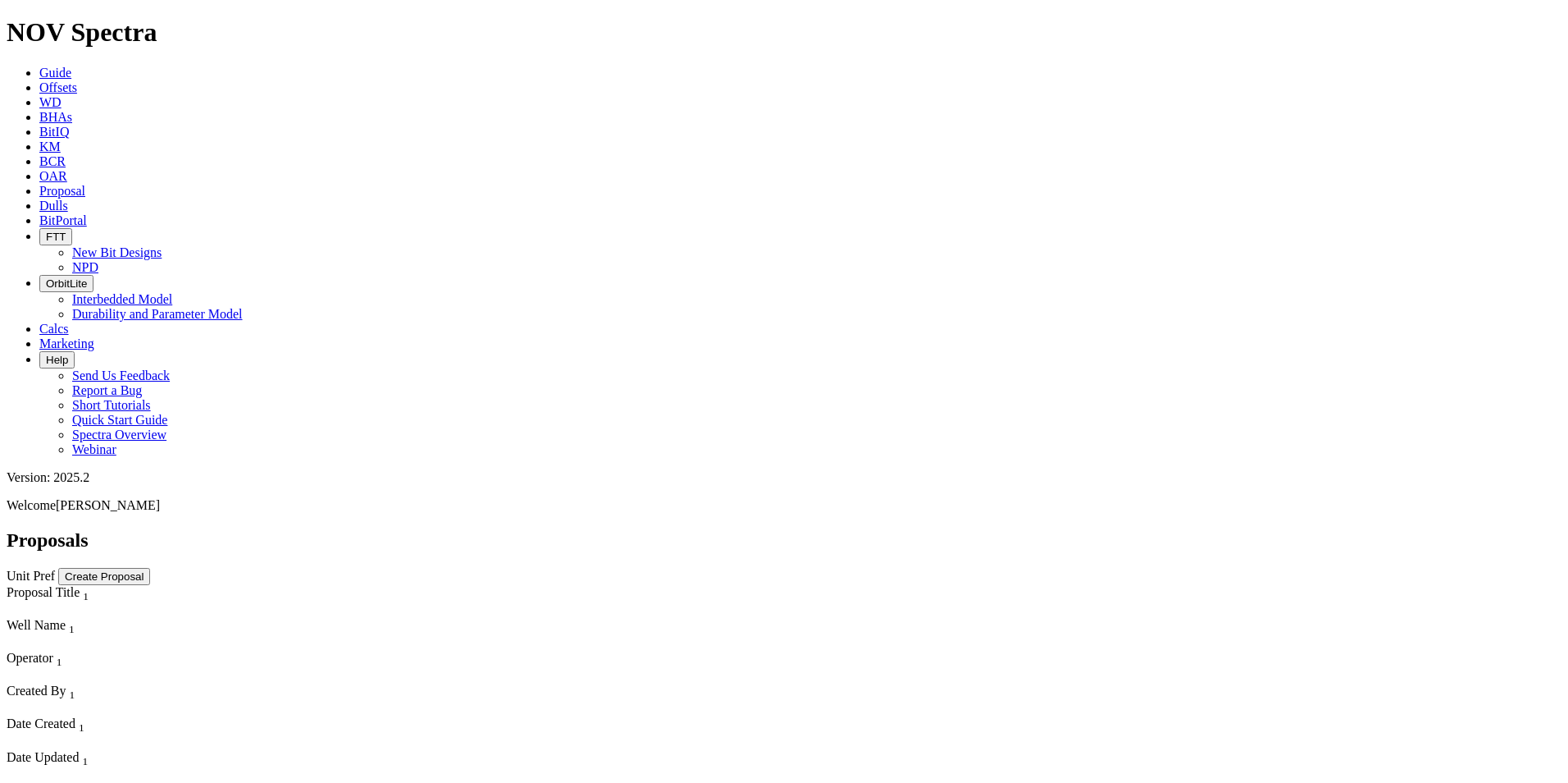
select select "field"
select select "location"
select select "province"
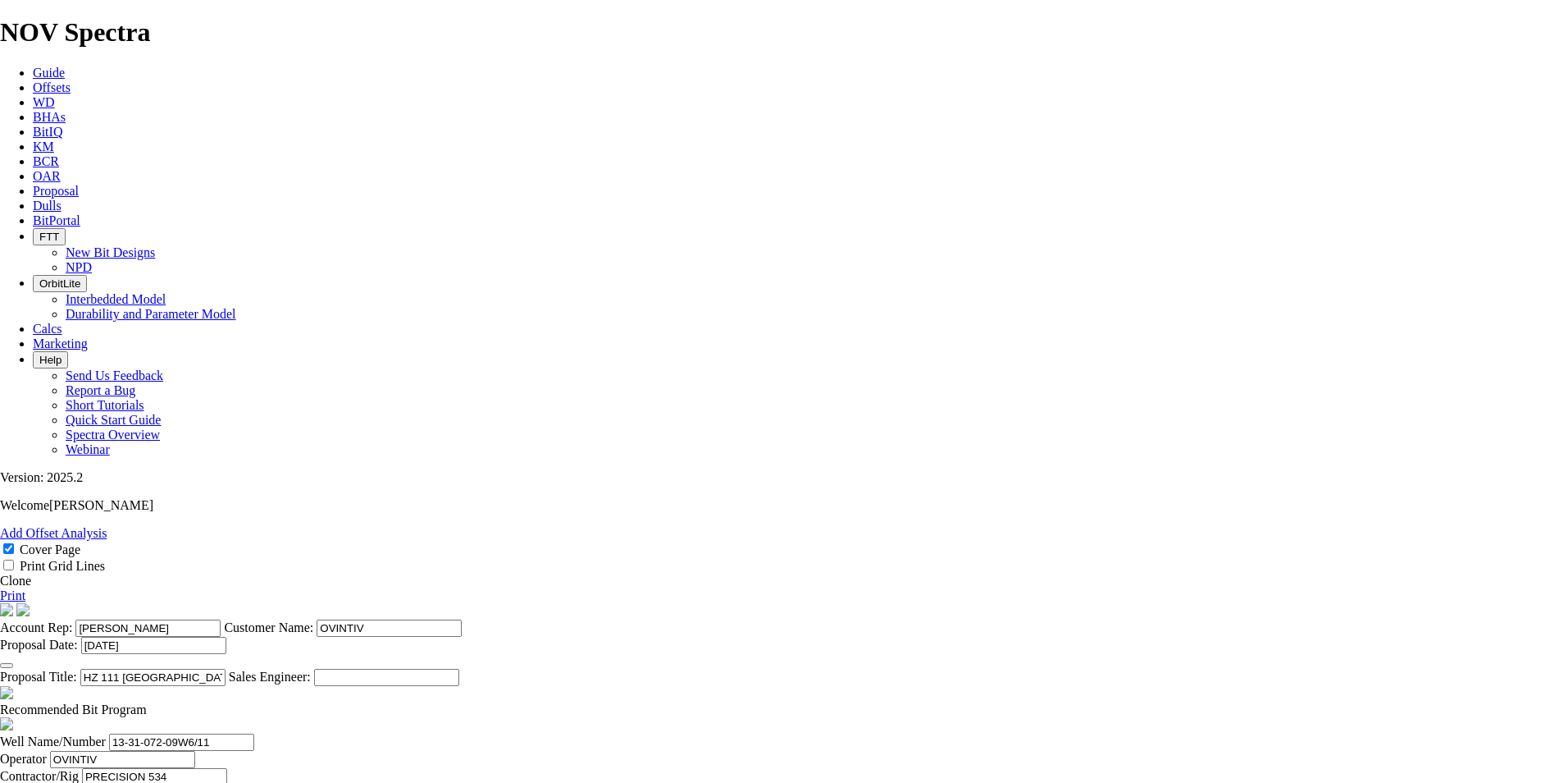
scroll to position [287, 0]
click at [147, 702] on span at bounding box center [147, 709] width 0 height 14
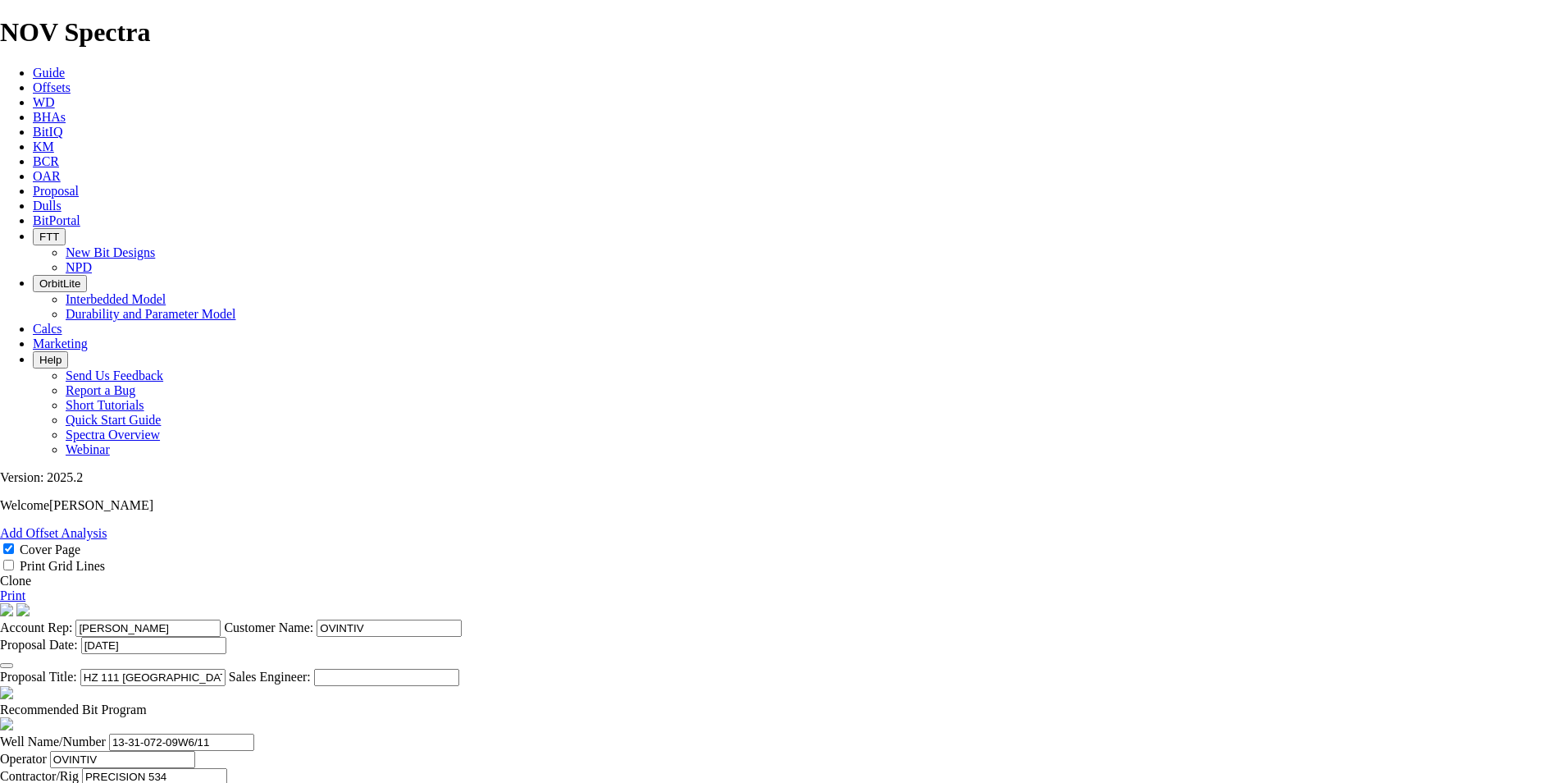
checkbox input "false"
type input "HEEL @ 2602m"
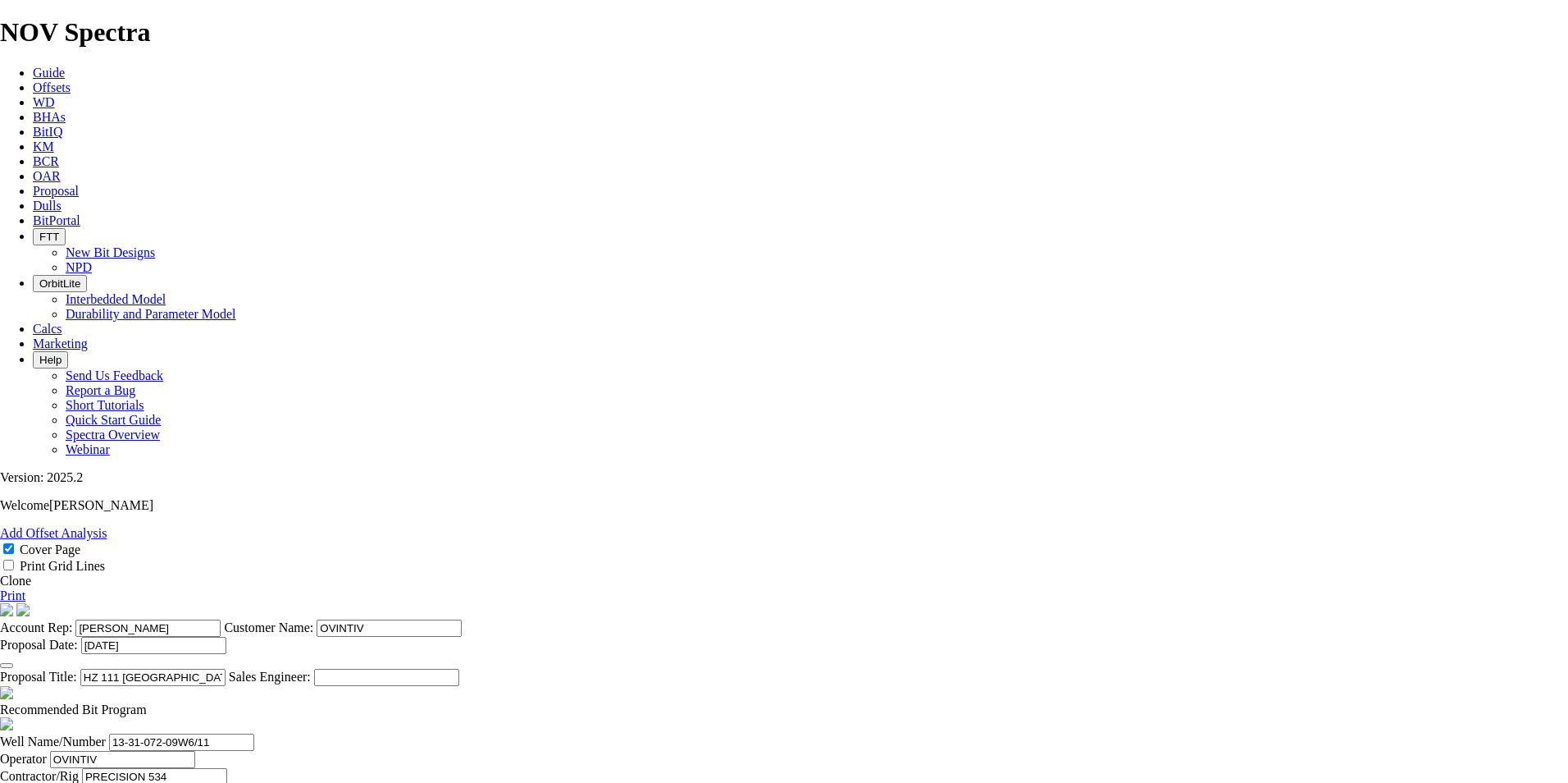
click at [26, 588] on link "Print" at bounding box center [13, 595] width 26 height 14
click at [79, 184] on span "Proposal" at bounding box center [56, 190] width 46 height 14
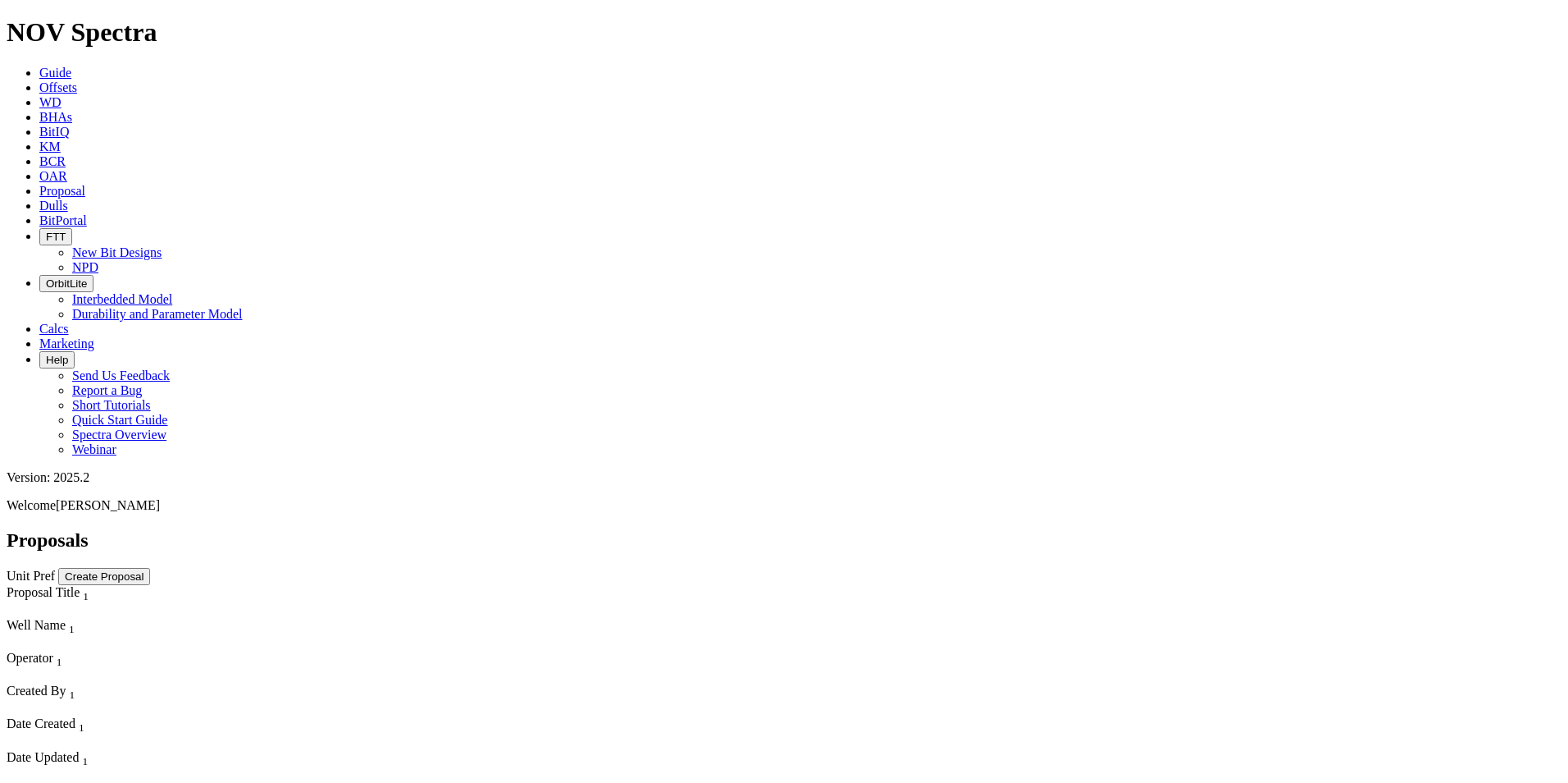
select select "field"
select select "location"
select select "province"
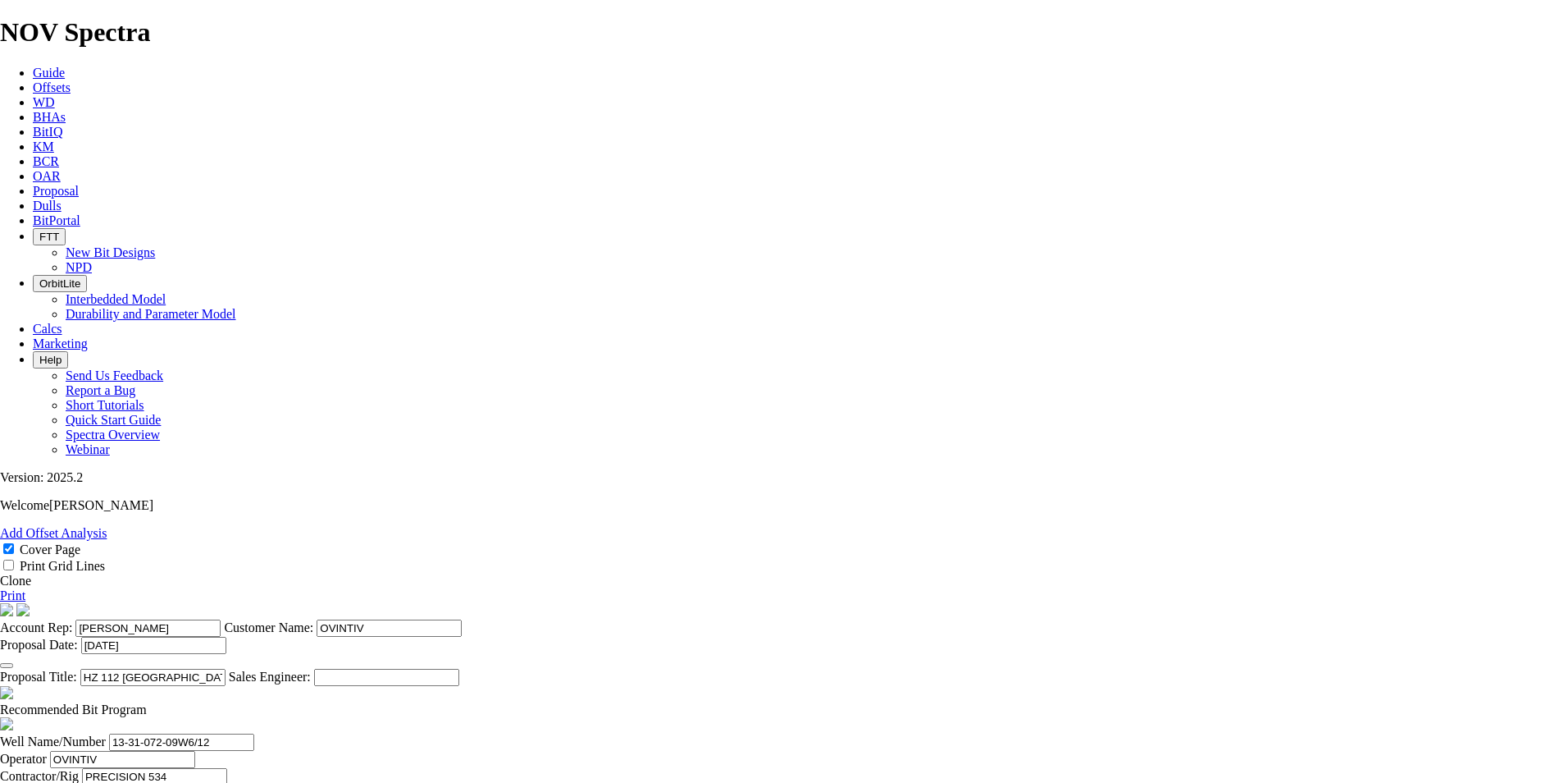
click at [79, 184] on span "Proposal" at bounding box center [56, 190] width 46 height 14
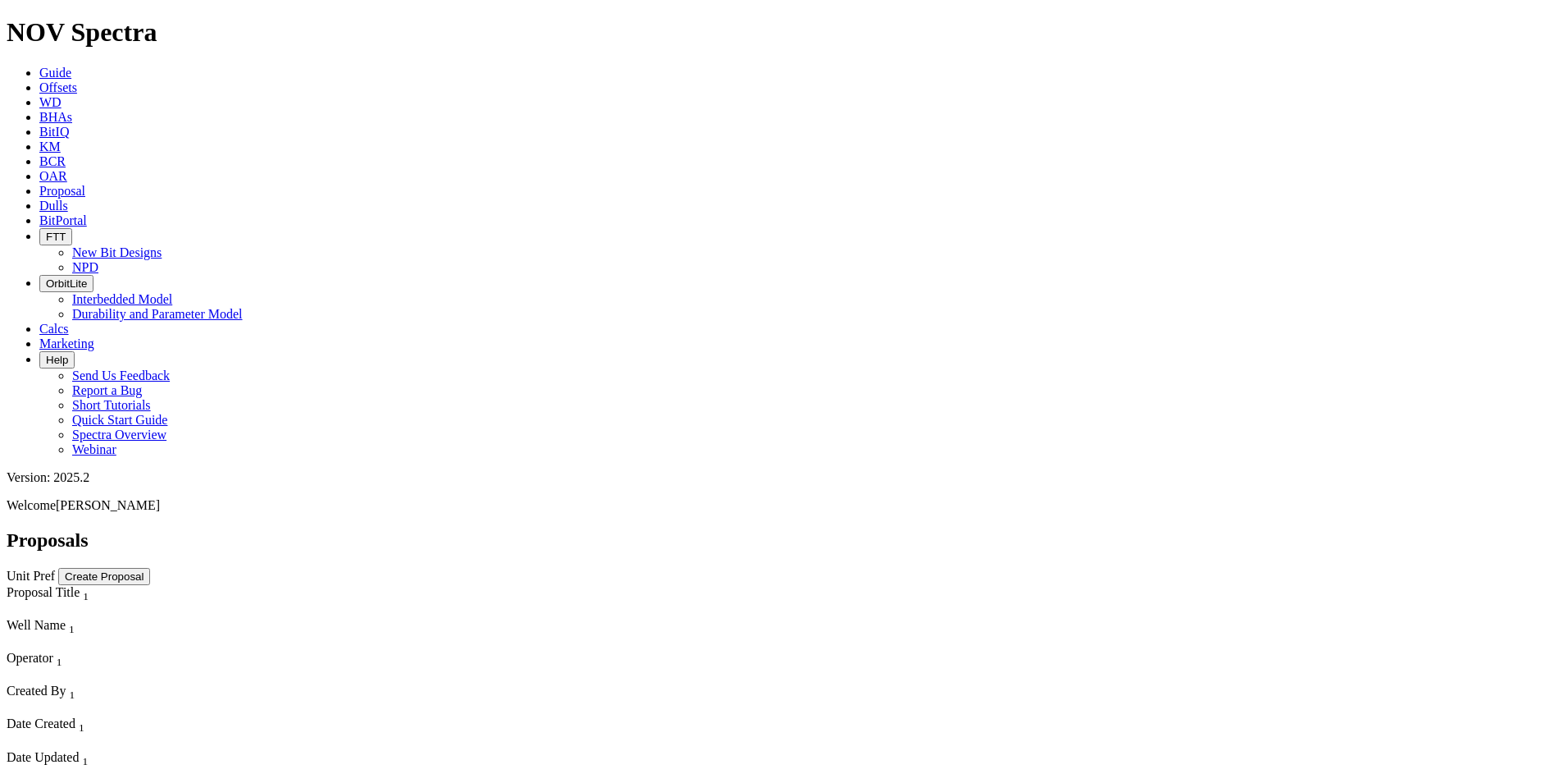
select select "field"
select select "location"
select select "province"
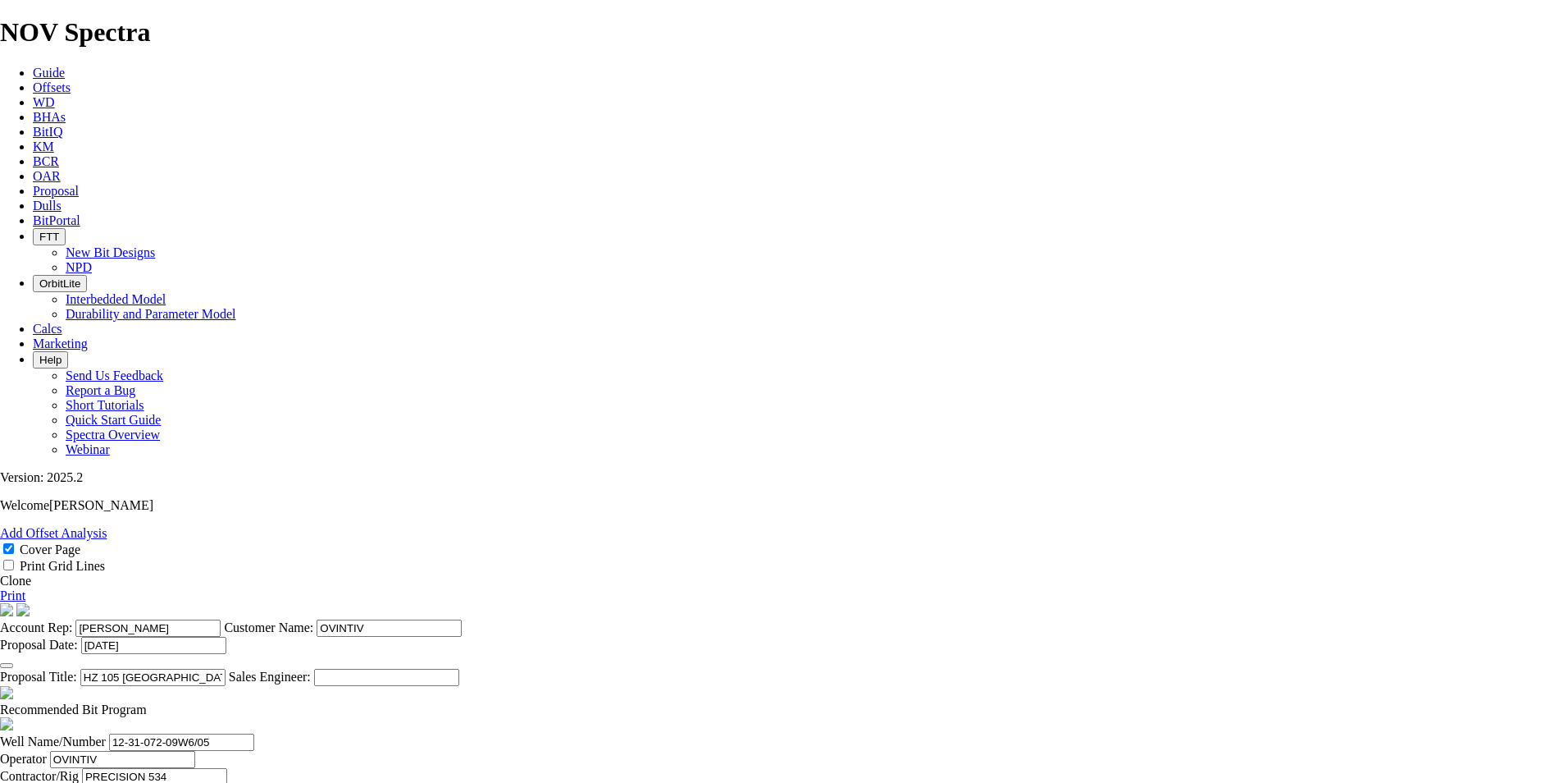
click at [79, 184] on span "Proposal" at bounding box center [56, 190] width 46 height 14
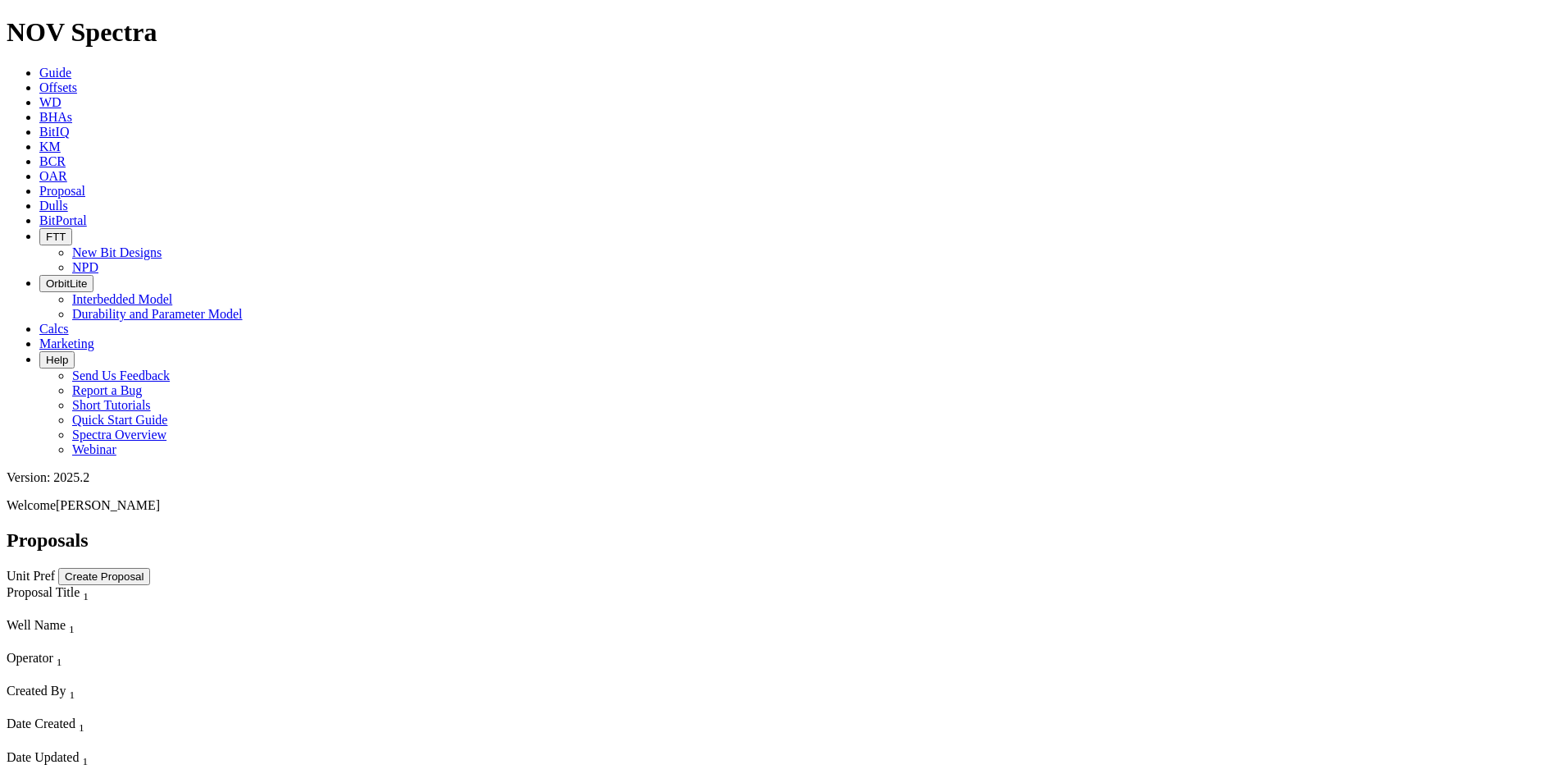
select select "field"
select select "location"
select select "province"
